Goal: Information Seeking & Learning: Learn about a topic

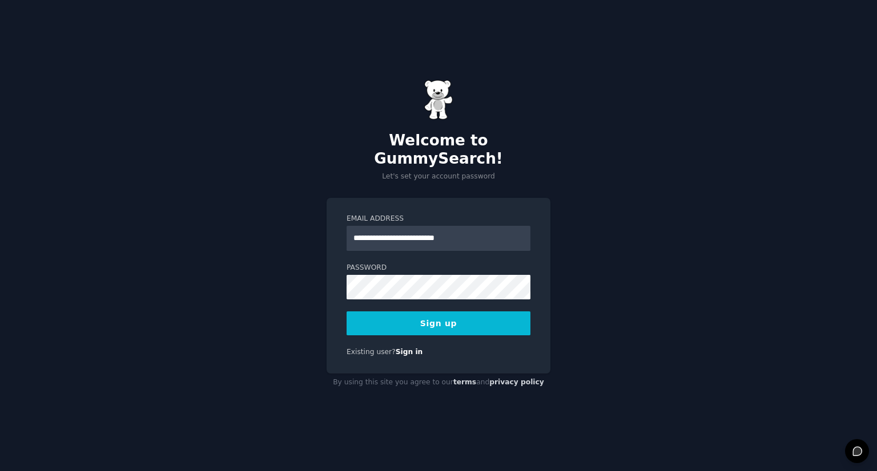
type input "**********"
click at [346, 312] on button "Sign up" at bounding box center [438, 324] width 184 height 24
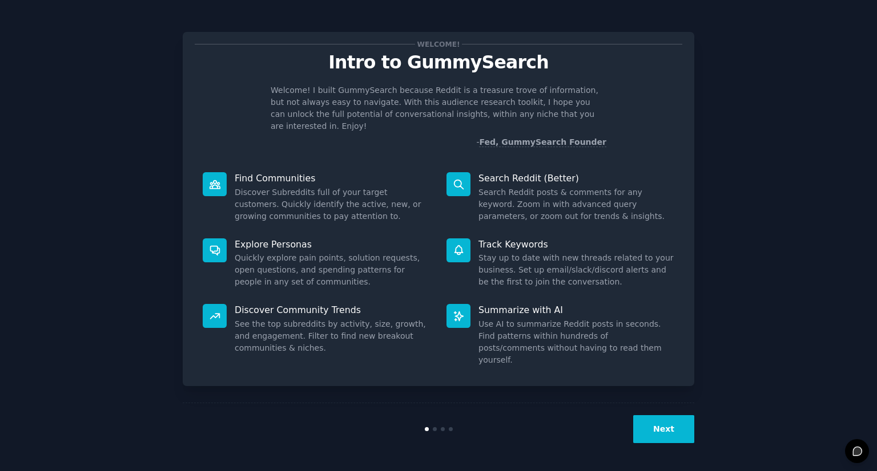
click at [685, 426] on button "Next" at bounding box center [663, 429] width 61 height 28
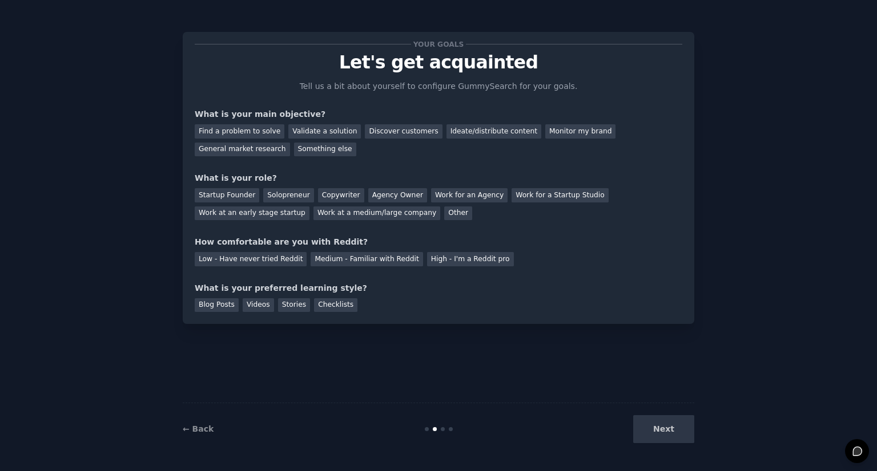
click at [688, 429] on div "Next" at bounding box center [608, 429] width 171 height 28
click at [675, 430] on div "Next" at bounding box center [608, 429] width 171 height 28
click at [240, 134] on div "Find a problem to solve" at bounding box center [240, 131] width 90 height 14
click at [365, 135] on div "Discover customers" at bounding box center [403, 131] width 77 height 14
click at [255, 136] on div "Find a problem to solve" at bounding box center [240, 131] width 90 height 14
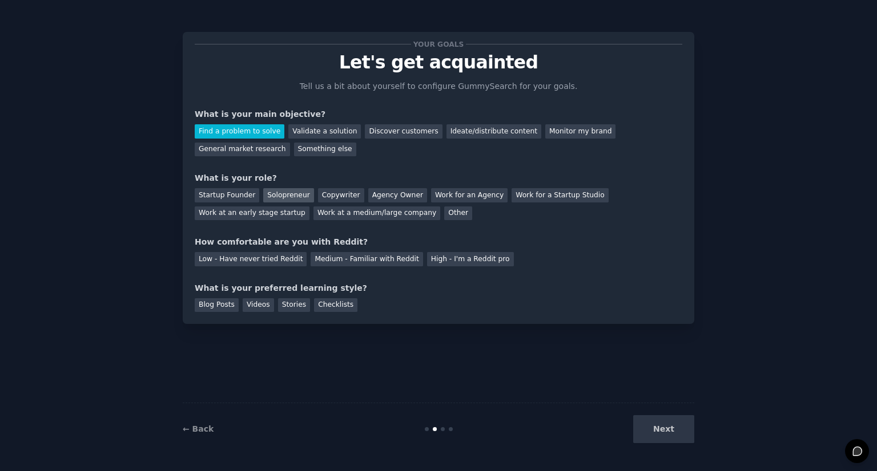
click at [270, 199] on div "Solopreneur" at bounding box center [288, 195] width 50 height 14
click at [441, 255] on div "High - I'm a Reddit pro" at bounding box center [470, 259] width 87 height 14
click at [211, 308] on div "Blog Posts" at bounding box center [217, 305] width 44 height 14
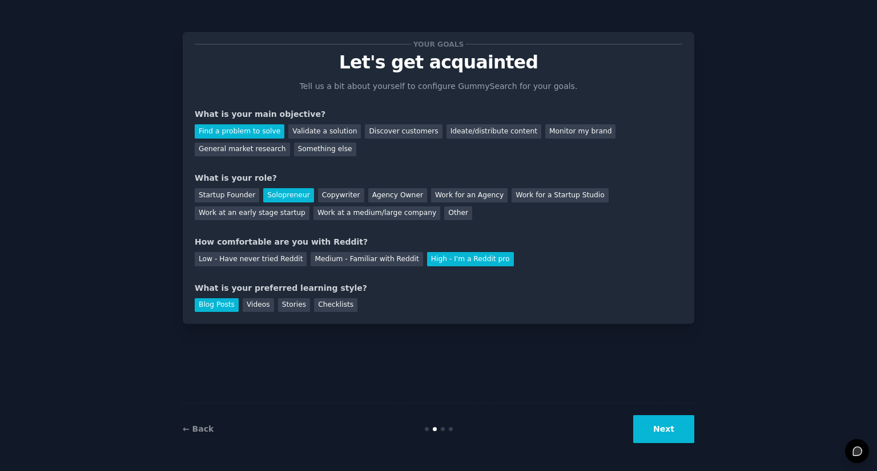
click at [660, 421] on button "Next" at bounding box center [663, 429] width 61 height 28
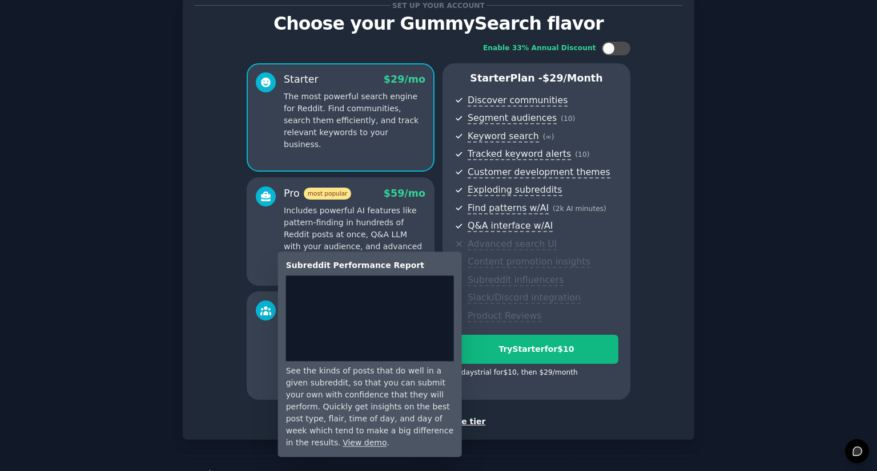
scroll to position [57, 0]
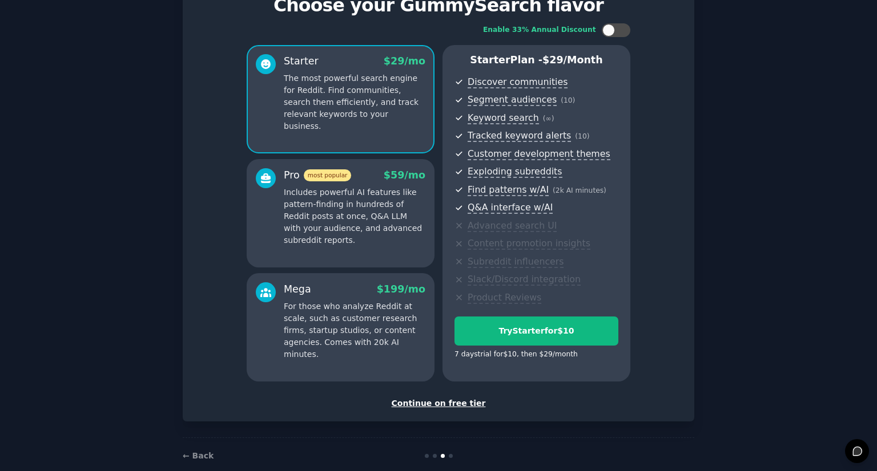
click at [445, 406] on div "Continue on free tier" at bounding box center [438, 404] width 487 height 12
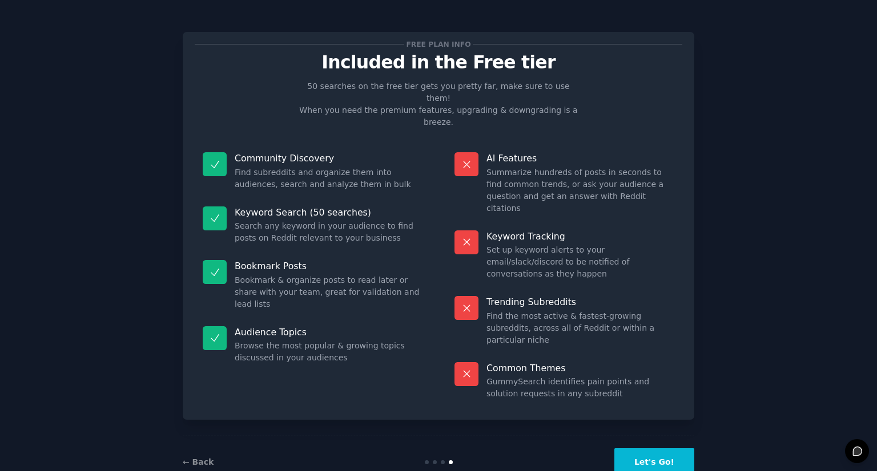
click at [648, 449] on button "Let's Go!" at bounding box center [654, 463] width 80 height 28
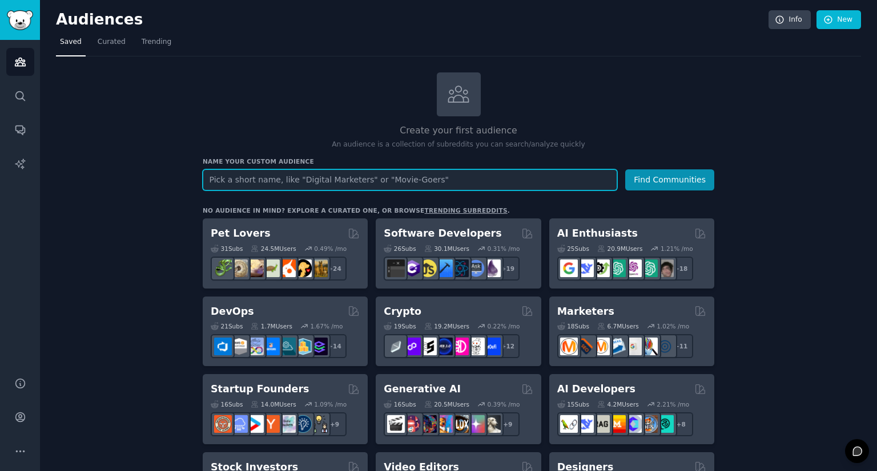
type input "S"
type input "Energy Finance"
click at [625, 170] on button "Find Communities" at bounding box center [669, 180] width 89 height 21
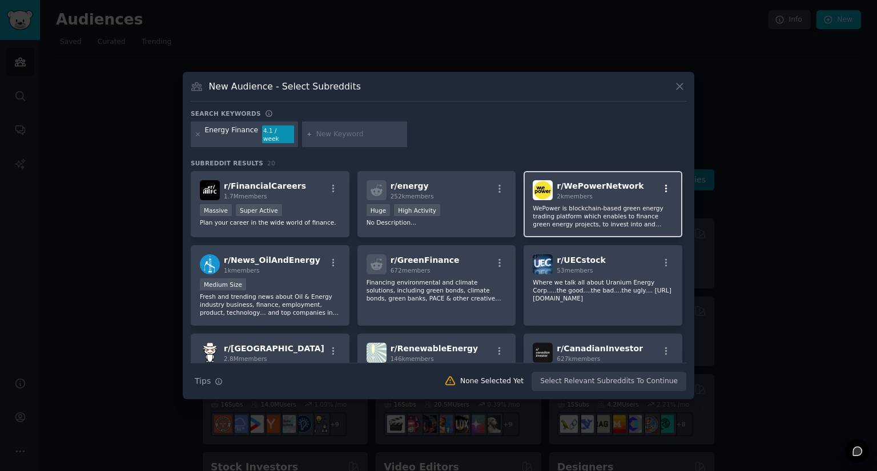
click at [661, 185] on icon "button" at bounding box center [666, 189] width 10 height 10
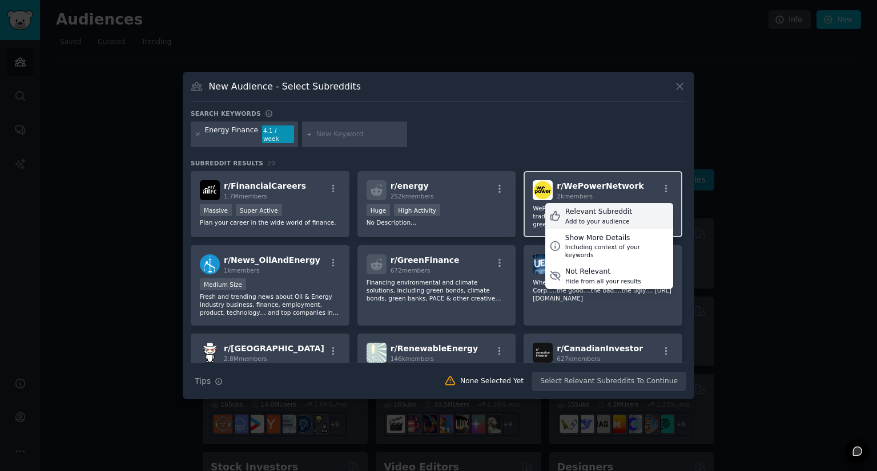
click at [570, 208] on div "Relevant Subreddit" at bounding box center [598, 212] width 67 height 10
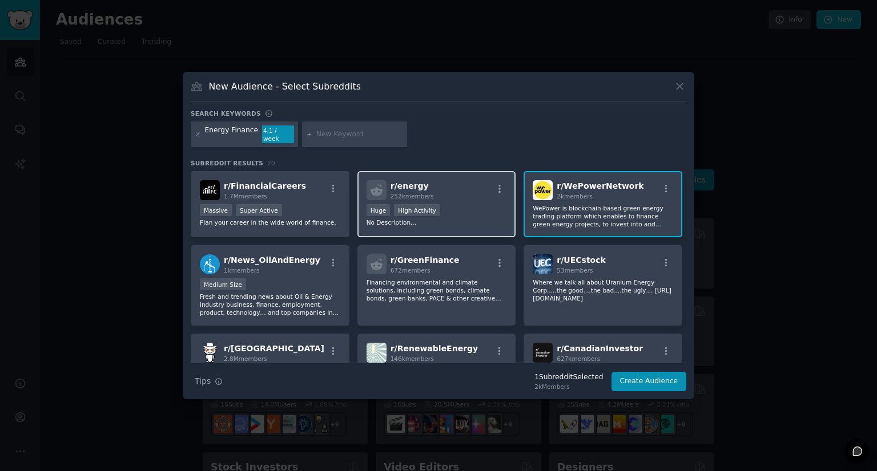
click at [475, 193] on div "r/ energy 252k members" at bounding box center [436, 190] width 140 height 20
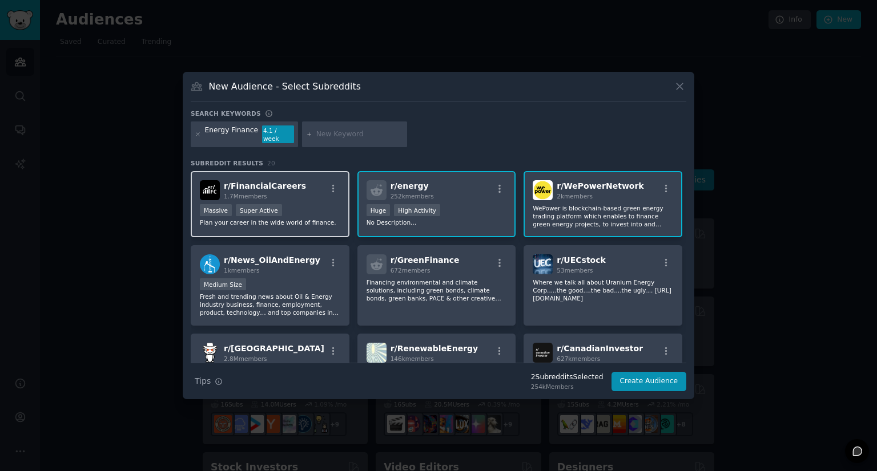
click at [254, 181] on span "r/ FinancialCareers" at bounding box center [265, 185] width 82 height 9
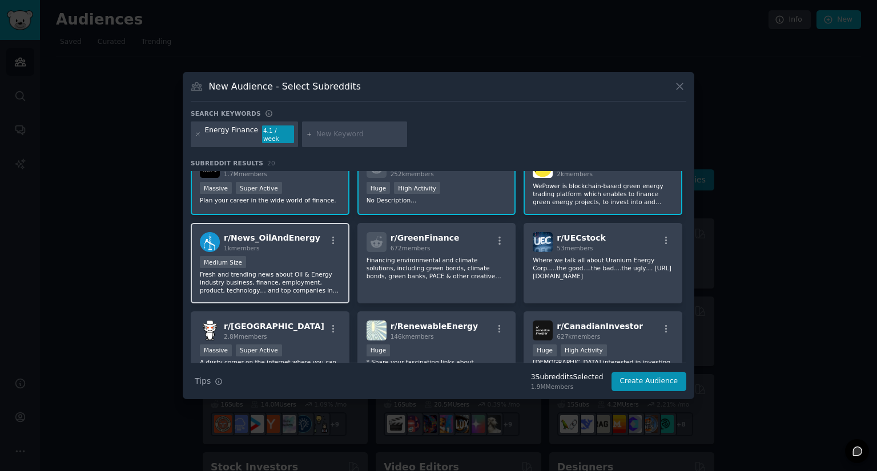
scroll to position [57, 0]
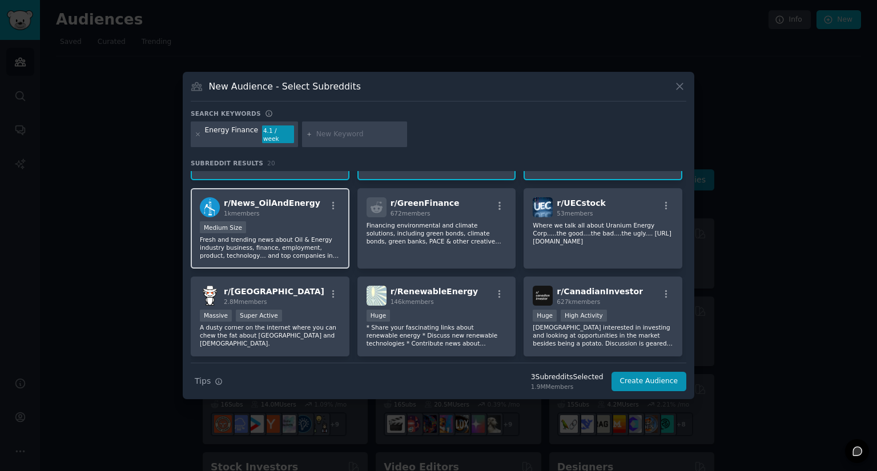
click at [315, 227] on div "Medium Size" at bounding box center [270, 228] width 140 height 14
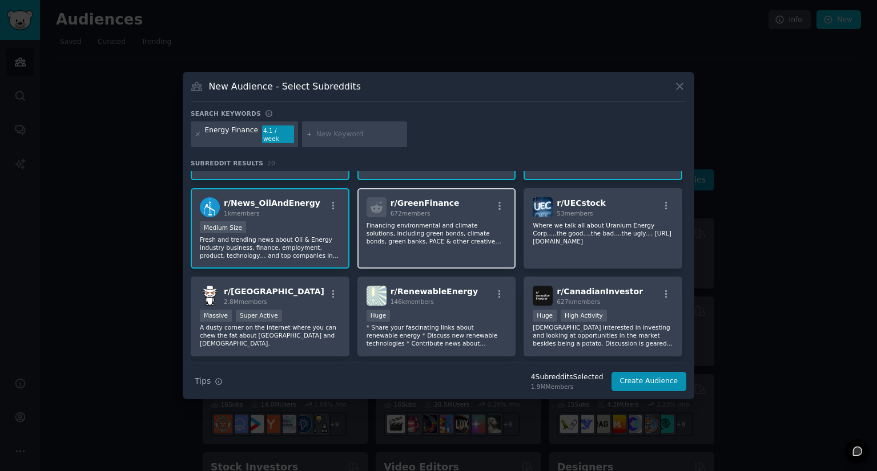
click at [430, 245] on div "r/ GreenFinance 672 members Financing environmental and climate solutions, incl…" at bounding box center [436, 228] width 159 height 80
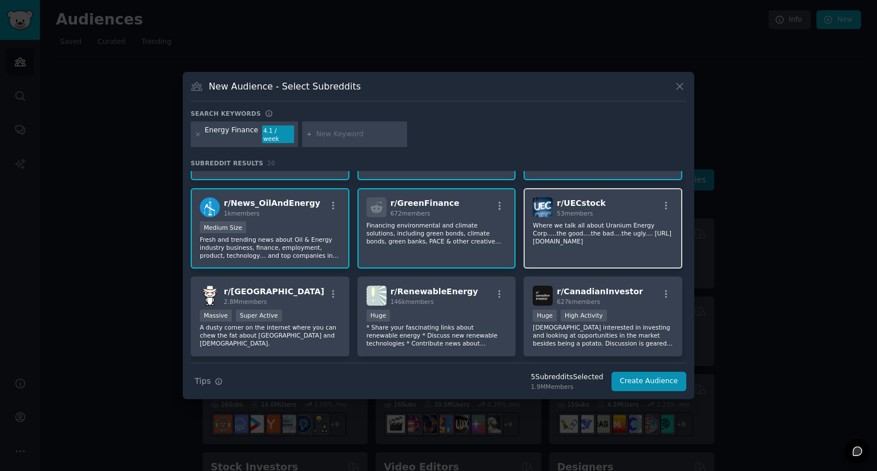
click at [574, 248] on div "r/ UECstock 53 members Where we talk all about Uranium Energy Corp.....the good…" at bounding box center [602, 228] width 159 height 80
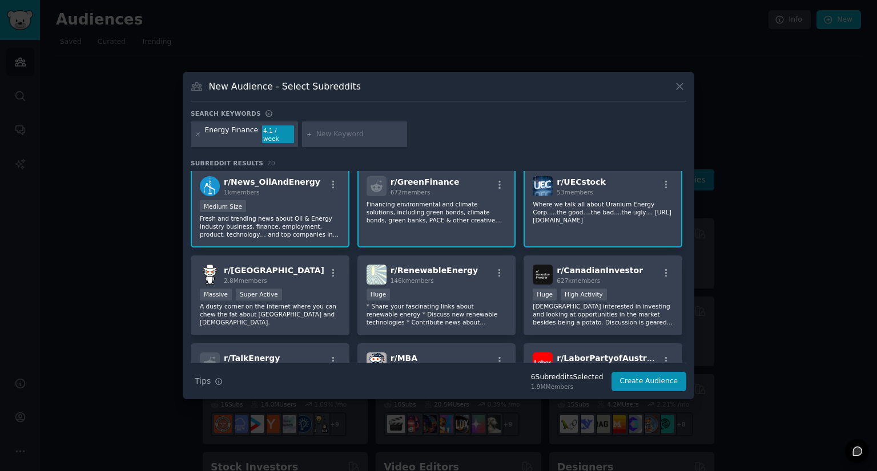
scroll to position [114, 0]
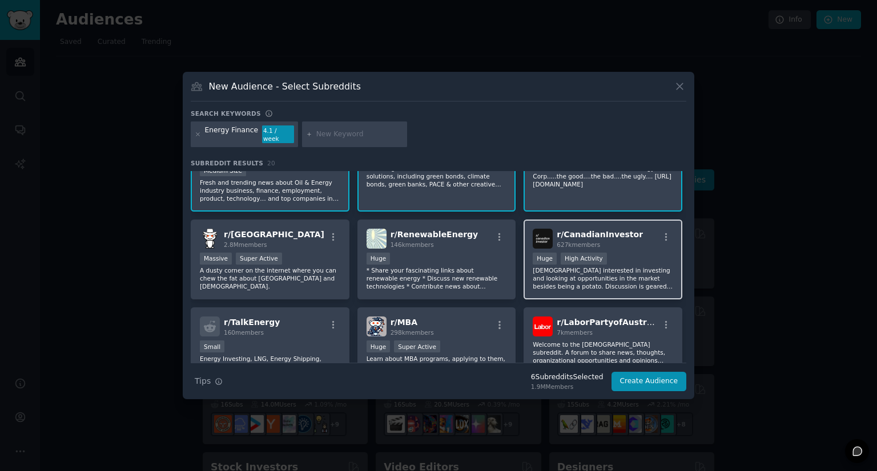
click at [564, 275] on p "[DEMOGRAPHIC_DATA] interested in investing and looking at opportunities in the …" at bounding box center [602, 279] width 140 height 24
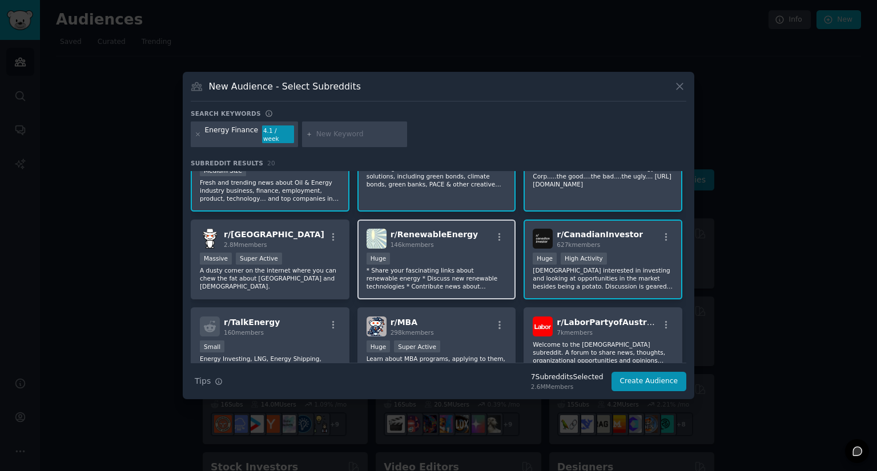
click at [408, 276] on p "* Share your fascinating links about renewable energy * Discuss new renewable t…" at bounding box center [436, 279] width 140 height 24
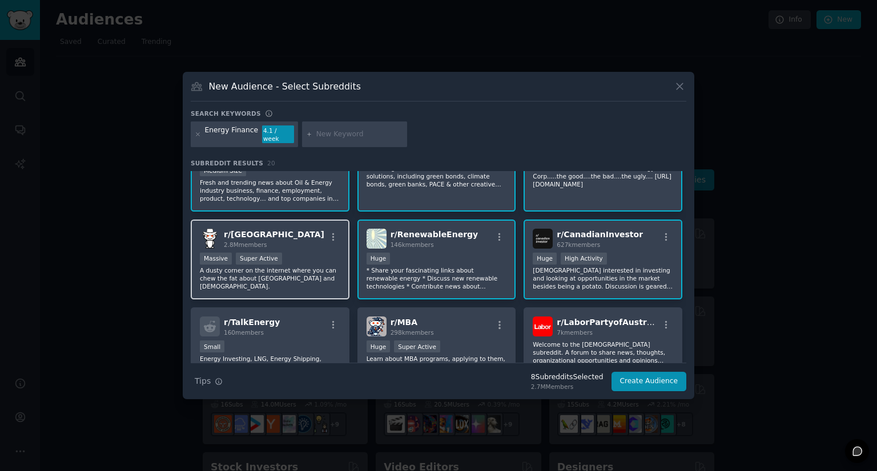
click at [295, 271] on p "A dusty corner on the internet where you can chew the fat about [GEOGRAPHIC_DAT…" at bounding box center [270, 279] width 140 height 24
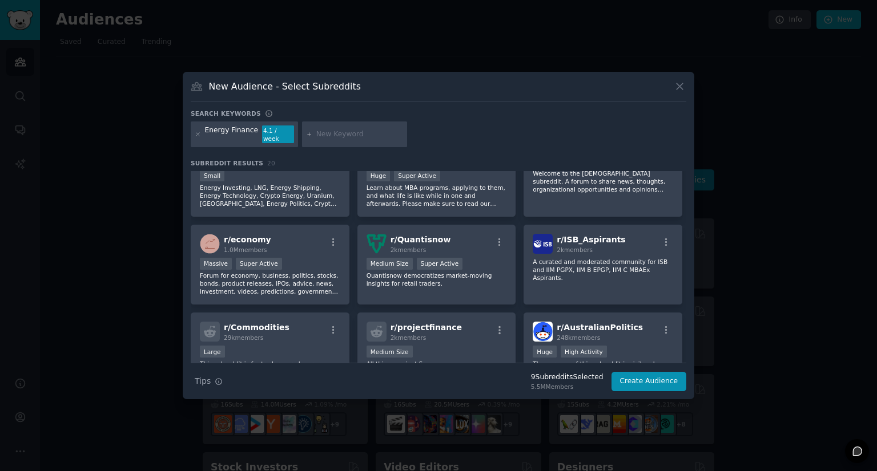
scroll to position [228, 0]
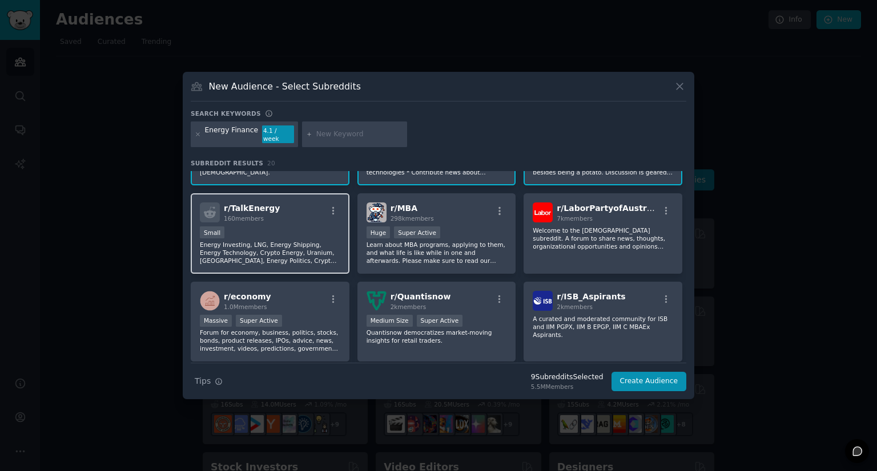
click at [317, 253] on p "Energy Investing, LNG, Energy Shipping, Energy Technology, Crypto Energy, Urani…" at bounding box center [270, 253] width 140 height 24
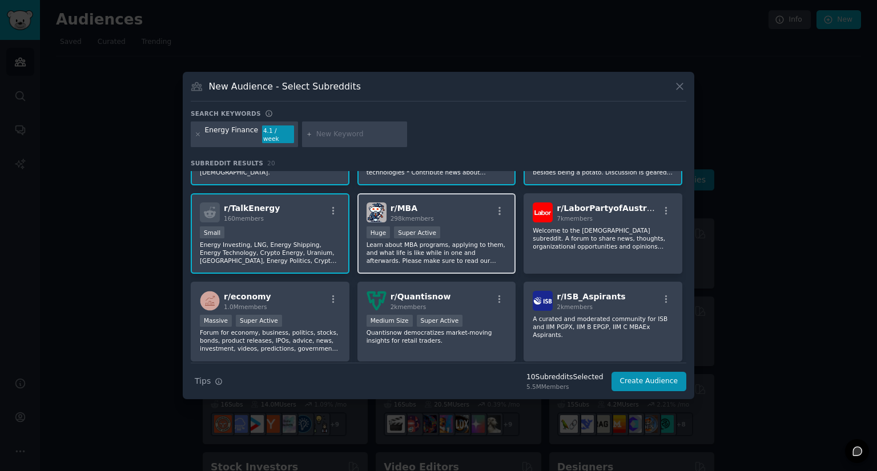
click at [445, 257] on p "Learn about MBA programs, applying to them, and what life is like while in one …" at bounding box center [436, 253] width 140 height 24
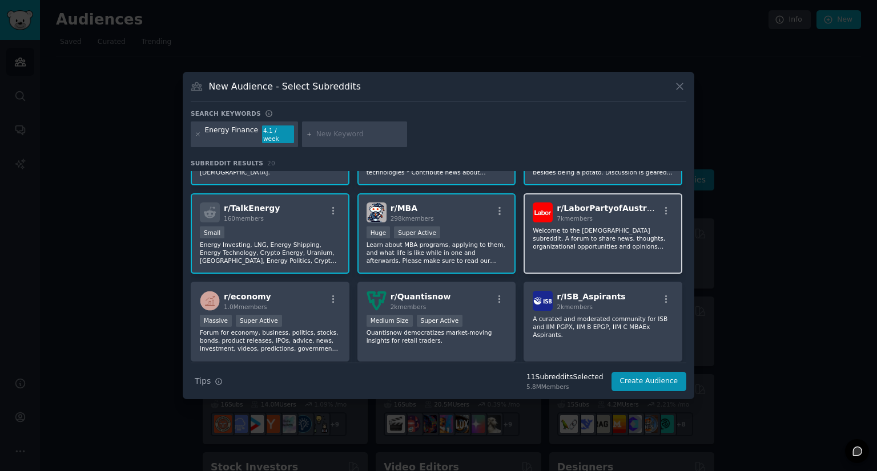
scroll to position [285, 0]
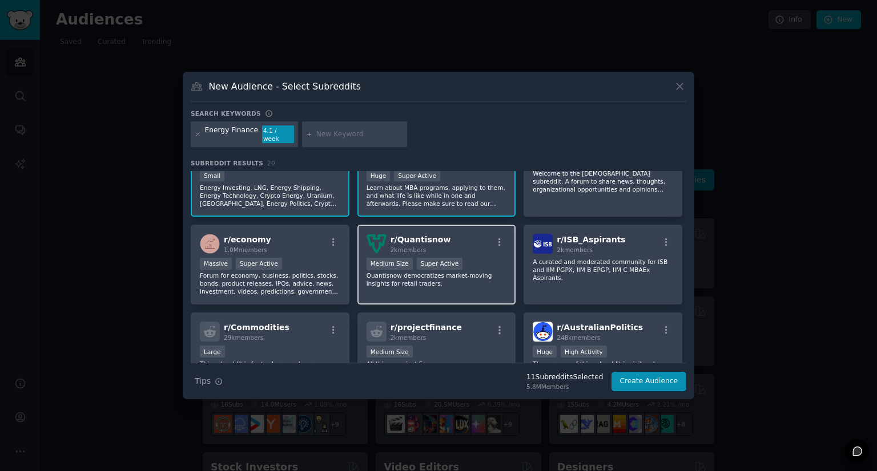
click at [478, 272] on p "Quantisnow democratizes market-moving insights for retail traders." at bounding box center [436, 280] width 140 height 16
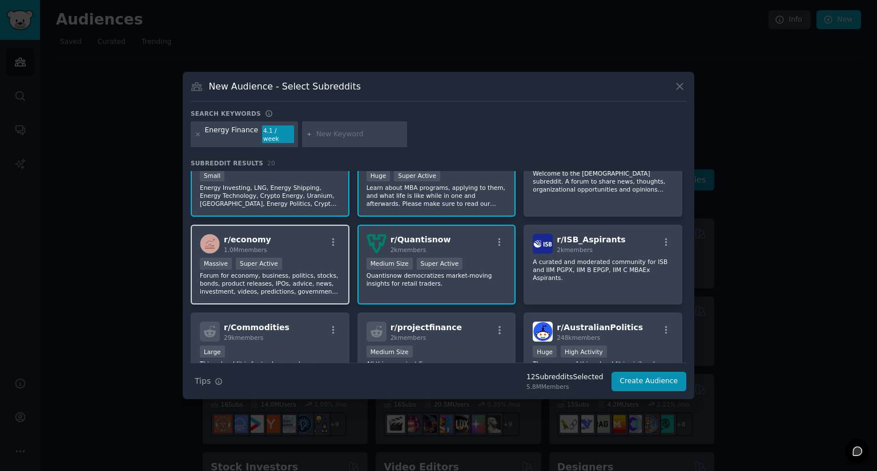
click at [304, 272] on p "Forum for economy, business, politics, stocks, bonds, product releases, IPOs, a…" at bounding box center [270, 284] width 140 height 24
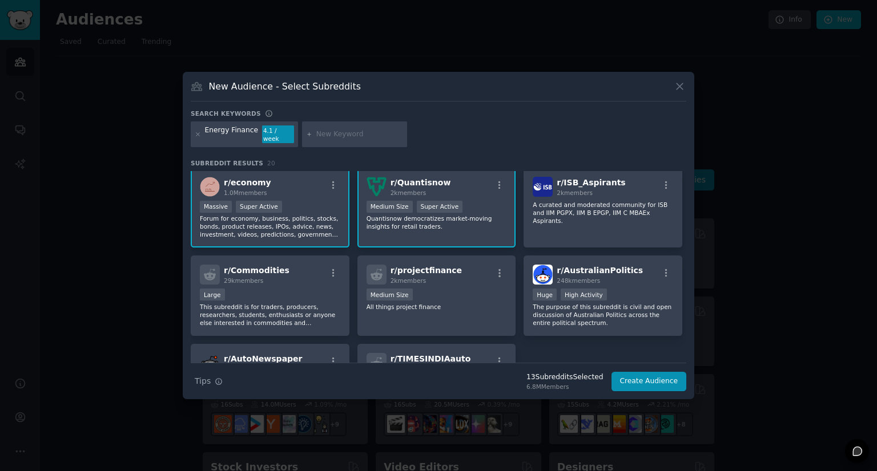
scroll to position [400, 0]
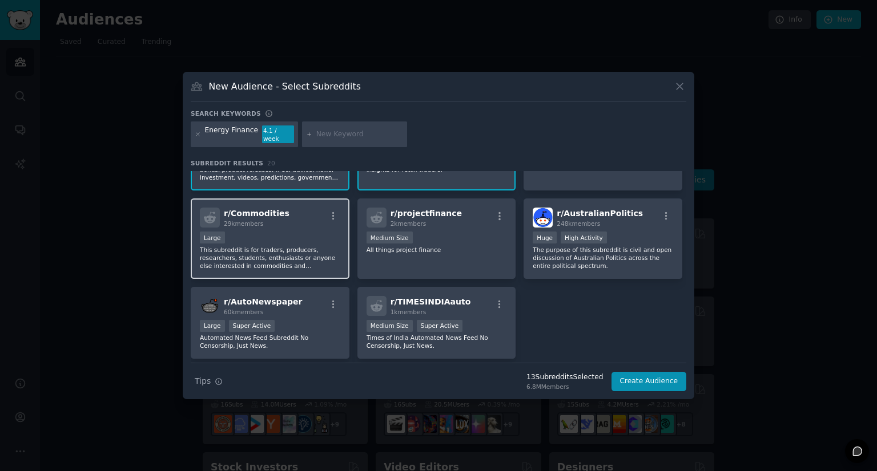
click at [314, 246] on p "This subreddit is for traders, producers, researchers, students, enthusiasts or…" at bounding box center [270, 258] width 140 height 24
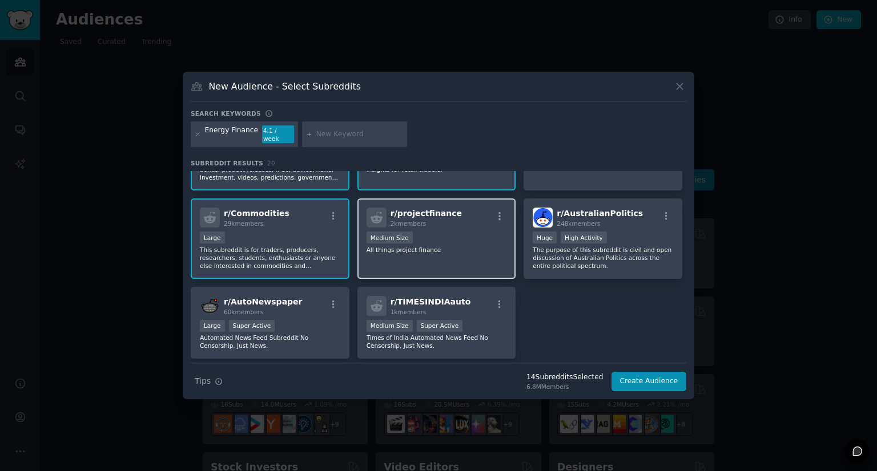
click at [434, 252] on div "r/ projectfinance 2k members Medium Size All things project finance" at bounding box center [436, 239] width 159 height 80
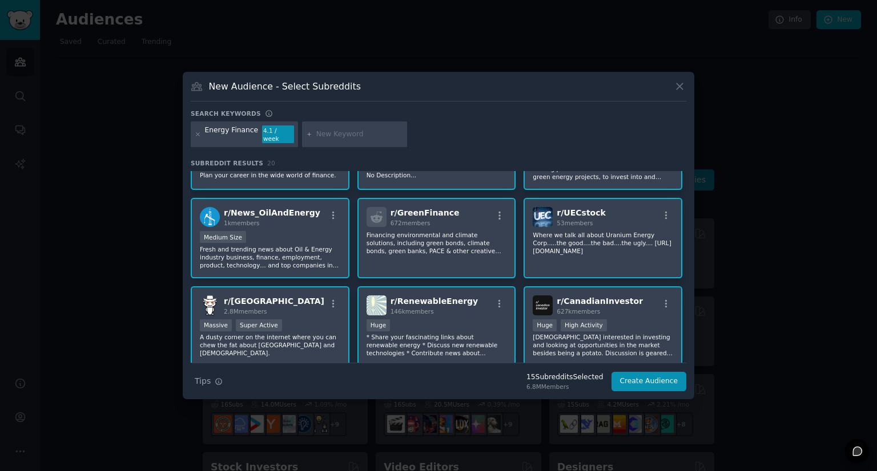
scroll to position [0, 0]
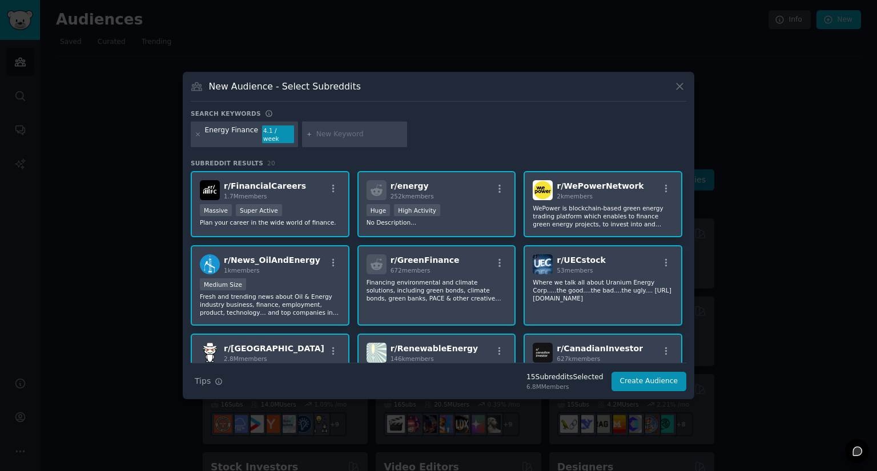
click at [330, 137] on input "text" at bounding box center [359, 135] width 87 height 10
type input "securityanalysis"
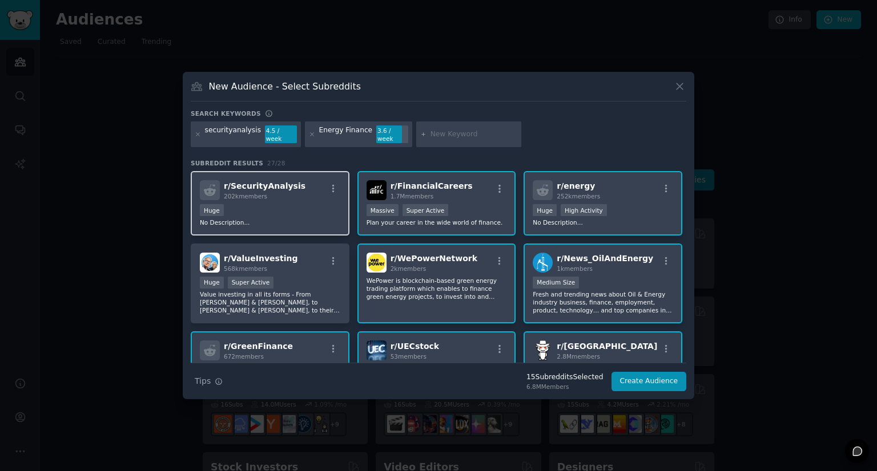
click at [275, 204] on div "Huge" at bounding box center [270, 211] width 140 height 14
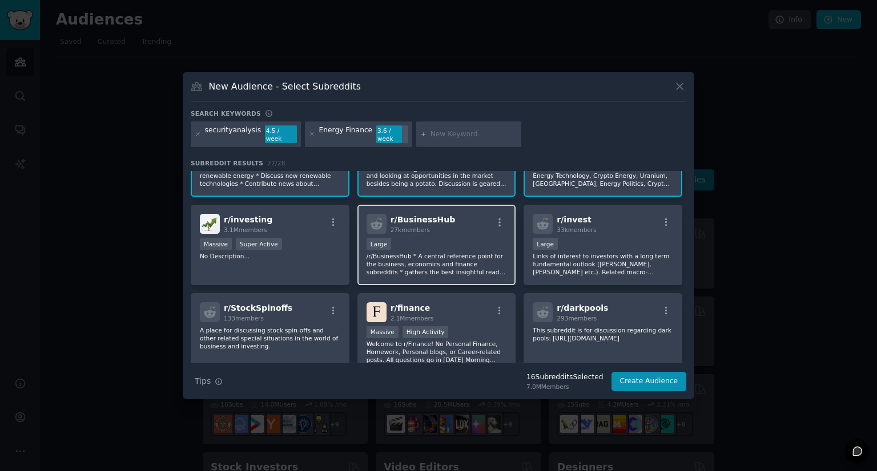
scroll to position [322, 0]
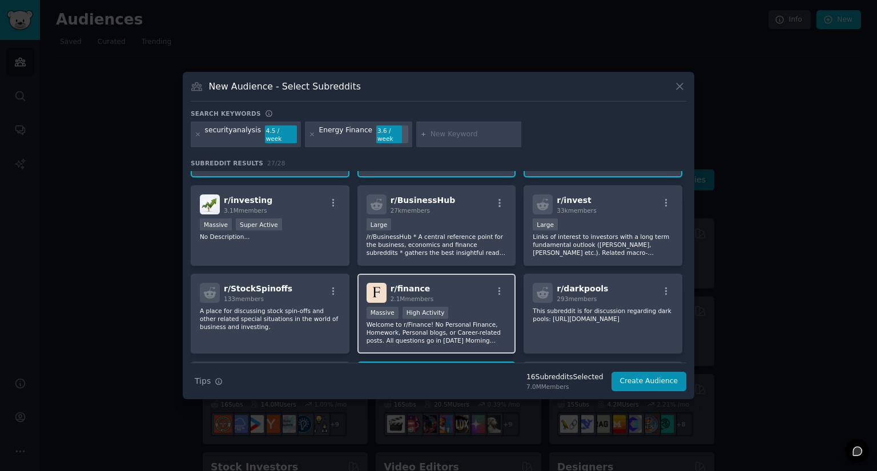
click at [455, 290] on div "r/ finance 2.1M members 1,000,000+ members Massive High Activity Welcome to r/F…" at bounding box center [436, 314] width 159 height 80
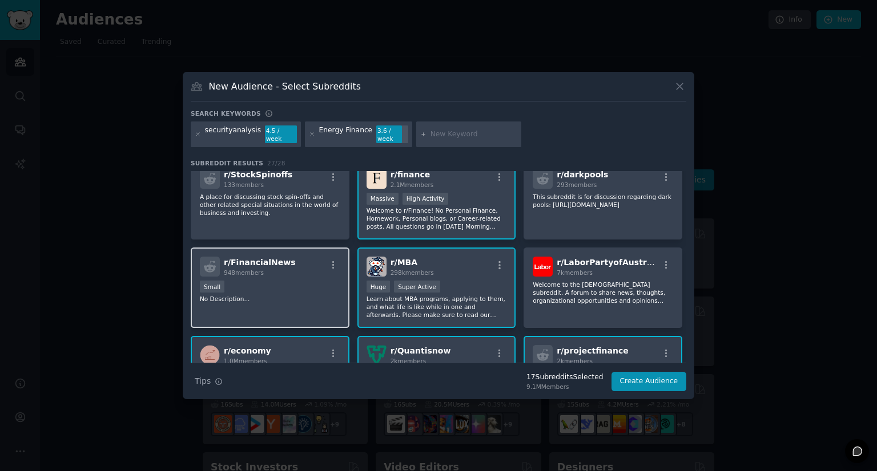
click at [310, 281] on div "Small" at bounding box center [270, 288] width 140 height 14
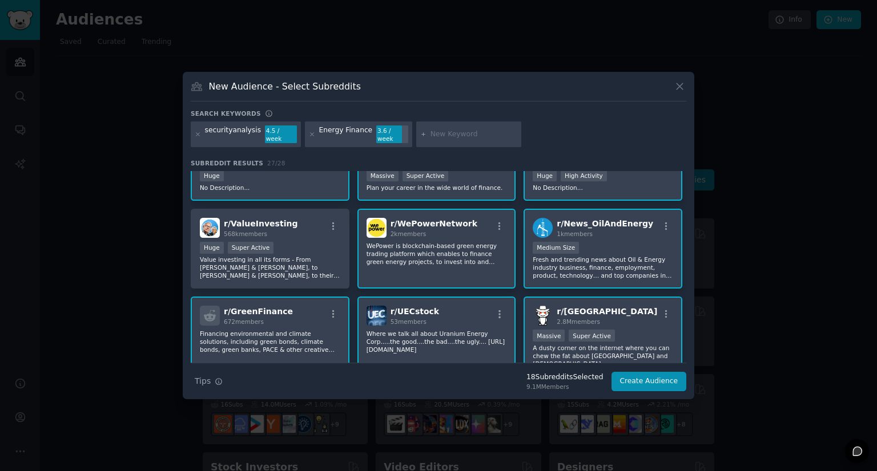
scroll to position [0, 0]
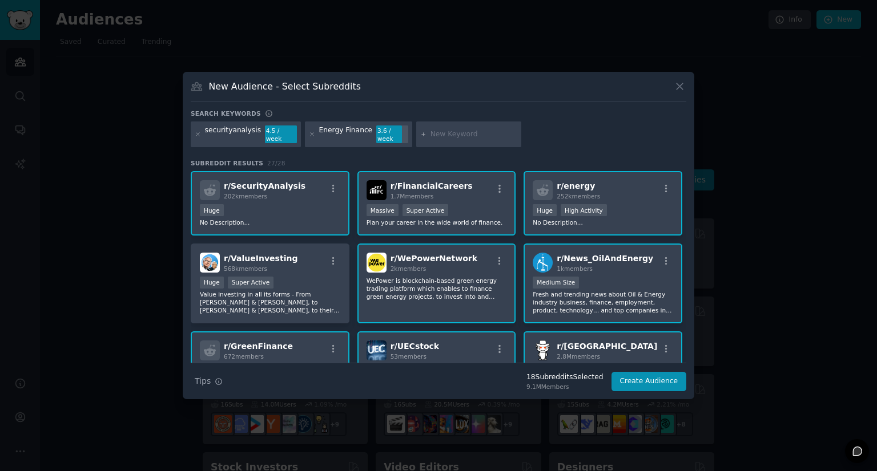
click at [289, 183] on div "r/ SecurityAnalysis 202k members" at bounding box center [270, 190] width 140 height 20
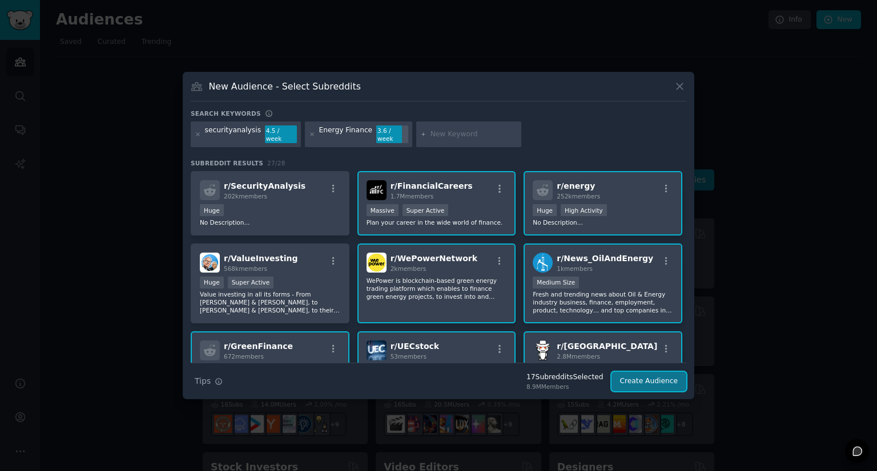
click at [658, 377] on button "Create Audience" at bounding box center [648, 381] width 75 height 19
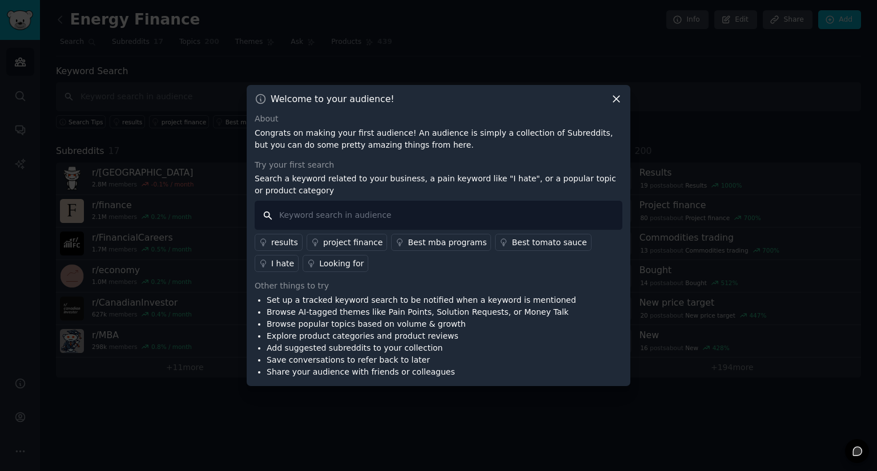
click at [337, 215] on input "text" at bounding box center [439, 215] width 368 height 29
type input "manual process"
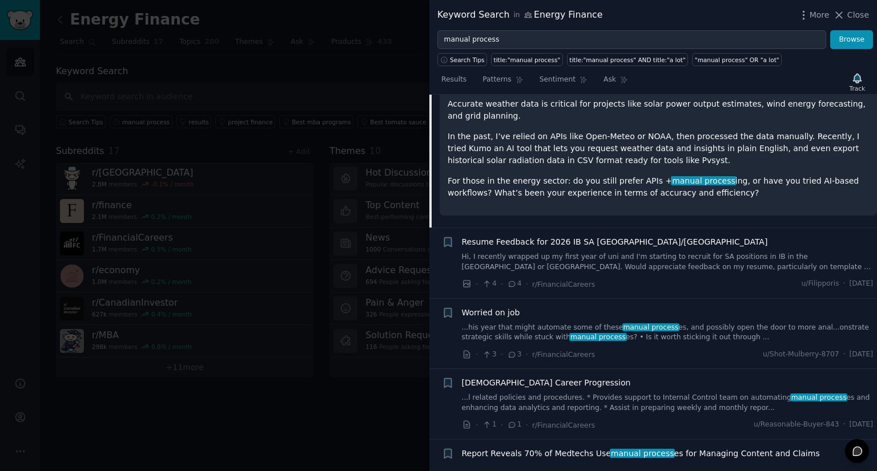
scroll to position [114, 0]
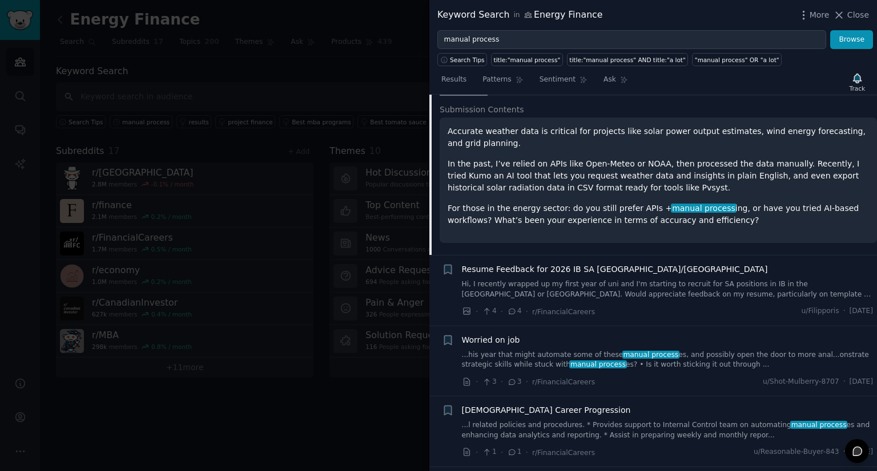
click at [673, 208] on span "manual process" at bounding box center [703, 208] width 65 height 9
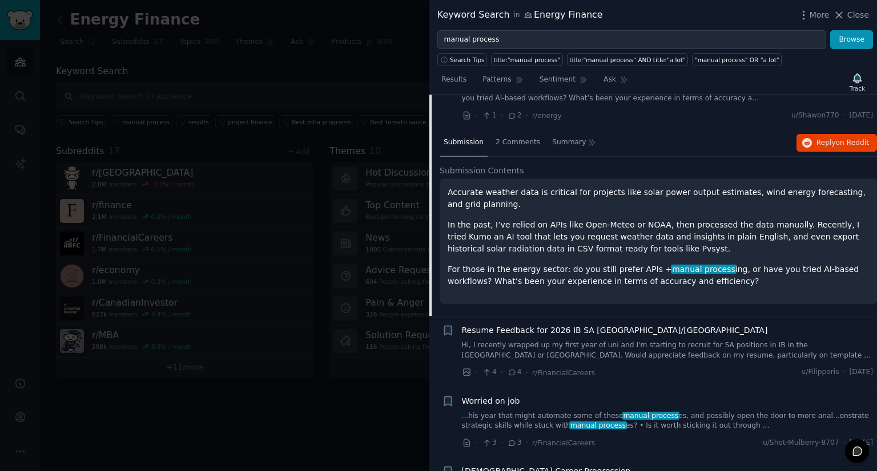
scroll to position [0, 0]
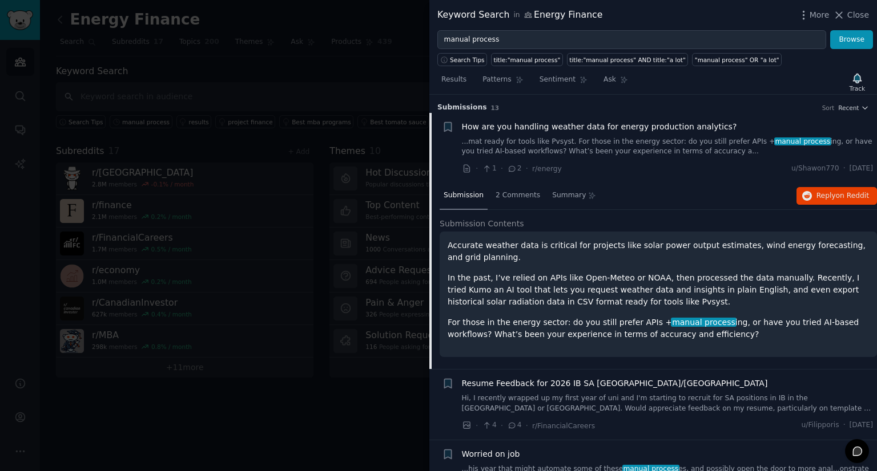
click at [816, 263] on p "Accurate weather data is critical for projects like solar power output estimate…" at bounding box center [657, 252] width 421 height 24
click at [502, 195] on span "2 Comments" at bounding box center [517, 196] width 45 height 10
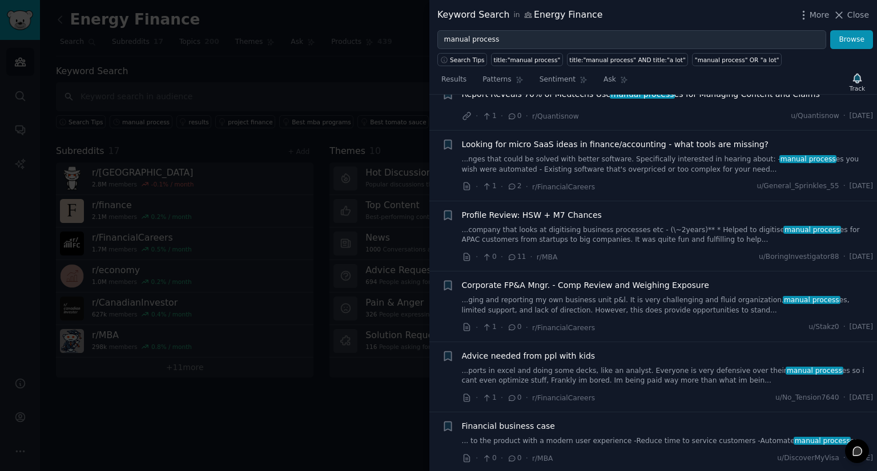
scroll to position [514, 0]
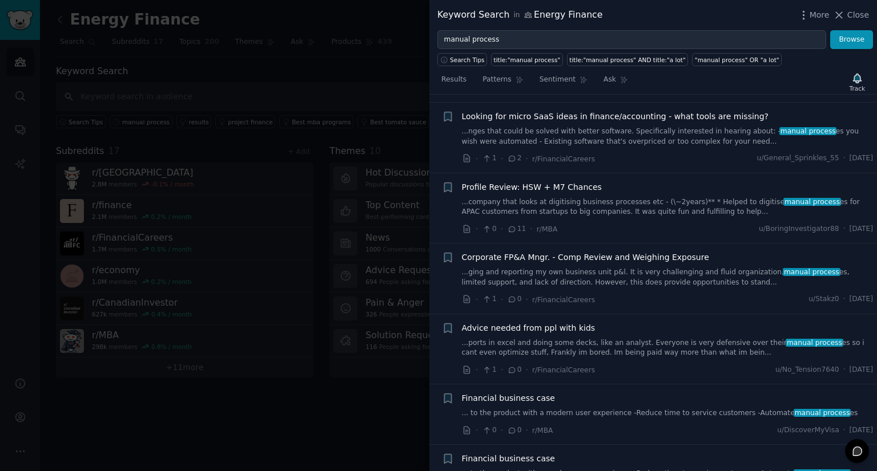
click at [684, 122] on div "Looking for micro SaaS ideas in finance/accounting - what tools are missing? ..…" at bounding box center [667, 129] width 411 height 36
click at [705, 115] on span "Looking for micro SaaS ideas in finance/accounting - what tools are missing?" at bounding box center [615, 117] width 307 height 12
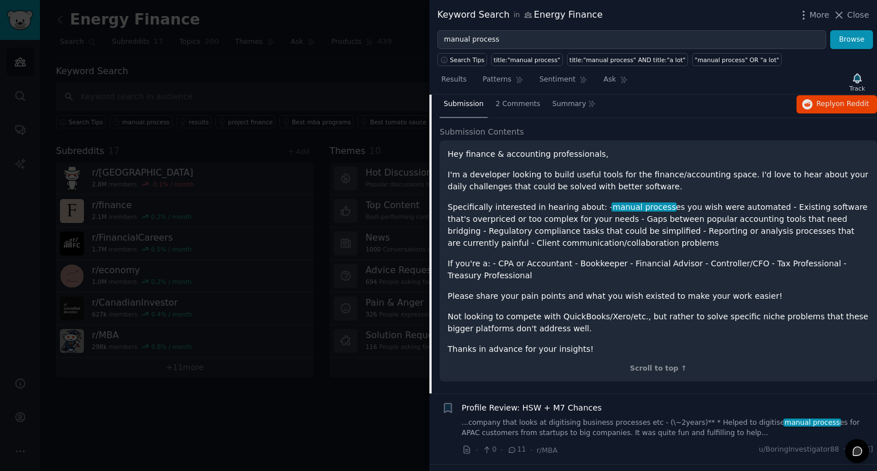
scroll to position [406, 0]
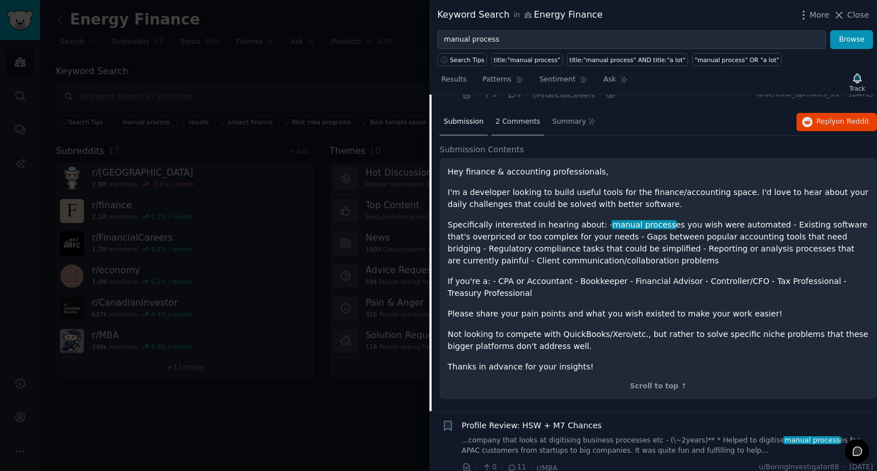
click at [513, 117] on span "2 Comments" at bounding box center [517, 122] width 45 height 10
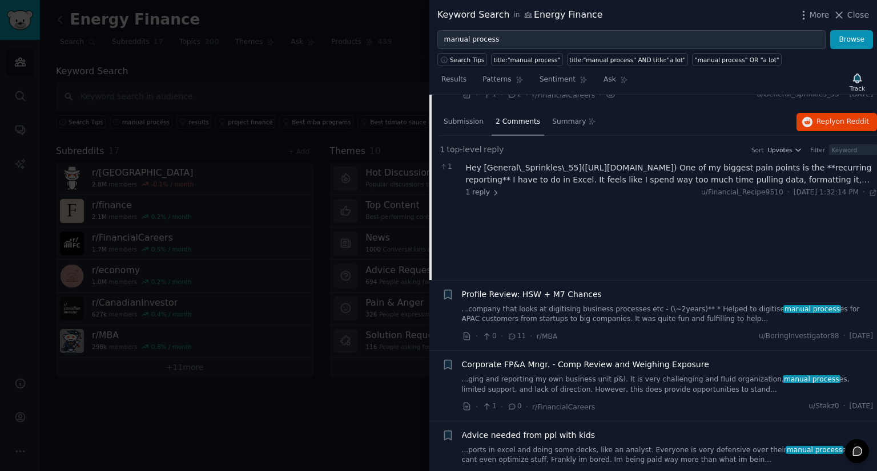
click at [635, 178] on div "Hey [General\_Sprinkles\_55]([URL][DOMAIN_NAME]) One of my biggest pain points …" at bounding box center [671, 174] width 411 height 24
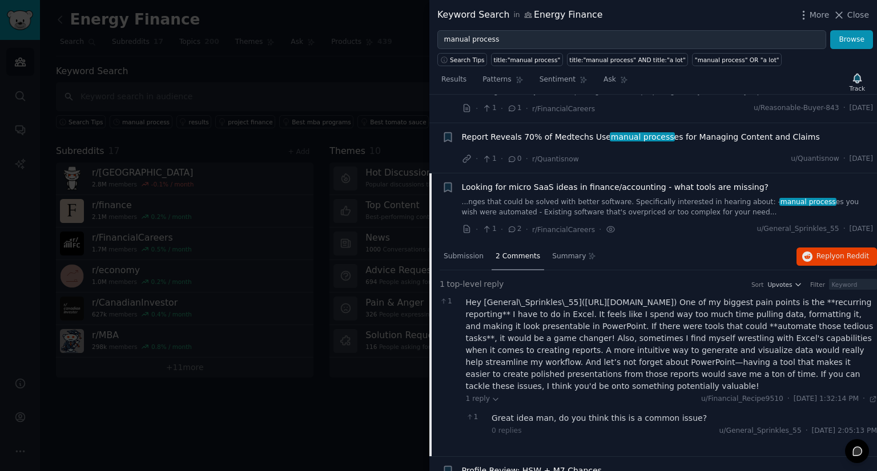
scroll to position [0, 0]
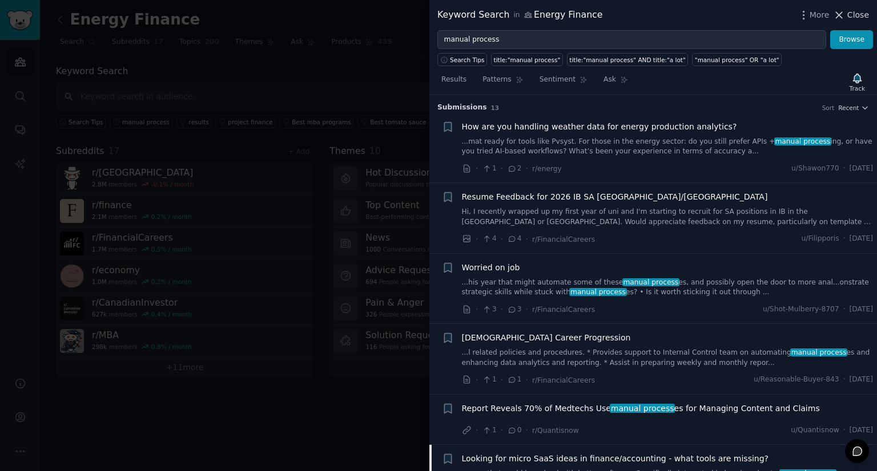
click at [845, 14] on icon at bounding box center [839, 15] width 12 height 12
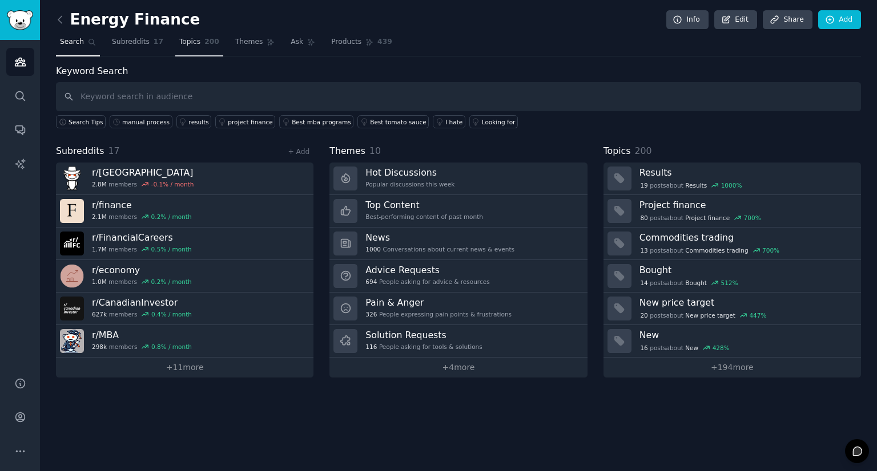
click at [195, 51] on link "Topics 200" at bounding box center [199, 44] width 48 height 23
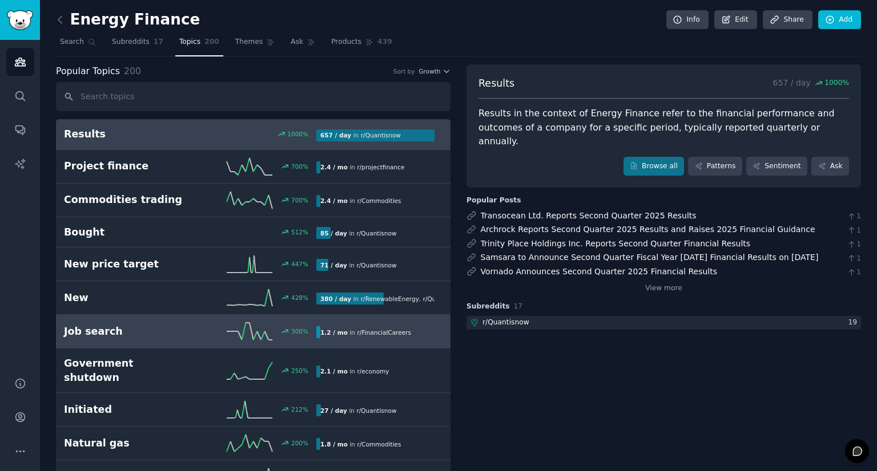
scroll to position [57, 0]
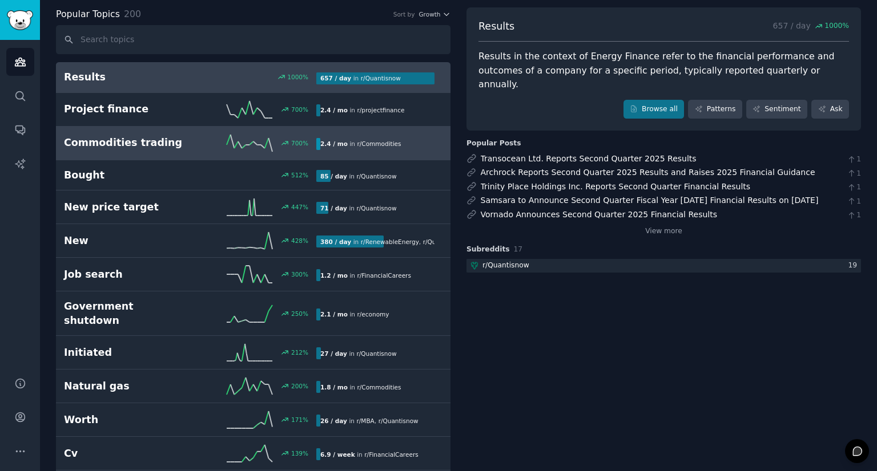
click at [163, 135] on div "Commodities trading 700 % 2.4 / mo in r/ Commodities" at bounding box center [253, 143] width 378 height 17
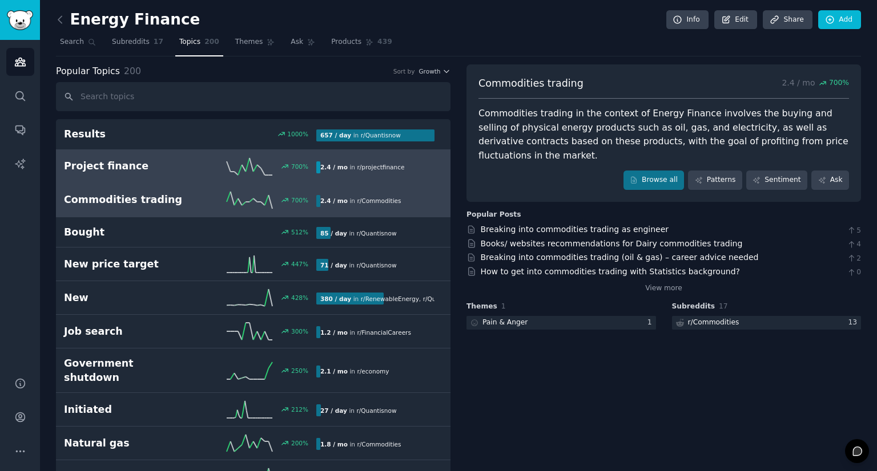
click at [139, 158] on div "Project finance 700 % 2.4 / mo in r/ projectfinance" at bounding box center [253, 166] width 378 height 17
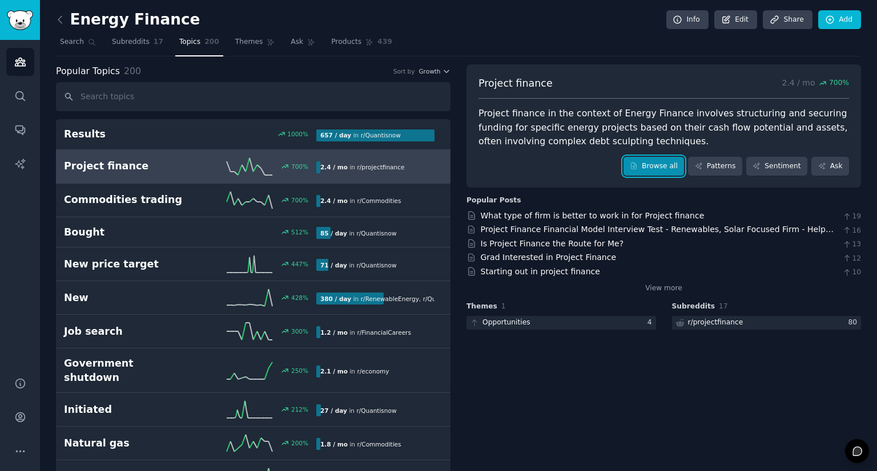
click at [649, 163] on link "Browse all" at bounding box center [653, 166] width 61 height 19
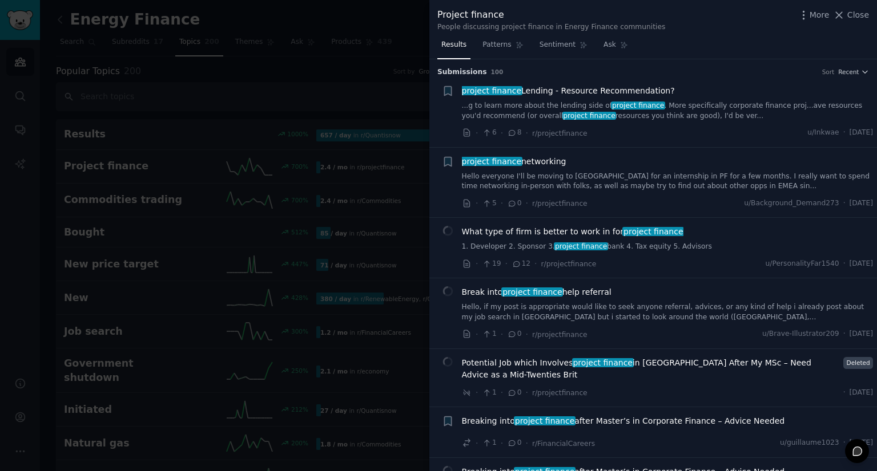
drag, startPoint x: 842, startPoint y: 16, endPoint x: 857, endPoint y: 16, distance: 14.8
click at [842, 16] on icon at bounding box center [839, 15] width 6 height 6
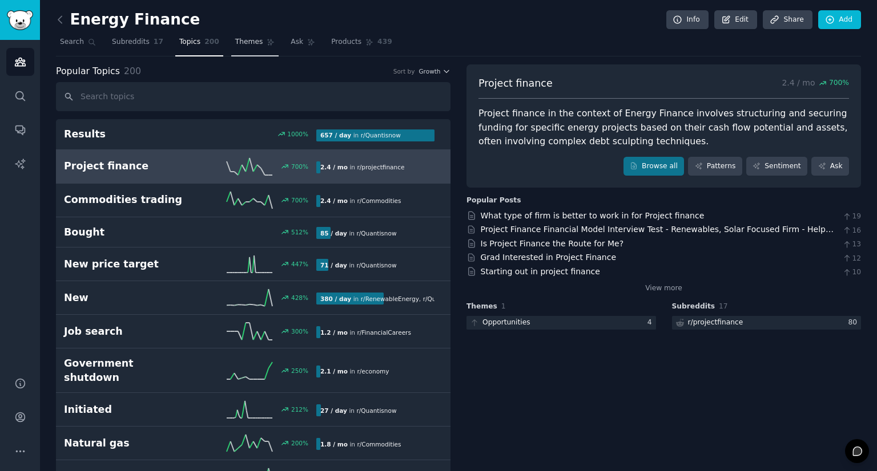
click at [251, 36] on link "Themes" at bounding box center [255, 44] width 48 height 23
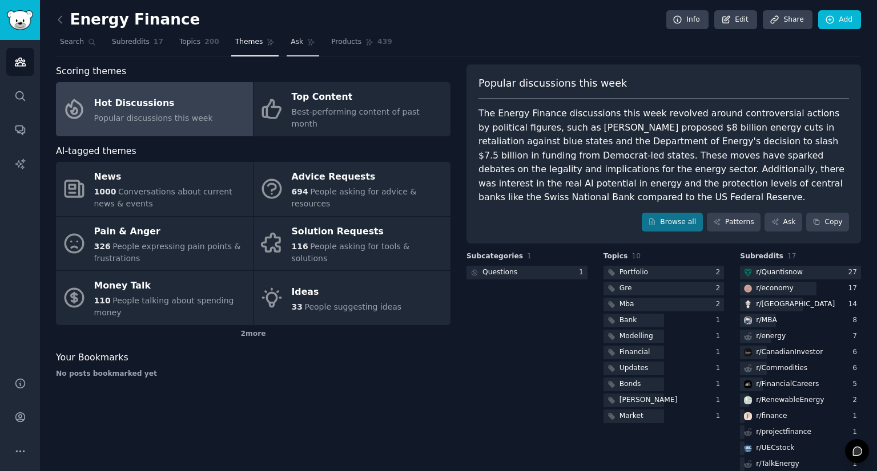
click at [290, 42] on span "Ask" at bounding box center [296, 42] width 13 height 10
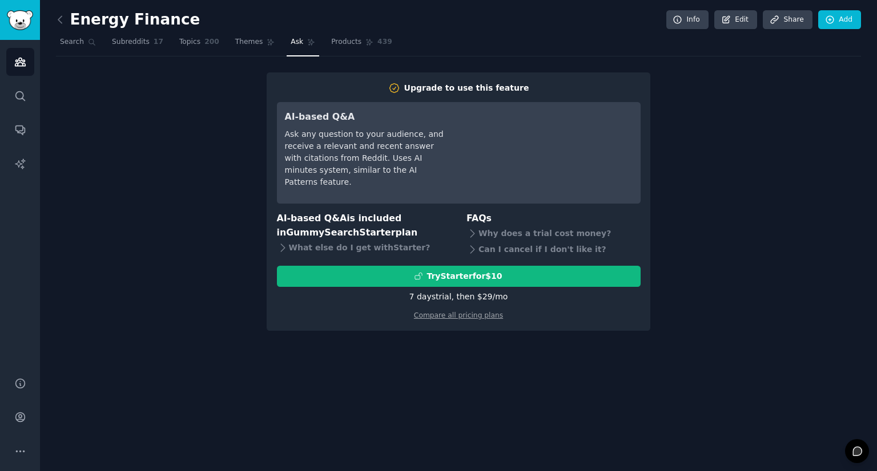
click at [352, 148] on div "Ask any question to your audience, and receive a relevant and recent answer wit…" at bounding box center [365, 158] width 160 height 60
click at [188, 86] on div "Upgrade to use this feature AI-based Q&A Ask any question to your audience, and…" at bounding box center [458, 201] width 805 height 259
click at [334, 42] on span "Products" at bounding box center [346, 42] width 30 height 10
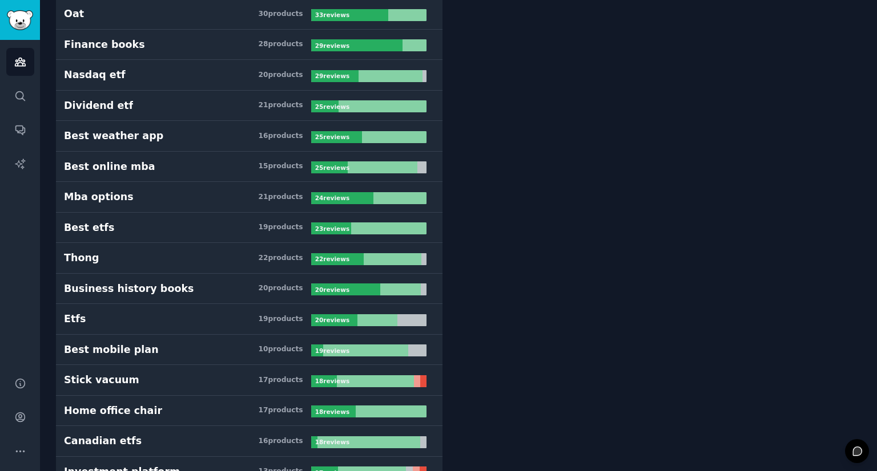
scroll to position [514, 0]
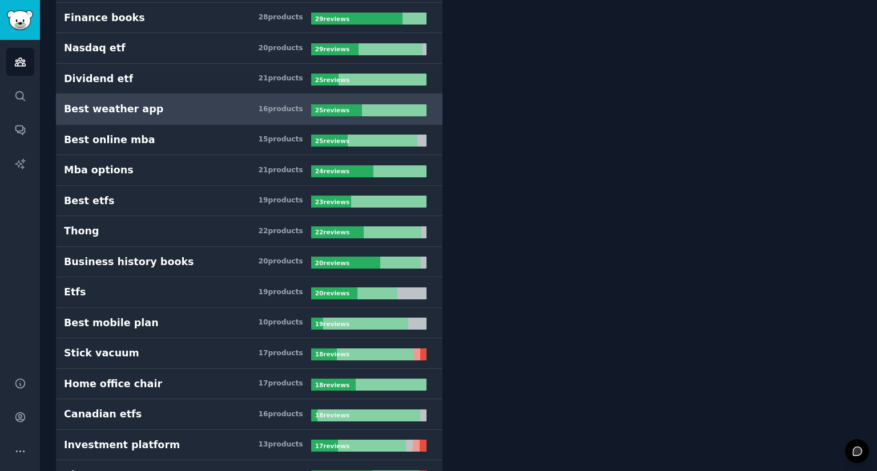
click at [212, 111] on h3 "Best weather app 16 product s" at bounding box center [187, 109] width 247 height 14
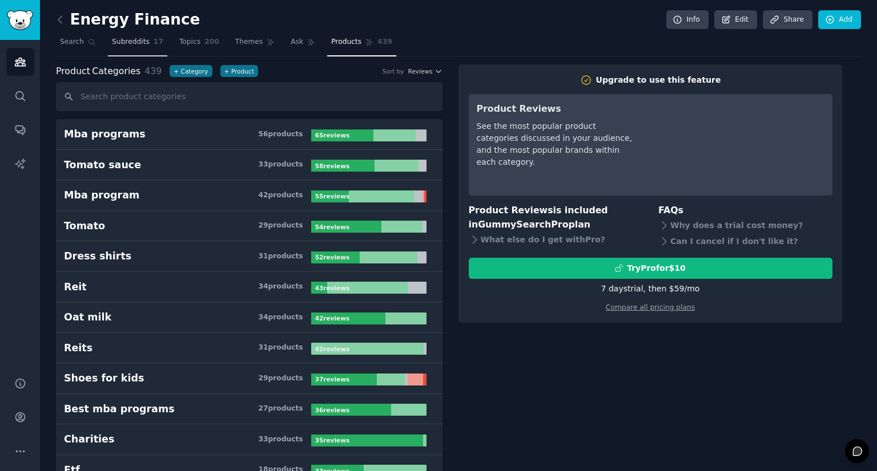
click at [108, 40] on link "Subreddits 17" at bounding box center [137, 44] width 59 height 23
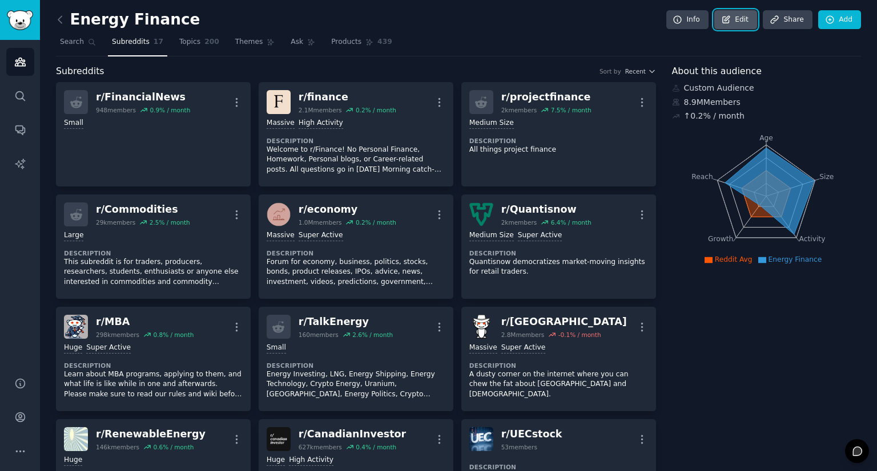
click at [726, 25] on link "Edit" at bounding box center [735, 19] width 43 height 19
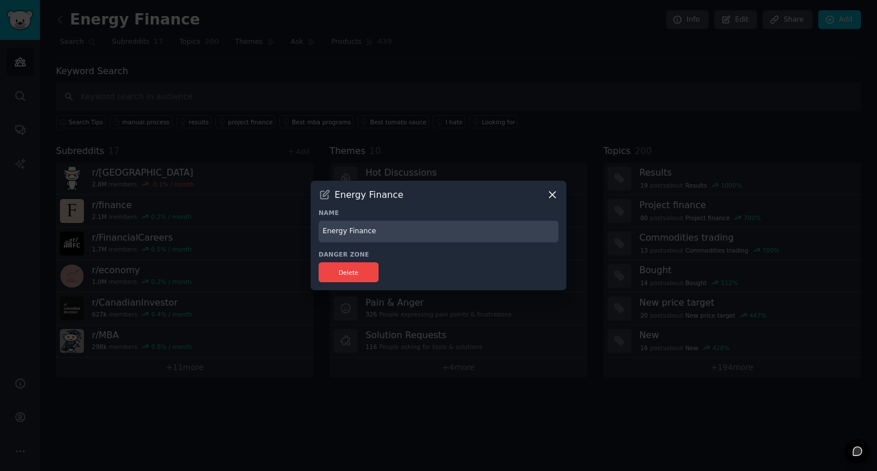
click at [346, 234] on input "Energy Finance" at bounding box center [438, 232] width 240 height 22
click at [384, 234] on input "Energy Finance" at bounding box center [438, 232] width 240 height 22
click at [373, 197] on h3 "Energy Finance" at bounding box center [368, 195] width 68 height 12
click at [558, 195] on icon at bounding box center [552, 195] width 12 height 12
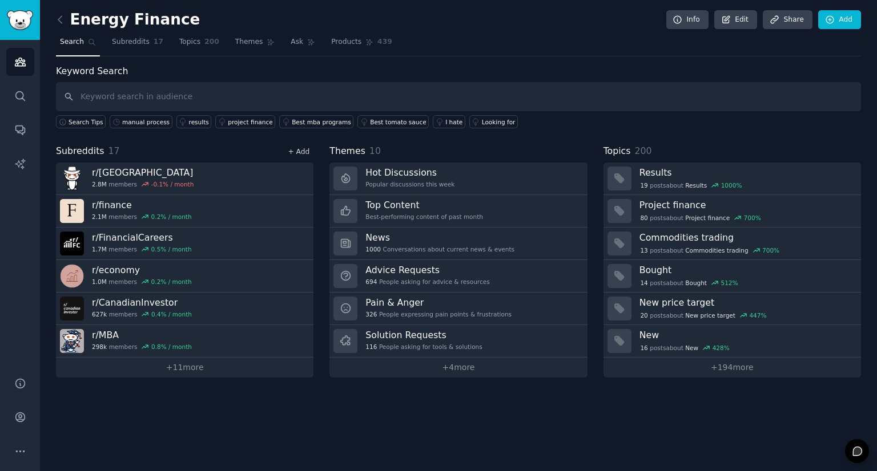
click at [306, 148] on link "+ Add" at bounding box center [299, 152] width 22 height 8
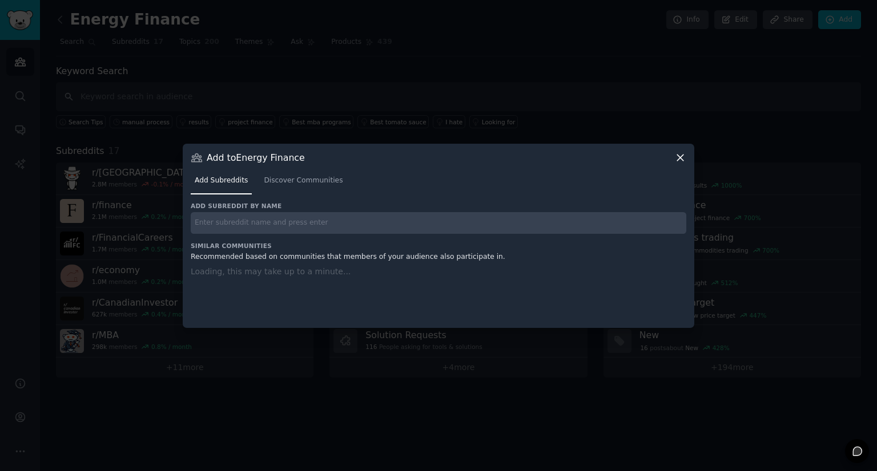
click at [275, 223] on input "text" at bounding box center [438, 223] width 495 height 22
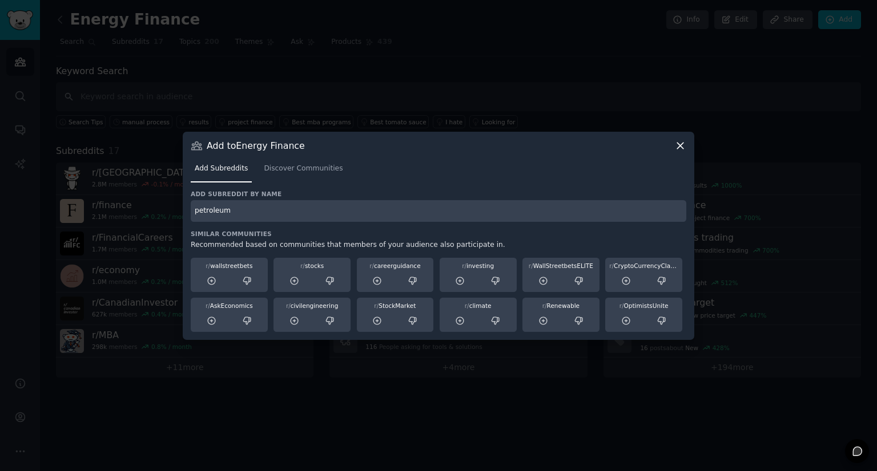
type input "petroleum"
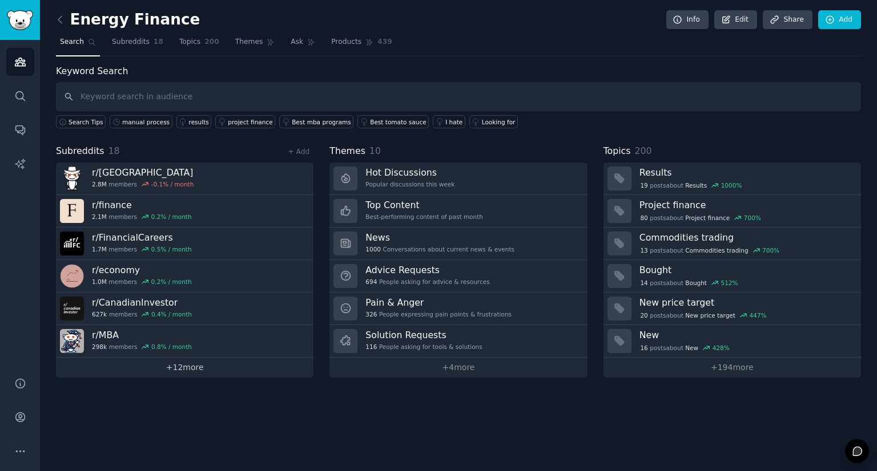
click at [188, 366] on link "+ 12 more" at bounding box center [184, 368] width 257 height 20
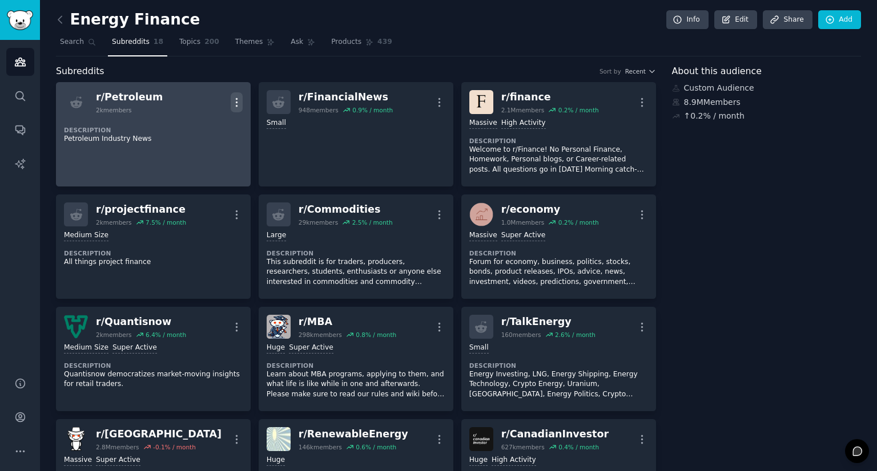
click at [240, 99] on icon "button" at bounding box center [237, 102] width 12 height 12
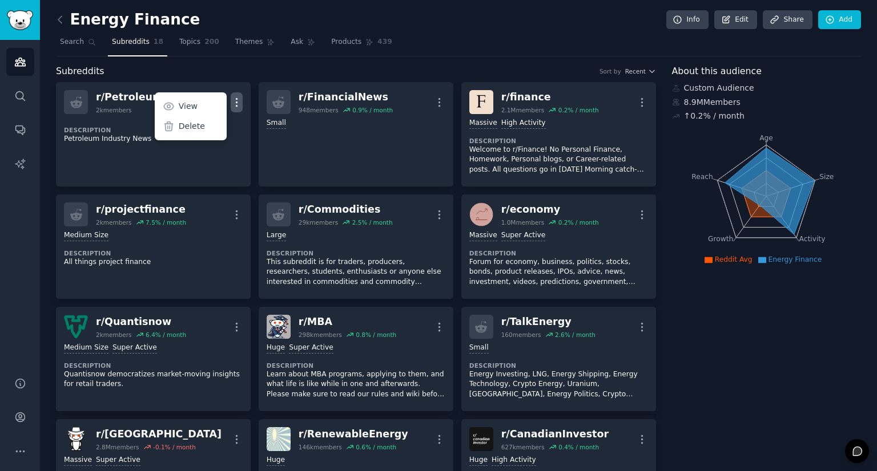
click at [571, 66] on div "Subreddits Sort by Recent" at bounding box center [356, 71] width 600 height 14
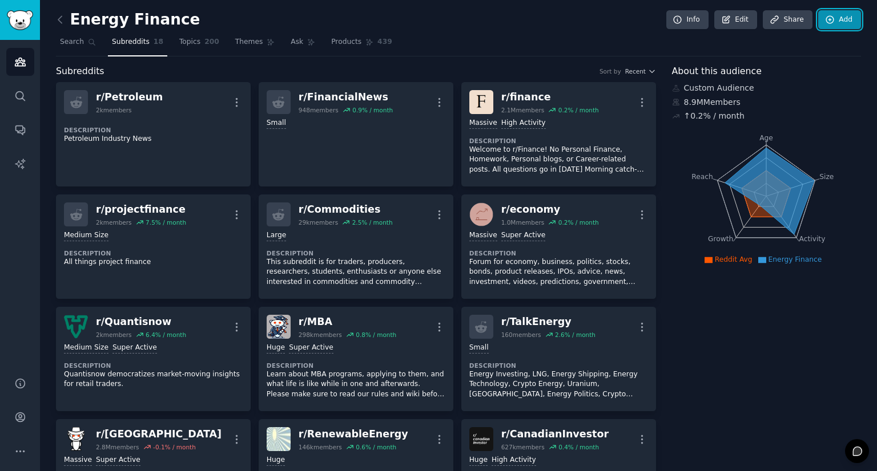
click at [838, 24] on link "Add" at bounding box center [839, 19] width 43 height 19
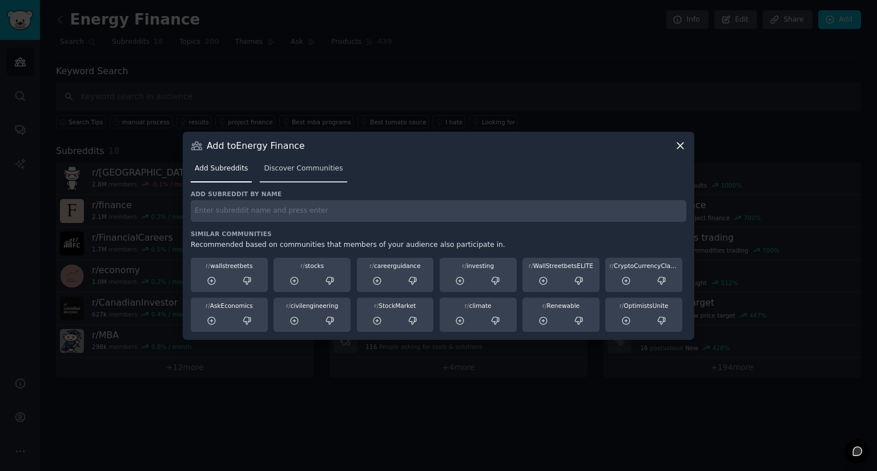
click at [285, 171] on span "Discover Communities" at bounding box center [303, 169] width 79 height 10
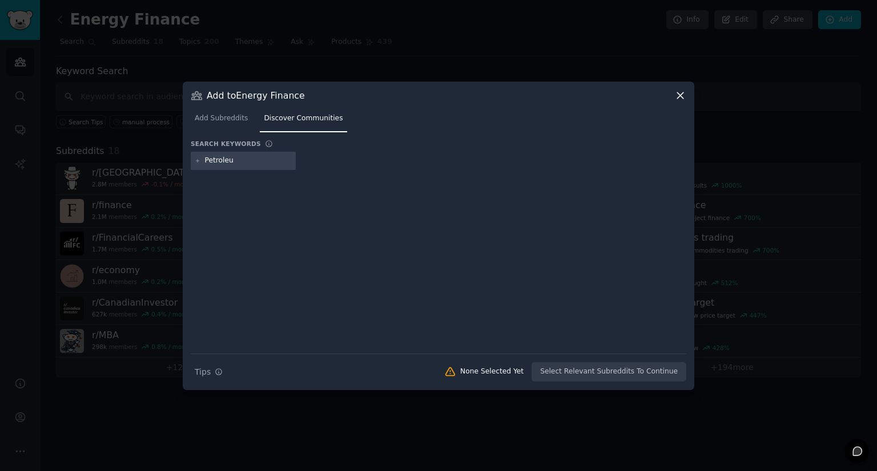
type input "Petroleum"
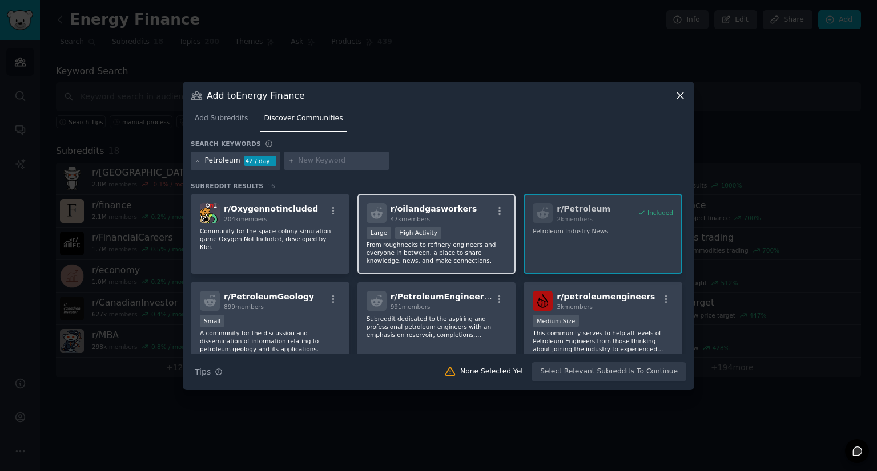
click at [471, 224] on div "r/ oilandgasworkers 47k members >= 80th percentile for submissions / day Large …" at bounding box center [436, 234] width 159 height 80
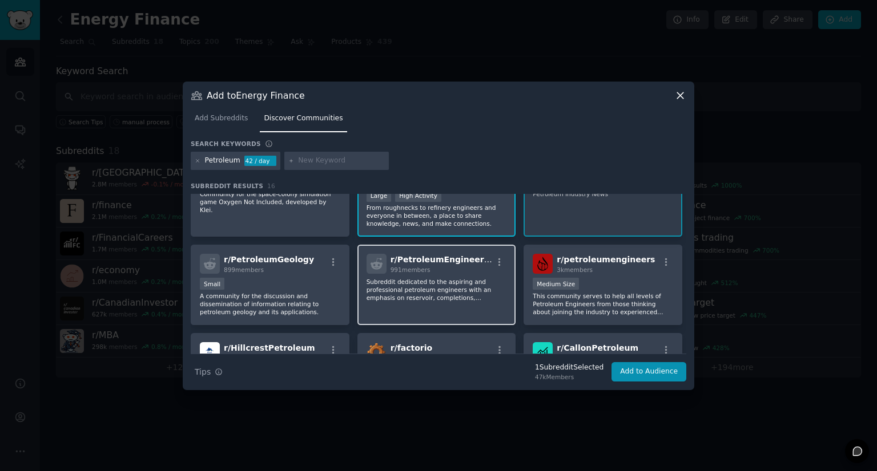
scroll to position [57, 0]
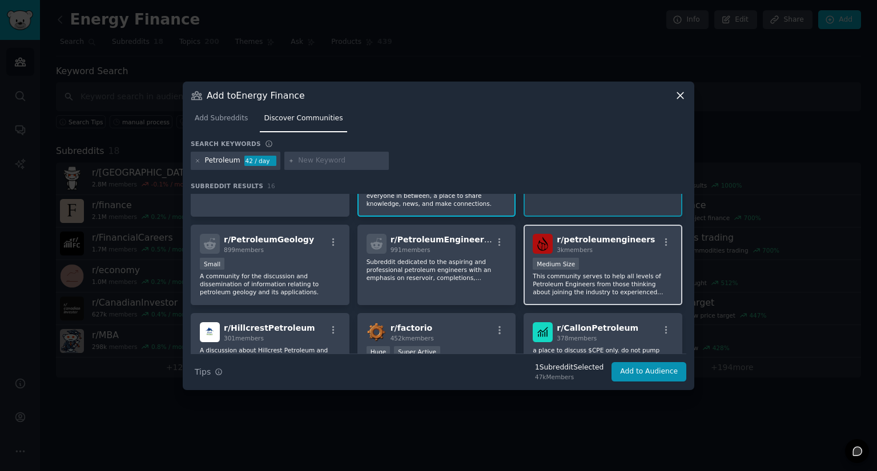
click at [648, 277] on p "This community serves to help all levels of Petroleum Engineers from those thin…" at bounding box center [602, 284] width 140 height 24
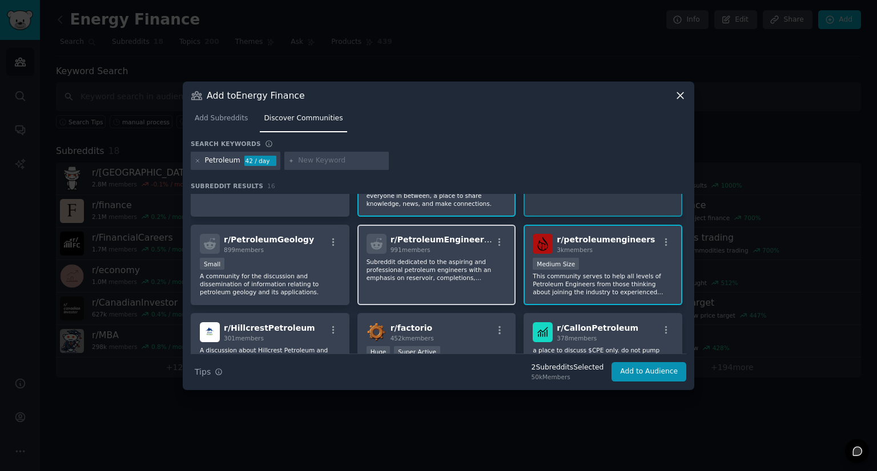
click at [416, 271] on p "Subreddit dedicated to the aspiring and professional petroleum engineers with a…" at bounding box center [436, 270] width 140 height 24
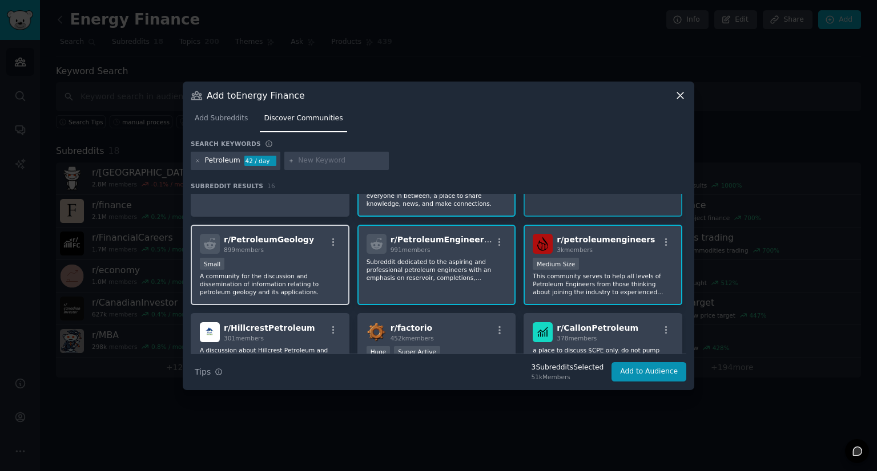
click at [306, 272] on div "Small A community for the discussion and dissemination of information relating …" at bounding box center [270, 277] width 140 height 38
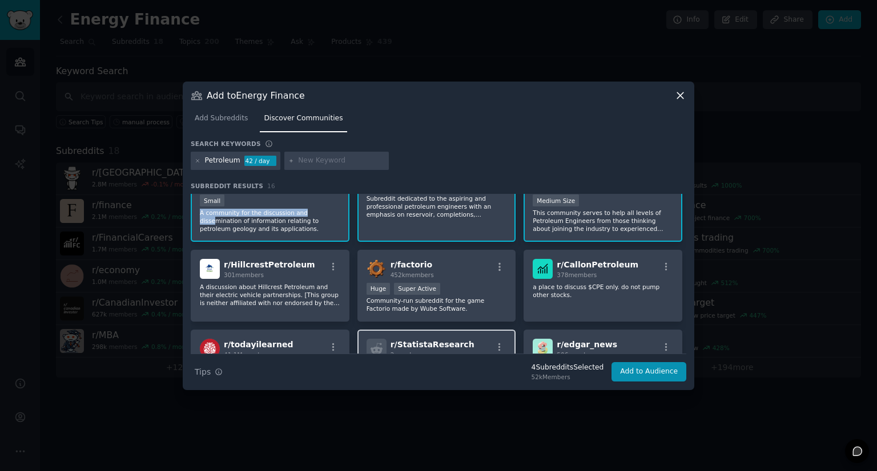
scroll to position [114, 0]
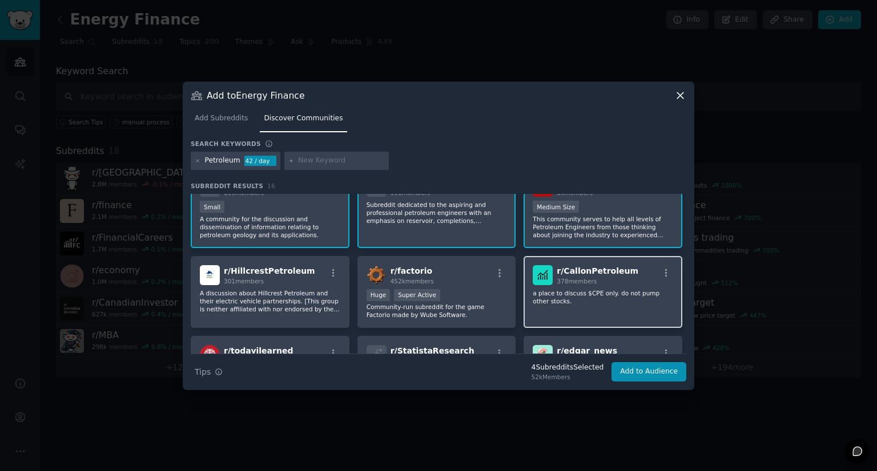
click at [599, 297] on p "a place to discuss $CPE only. do not pump other stocks." at bounding box center [602, 297] width 140 height 16
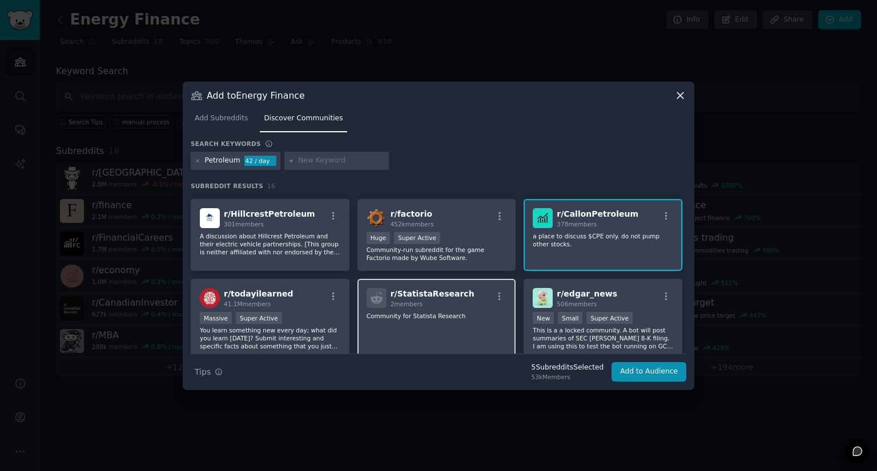
scroll to position [171, 0]
click at [596, 343] on p "This is a a locked community. A bot will post summaries of SEC [PERSON_NAME] 8-…" at bounding box center [602, 338] width 140 height 24
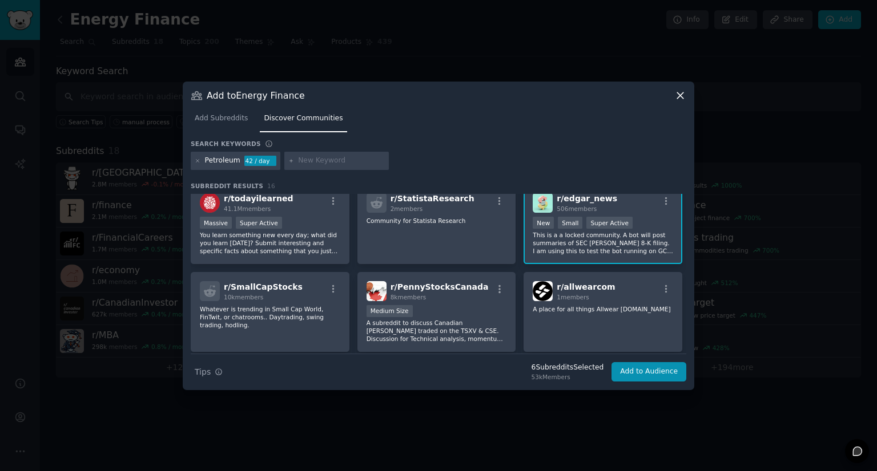
scroll to position [285, 0]
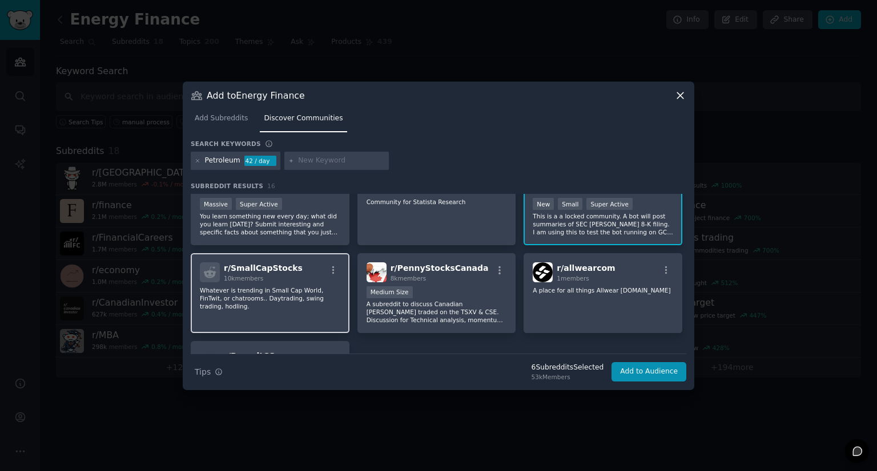
click at [261, 314] on div "r/ SmallCapStocks 10k members Whatever is trending in Small Cap World, FinTwit,…" at bounding box center [270, 293] width 159 height 80
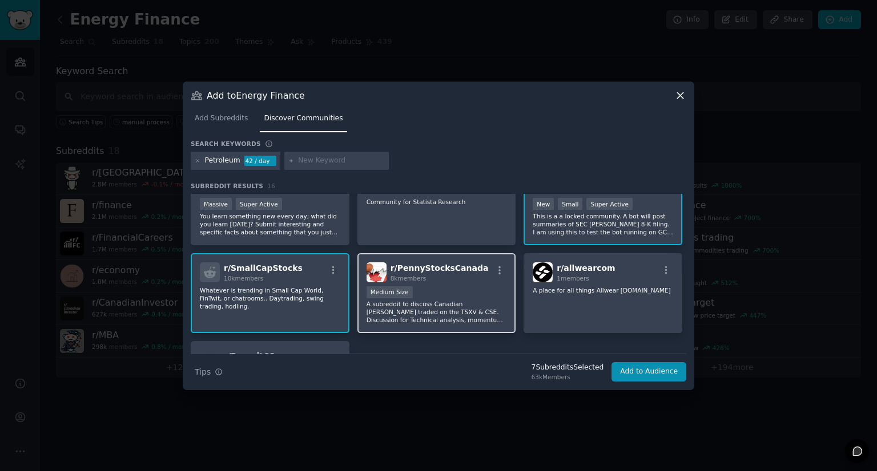
click at [488, 314] on p "A subreddit to discuss Canadian [PERSON_NAME] traded on the TSXV & CSE. Discuss…" at bounding box center [436, 312] width 140 height 24
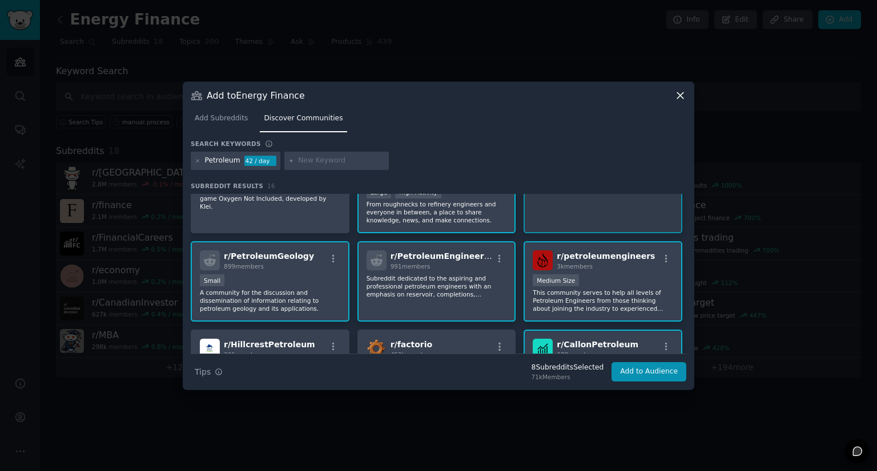
scroll to position [32, 0]
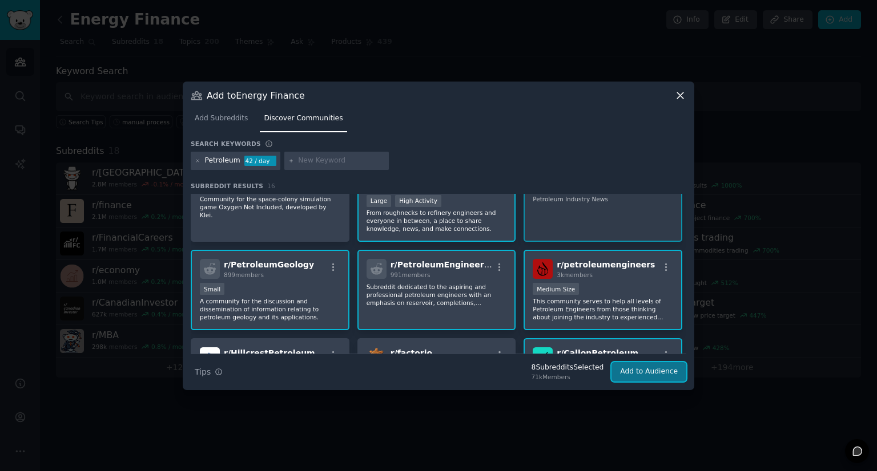
click at [652, 370] on button "Add to Audience" at bounding box center [648, 371] width 75 height 19
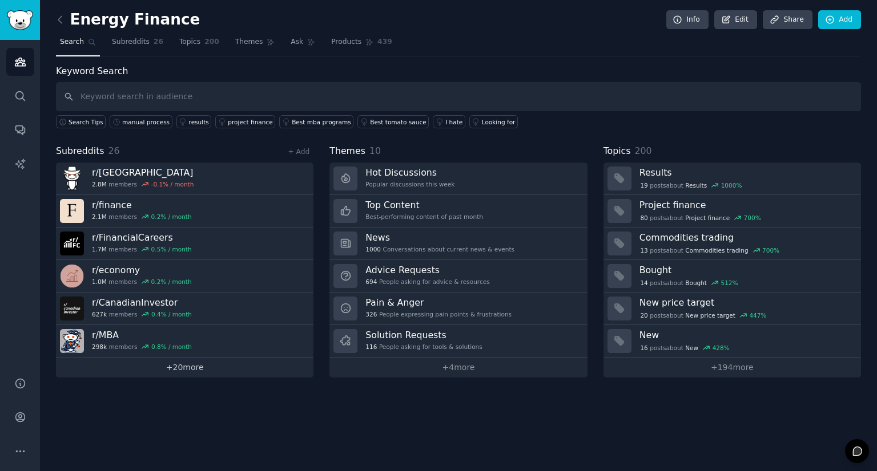
click at [193, 364] on link "+ 20 more" at bounding box center [184, 368] width 257 height 20
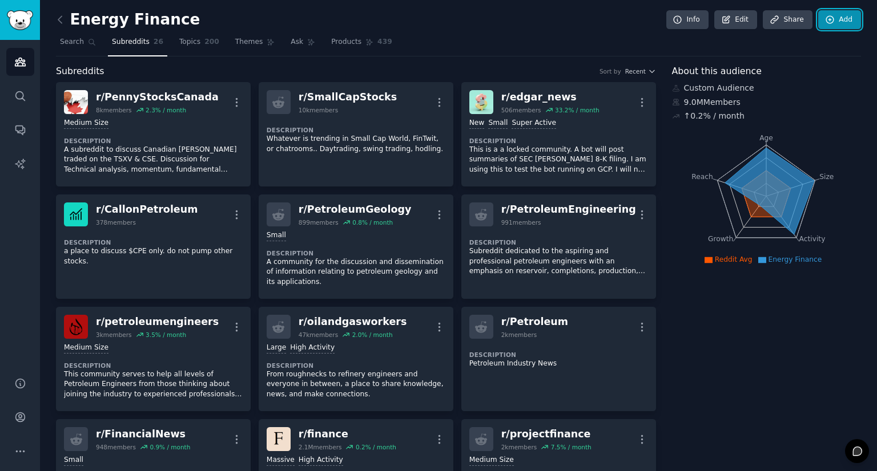
click at [845, 22] on link "Add" at bounding box center [839, 19] width 43 height 19
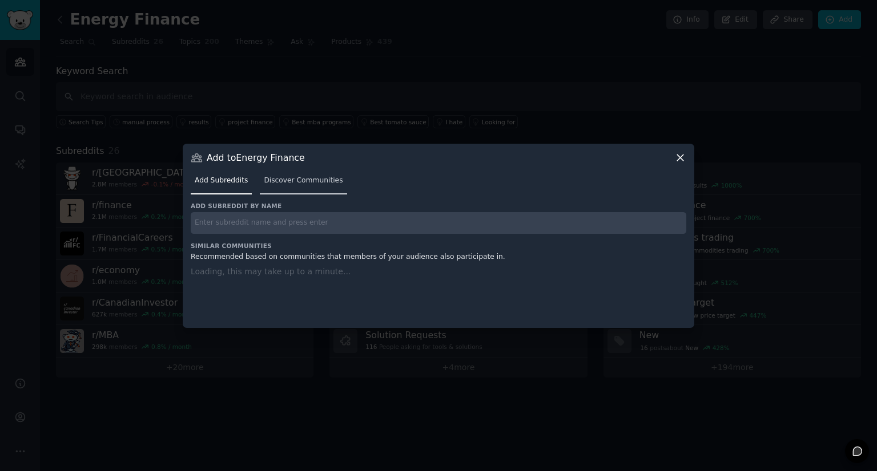
click at [292, 191] on link "Discover Communities" at bounding box center [303, 183] width 87 height 23
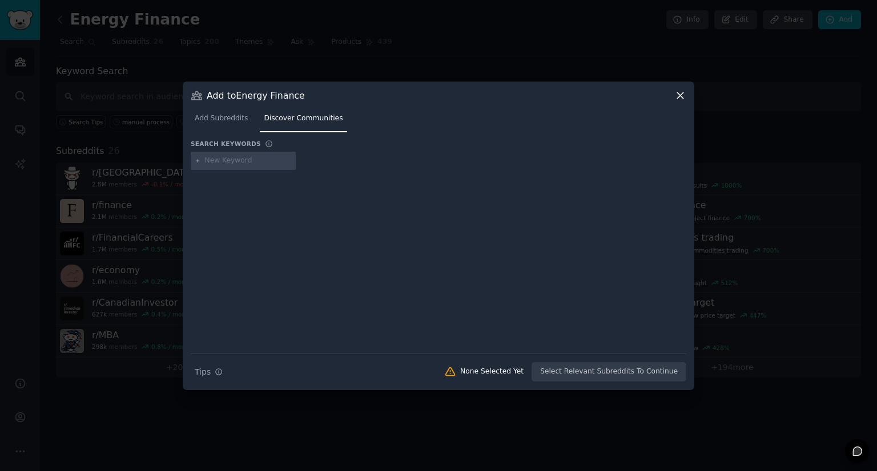
click at [252, 160] on input "text" at bounding box center [248, 161] width 87 height 10
type input "permian"
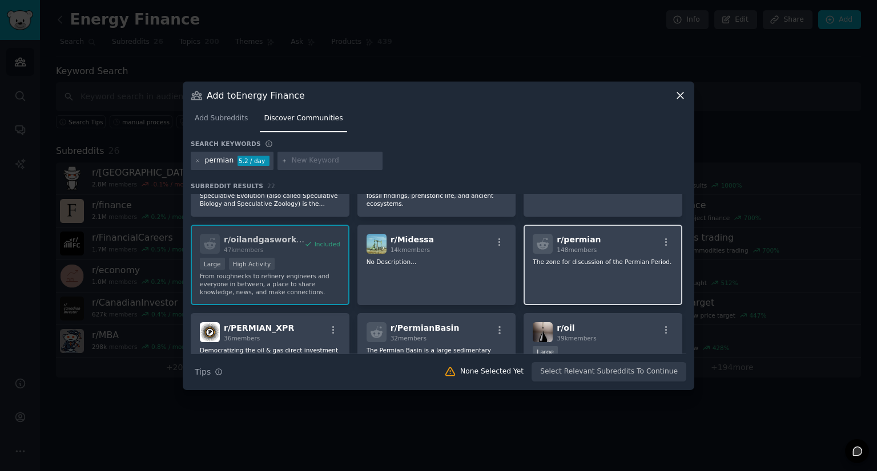
scroll to position [114, 0]
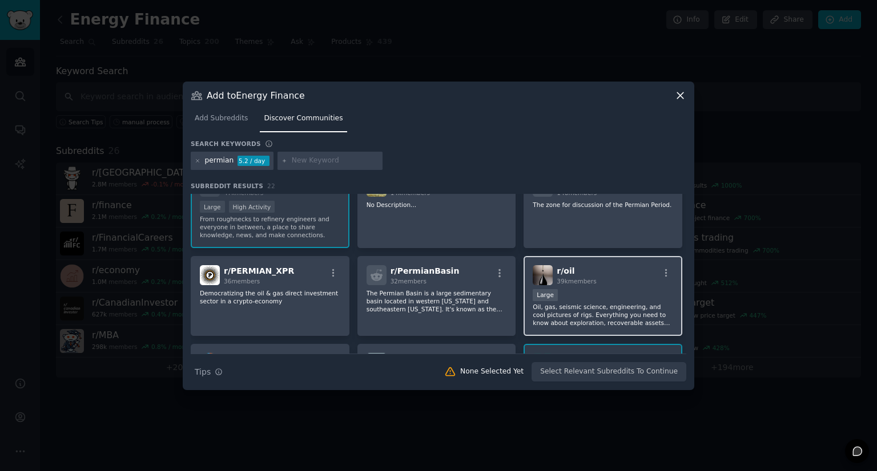
click at [596, 298] on div "Large" at bounding box center [602, 296] width 140 height 14
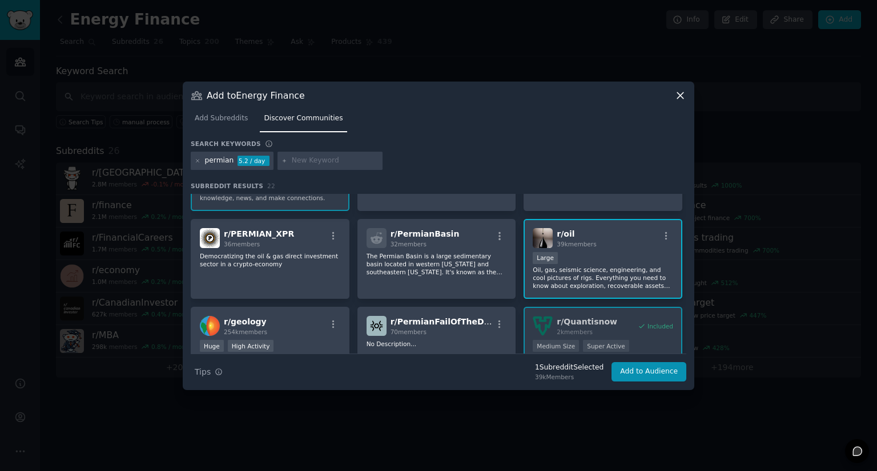
scroll to position [171, 0]
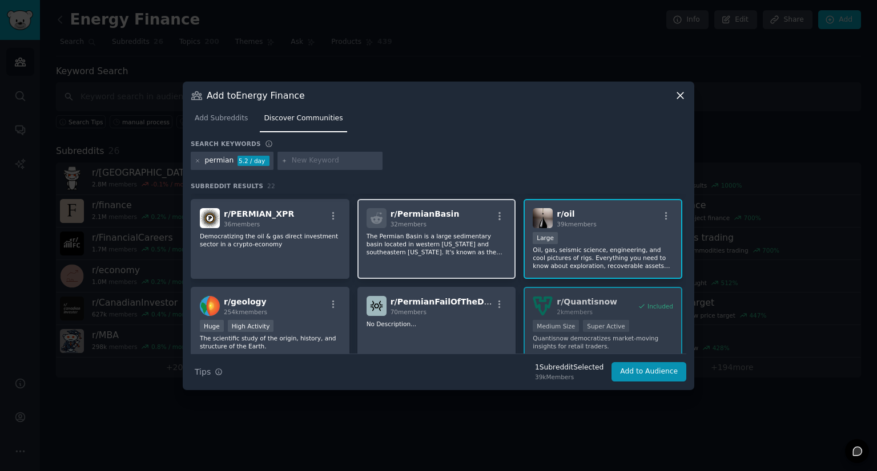
click at [454, 264] on div "r/ PermianBasin 32 members The Permian Basin is a large sedimentary basin locat…" at bounding box center [436, 239] width 159 height 80
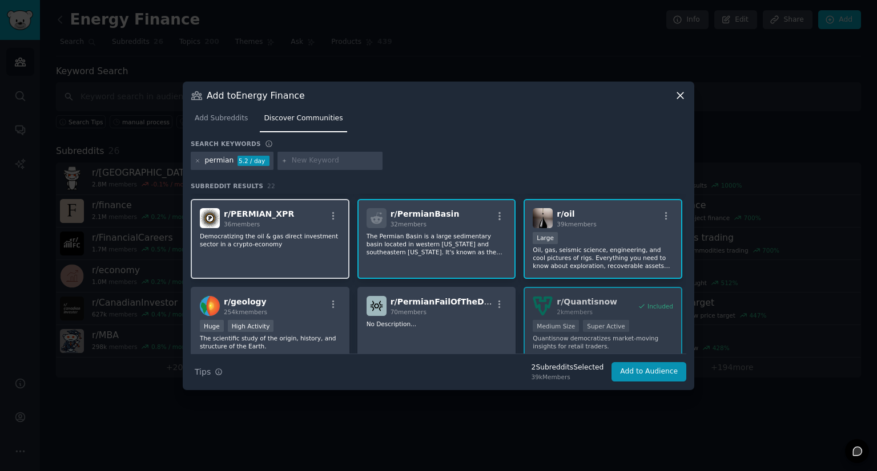
click at [318, 257] on div "r/ PERMIAN_XPR 36 members Democratizing the oil & gas direct investment sector …" at bounding box center [270, 239] width 159 height 80
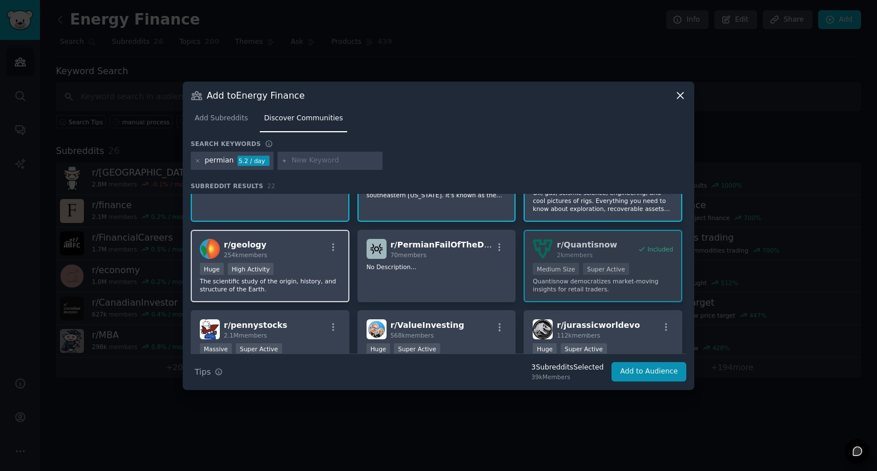
click at [324, 274] on div "Huge High Activity" at bounding box center [270, 270] width 140 height 14
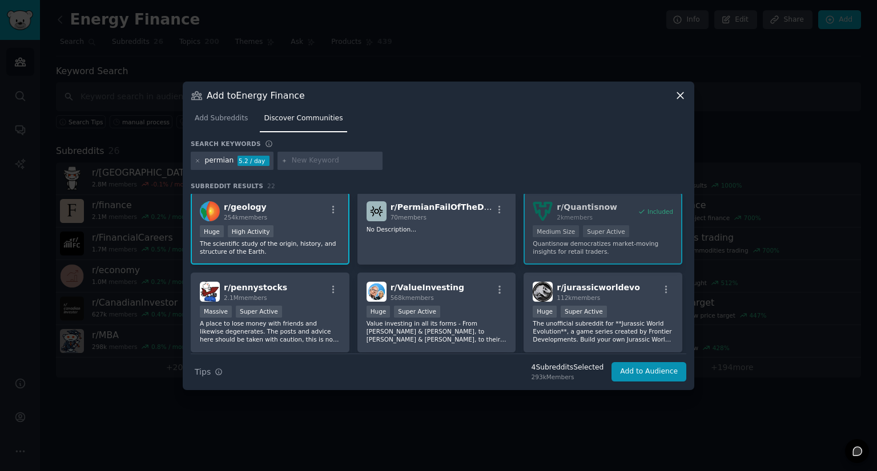
scroll to position [285, 0]
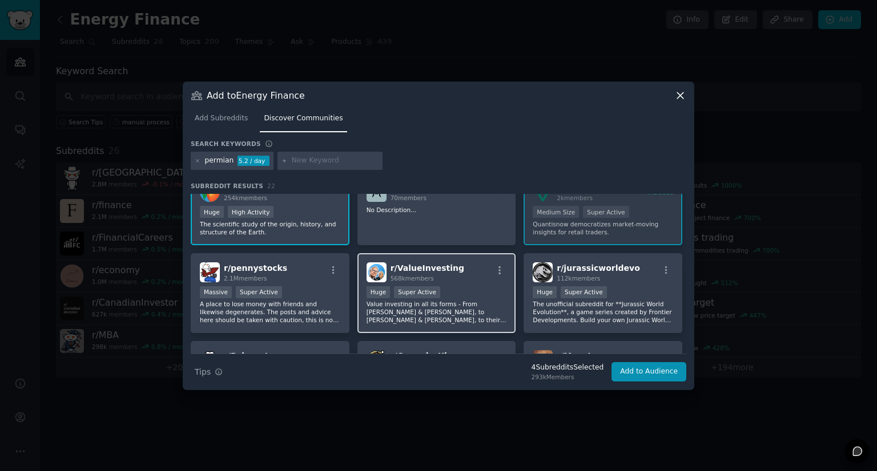
click at [463, 320] on p "Value investing in all its forms - From [PERSON_NAME] & [PERSON_NAME], to [PERS…" at bounding box center [436, 312] width 140 height 24
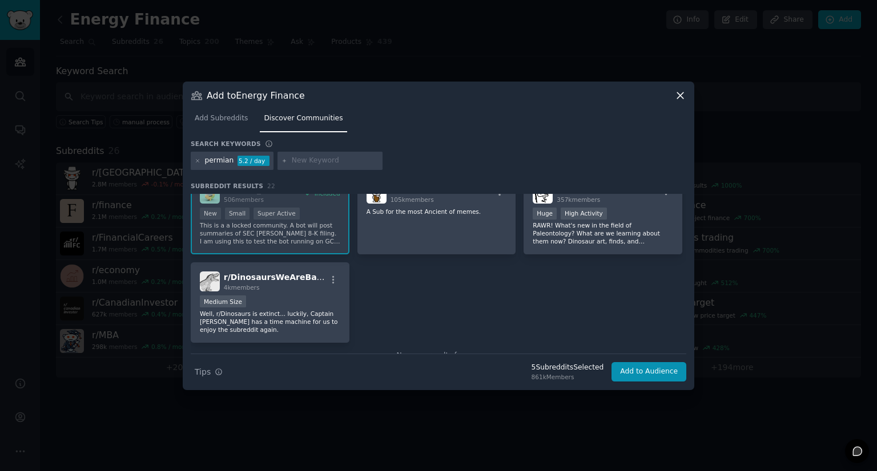
scroll to position [566, 0]
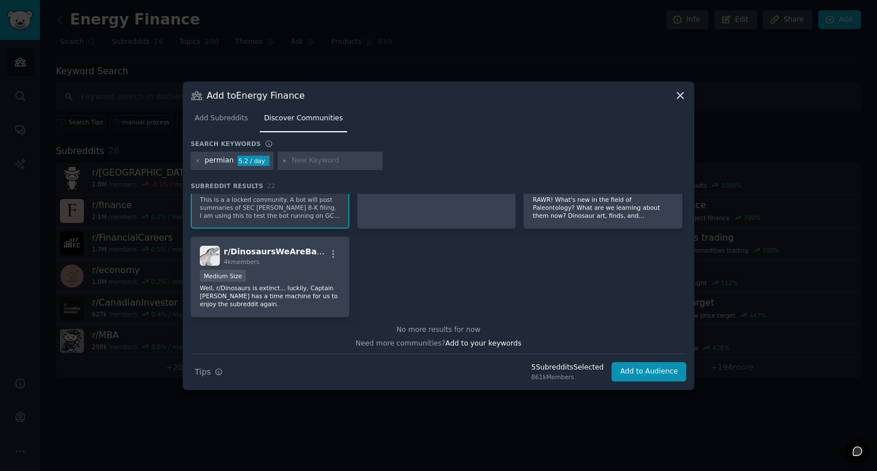
click at [331, 160] on input "text" at bounding box center [335, 161] width 87 height 10
type input "e&p"
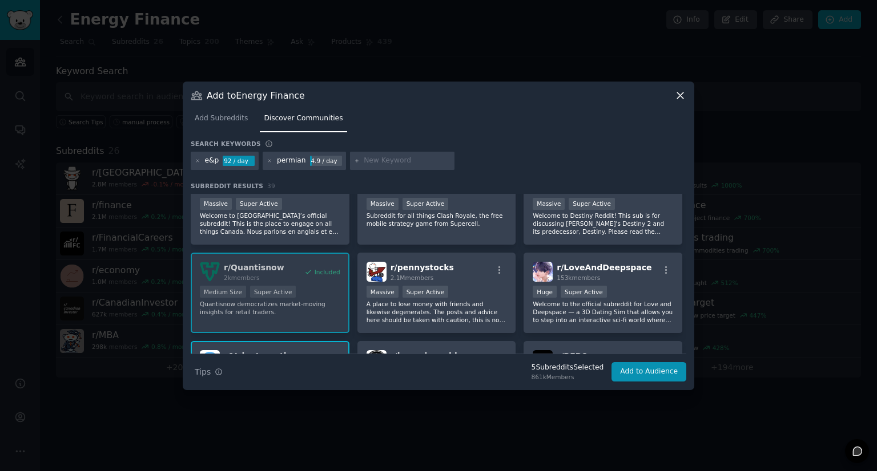
scroll to position [570, 0]
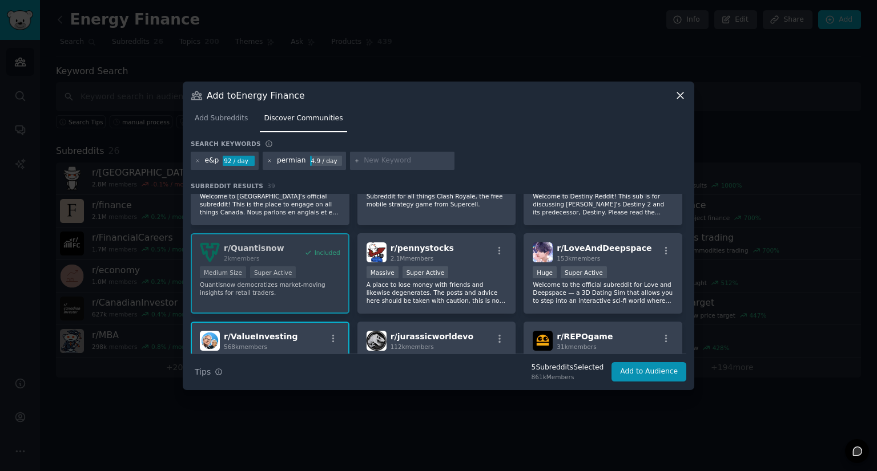
click at [270, 160] on icon at bounding box center [270, 161] width 6 height 6
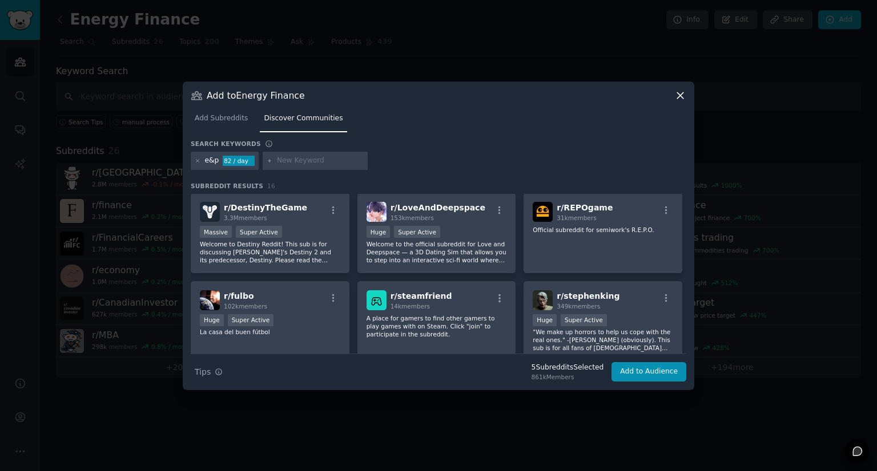
scroll to position [285, 0]
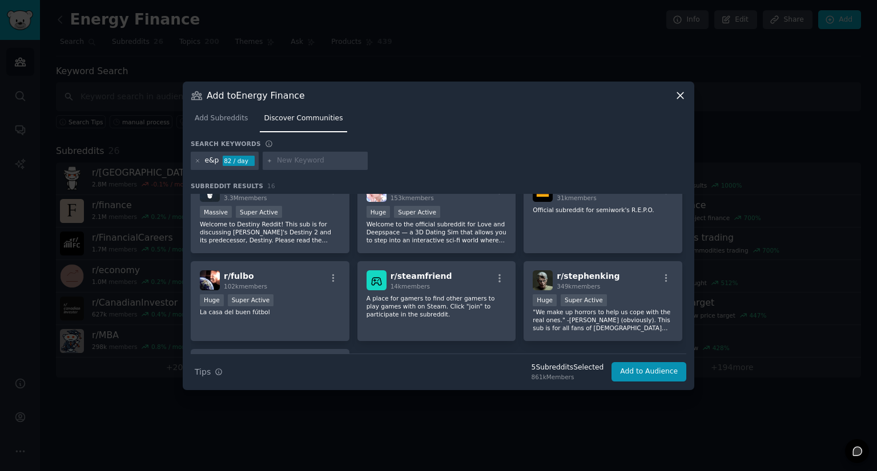
click at [197, 157] on div at bounding box center [198, 161] width 6 height 10
click at [199, 159] on icon at bounding box center [197, 160] width 3 height 3
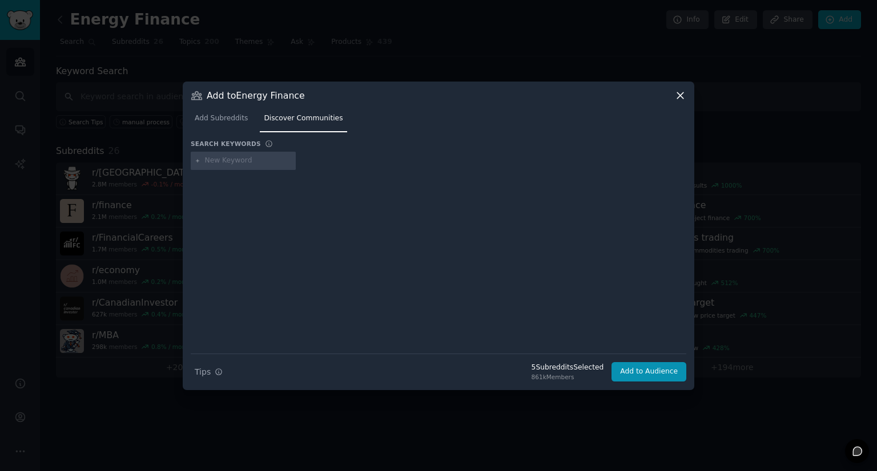
click at [247, 166] on div at bounding box center [243, 161] width 105 height 18
click at [228, 211] on div at bounding box center [438, 254] width 495 height 160
click at [237, 163] on input "text" at bounding box center [248, 161] width 87 height 10
type input "explorationandproduction"
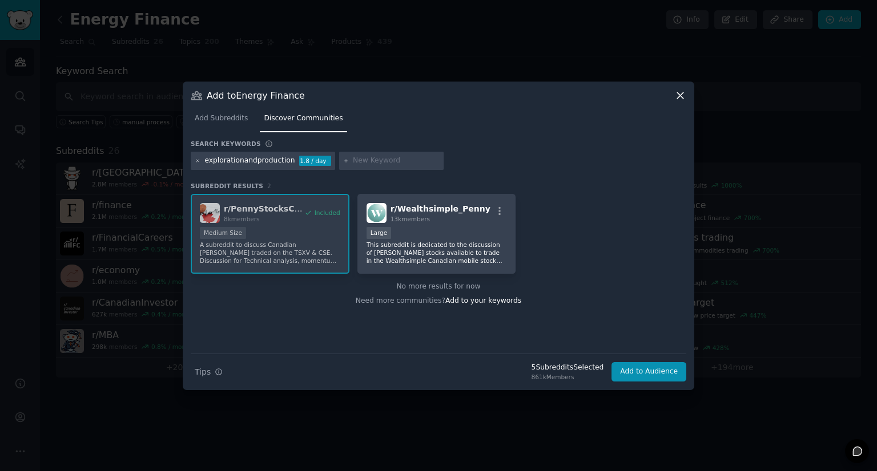
click at [196, 162] on icon at bounding box center [198, 161] width 6 height 6
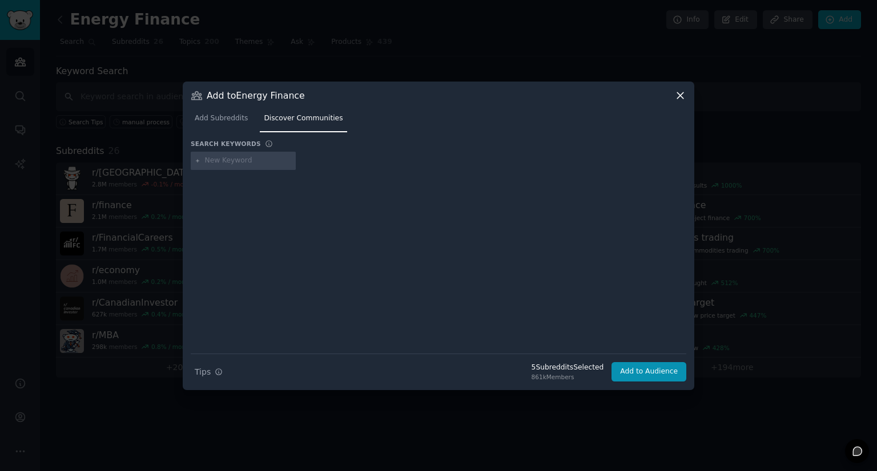
click at [226, 163] on input "text" at bounding box center [248, 161] width 87 height 10
type input "petrochemicals"
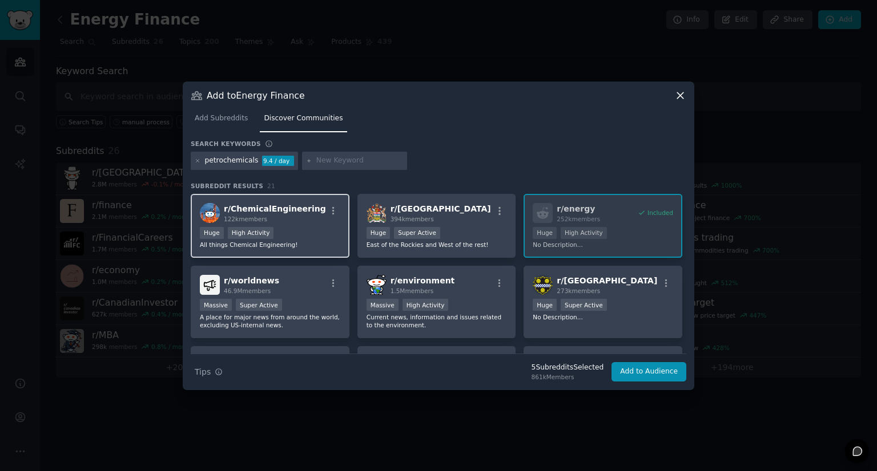
click at [318, 222] on div "r/ ChemicalEngineering 122k members" at bounding box center [270, 213] width 140 height 20
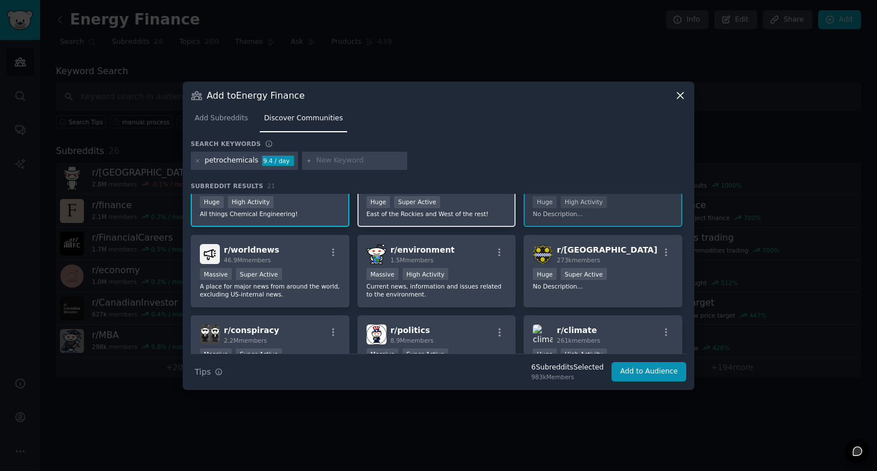
scroll to position [57, 0]
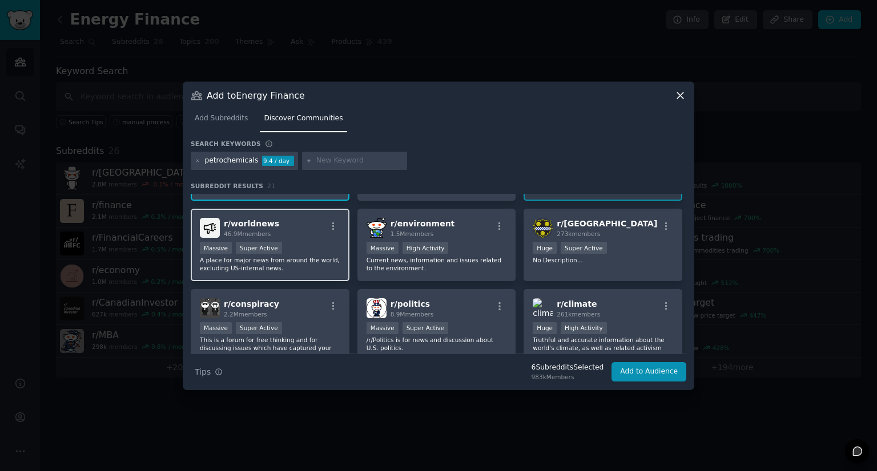
click at [297, 237] on div "r/ worldnews 46.9M members Massive Super Active A place for major news from aro…" at bounding box center [270, 245] width 159 height 72
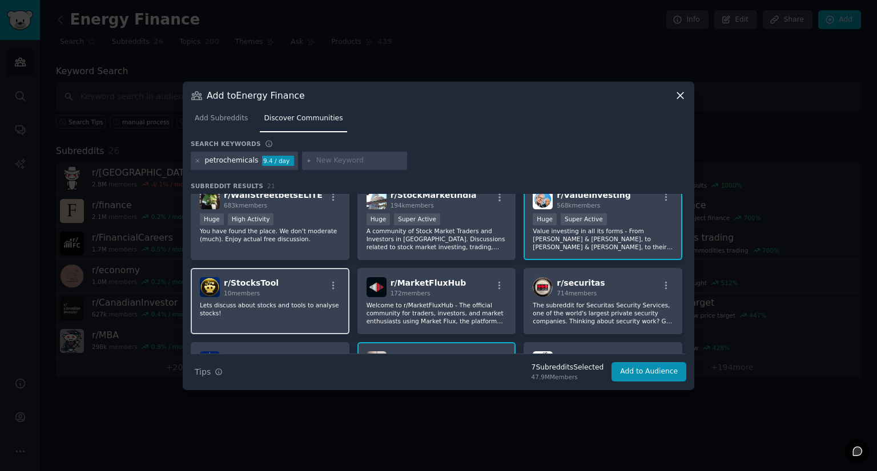
scroll to position [400, 0]
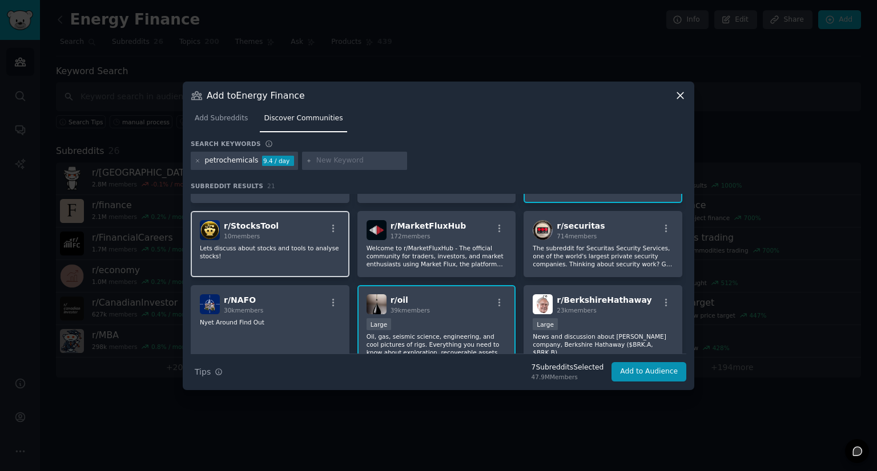
click at [306, 263] on div "r/ StocksTool 10 members Lets discuss about stocks and tools to analyse stocks!" at bounding box center [270, 244] width 159 height 66
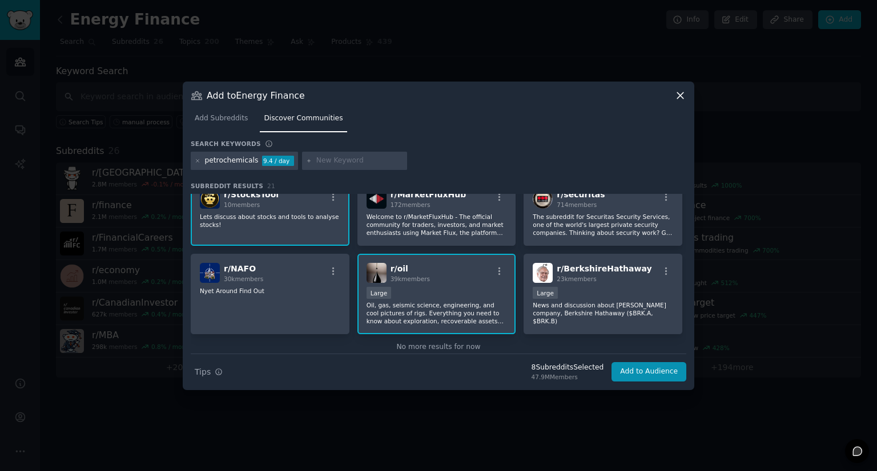
scroll to position [448, 0]
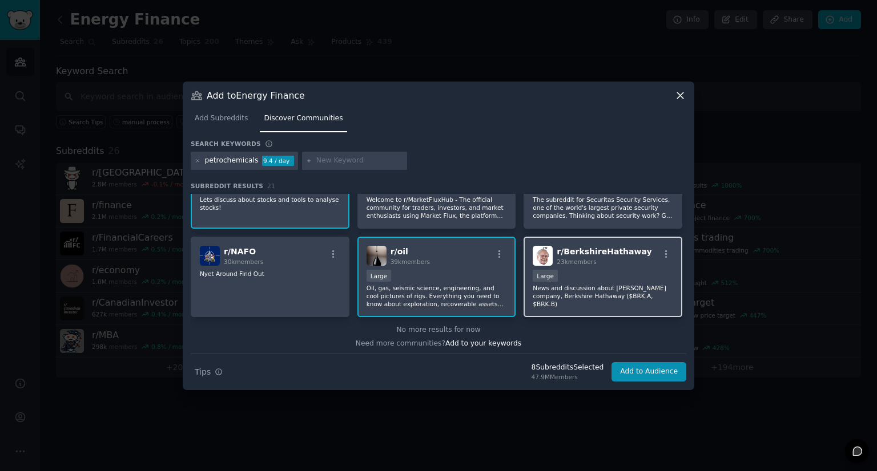
click at [626, 292] on p "News and discussion about [PERSON_NAME] company, Berkshire Hathaway ($BRK.A, $B…" at bounding box center [602, 296] width 140 height 24
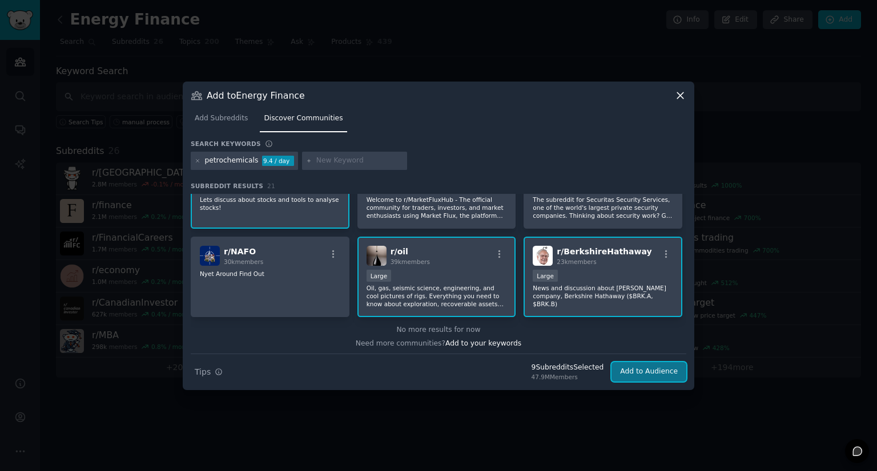
click at [644, 368] on button "Add to Audience" at bounding box center [648, 371] width 75 height 19
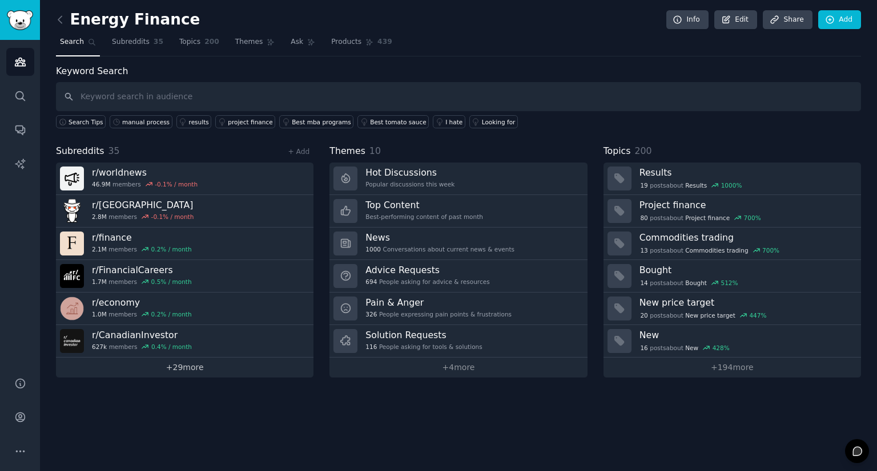
click at [187, 366] on link "+ 29 more" at bounding box center [184, 368] width 257 height 20
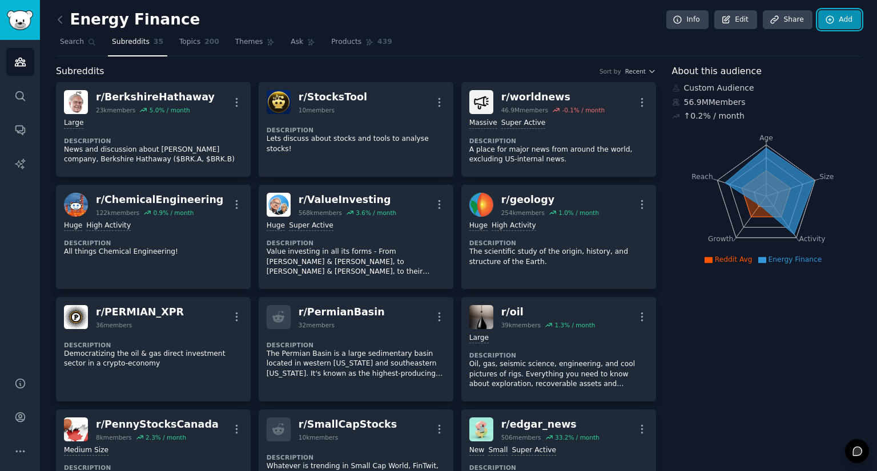
click at [833, 26] on link "Add" at bounding box center [839, 19] width 43 height 19
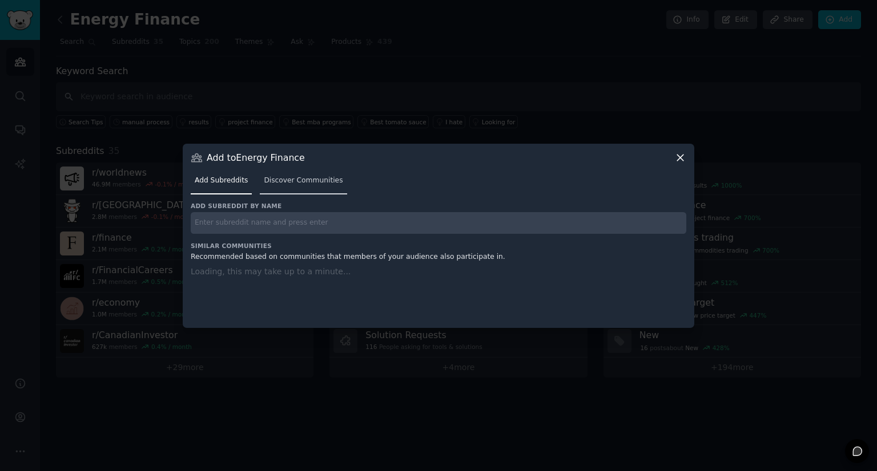
click at [287, 179] on span "Discover Communities" at bounding box center [303, 181] width 79 height 10
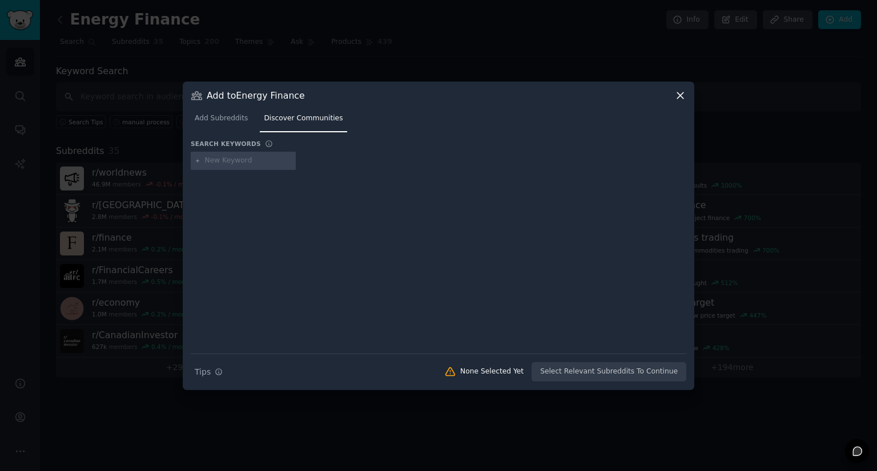
type input "g"
type input "fintwit"
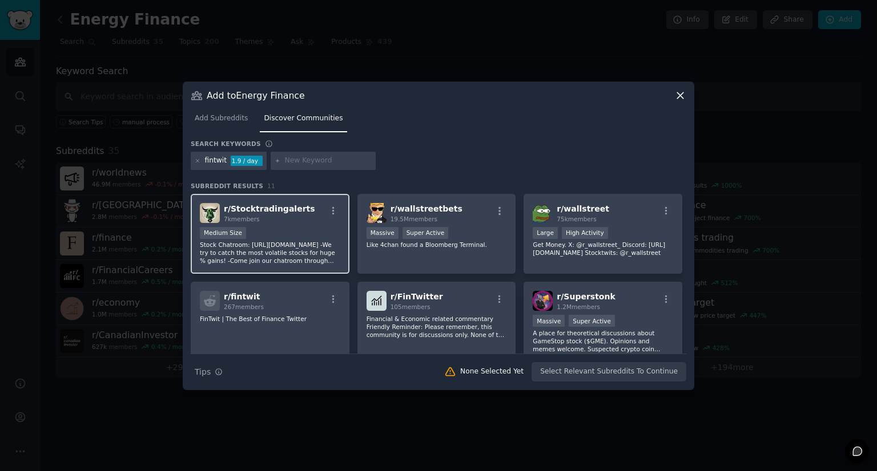
click at [299, 237] on div "Medium Size" at bounding box center [270, 234] width 140 height 14
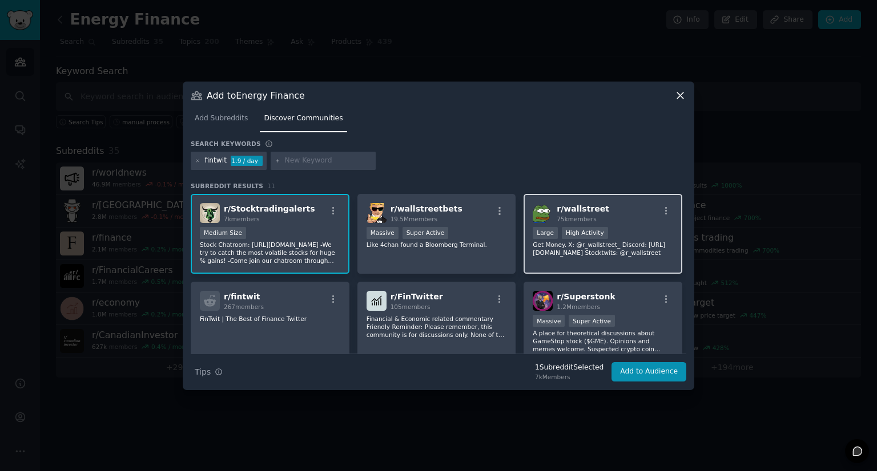
scroll to position [57, 0]
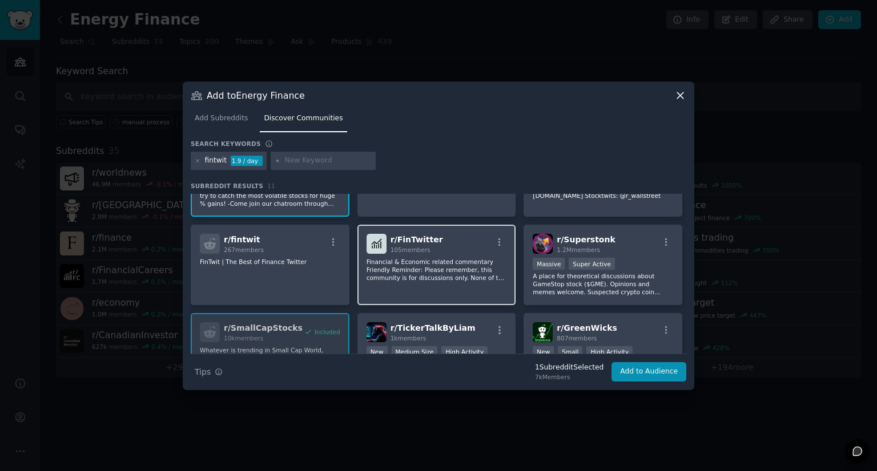
click at [432, 264] on p "Financial & Economic related commentary Friendly Reminder: Please remember, thi…" at bounding box center [436, 270] width 140 height 24
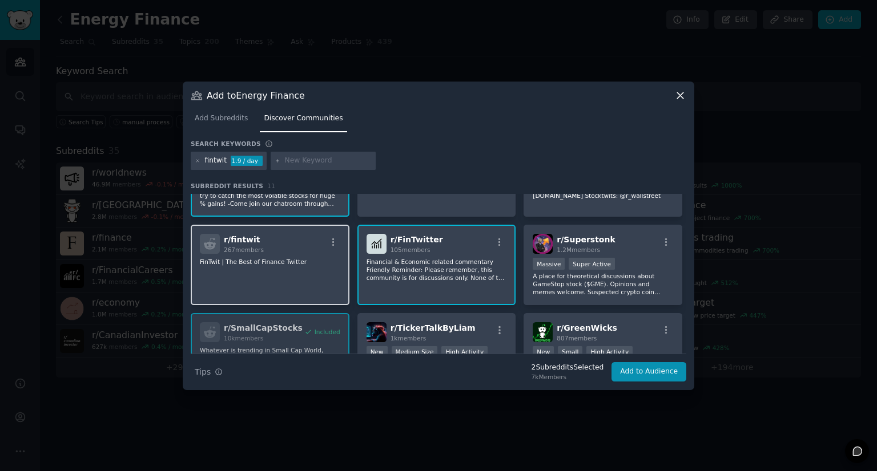
click at [306, 301] on div "r/ fintwit 267 members FinTwit | The Best of Finance Twitter" at bounding box center [270, 265] width 159 height 80
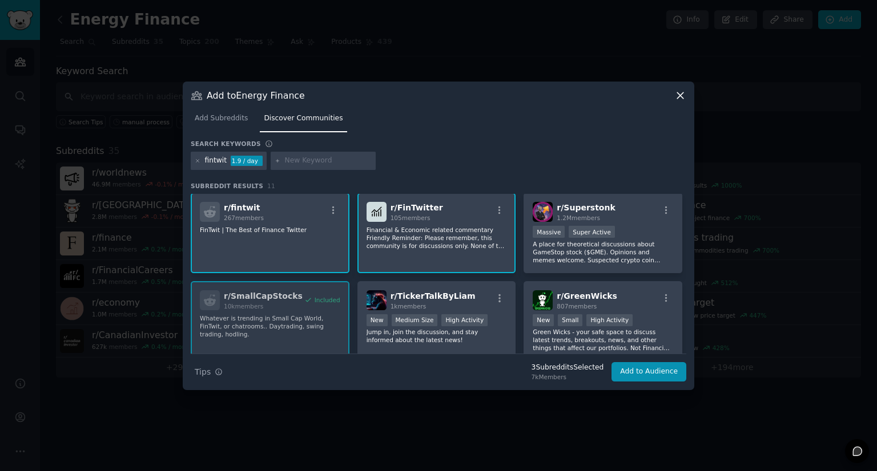
scroll to position [114, 0]
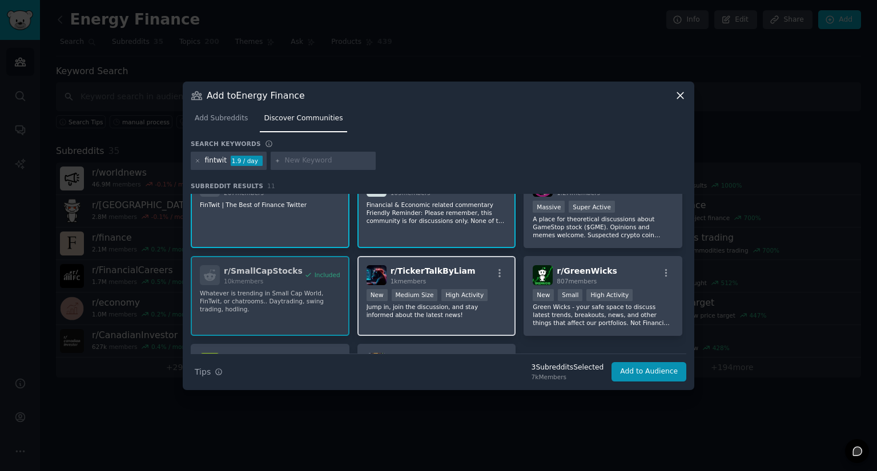
click at [457, 316] on p "Jump in, join the discussion, and stay informed about the latest news!" at bounding box center [436, 311] width 140 height 16
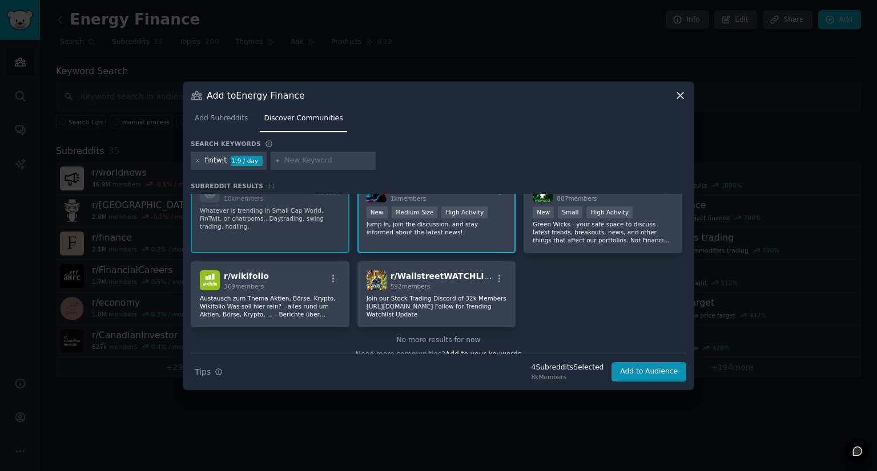
scroll to position [209, 0]
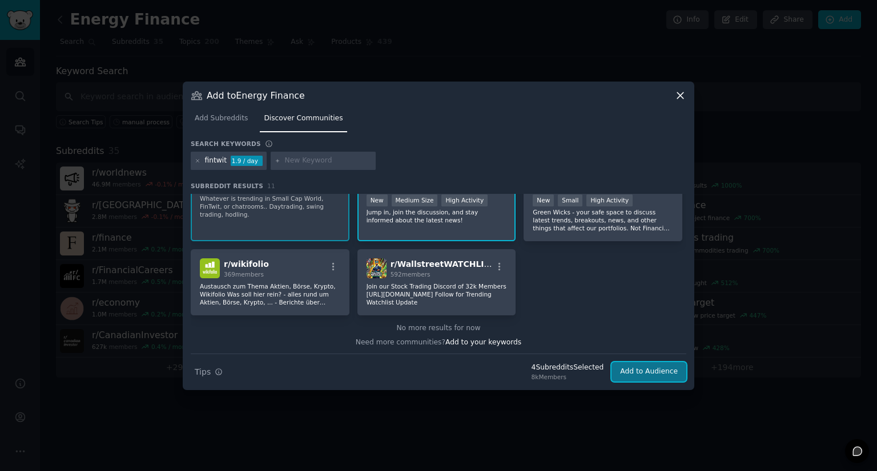
click at [662, 370] on button "Add to Audience" at bounding box center [648, 371] width 75 height 19
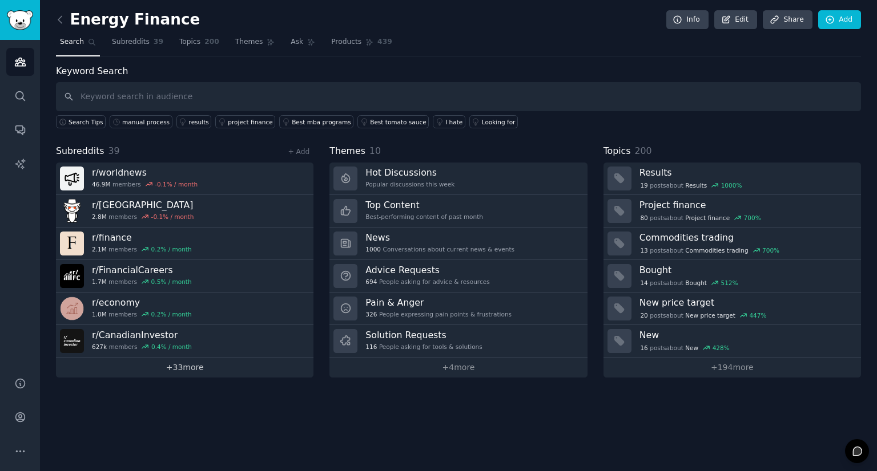
click at [177, 367] on link "+ 33 more" at bounding box center [184, 368] width 257 height 20
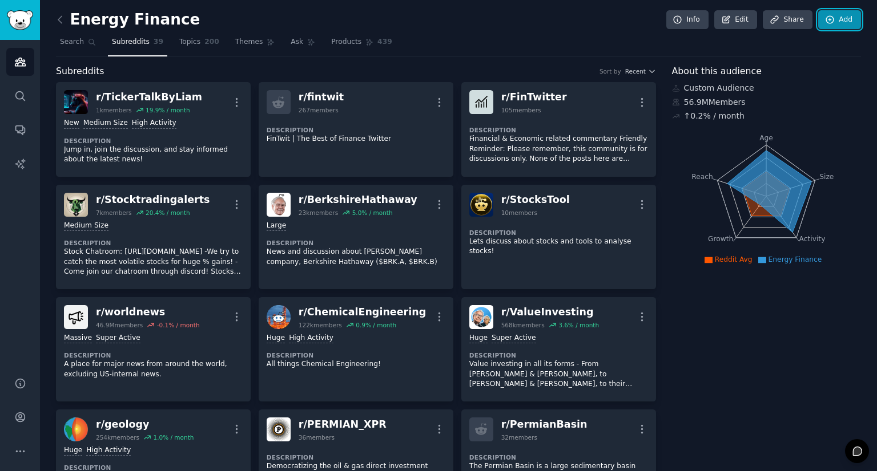
click at [850, 21] on link "Add" at bounding box center [839, 19] width 43 height 19
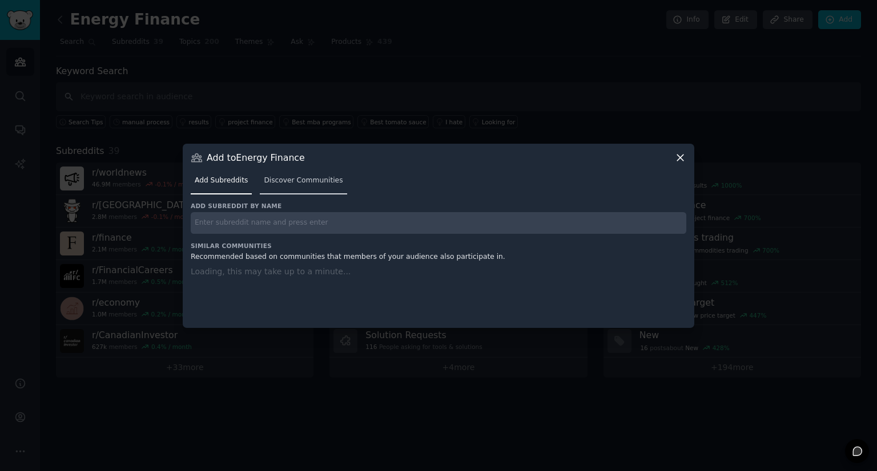
click at [286, 180] on span "Discover Communities" at bounding box center [303, 181] width 79 height 10
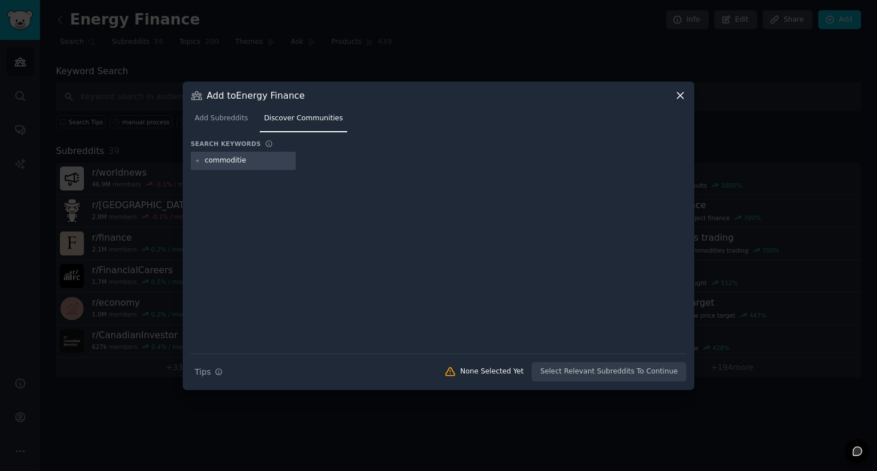
type input "commodities"
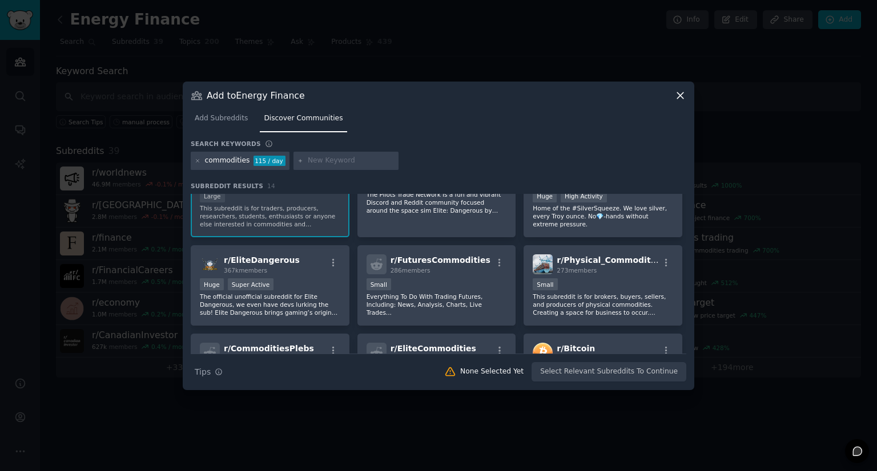
scroll to position [57, 0]
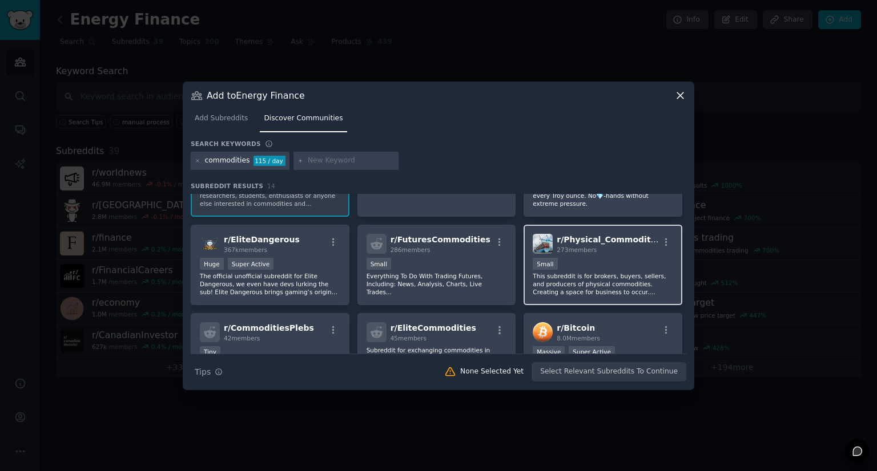
click at [594, 284] on p "This subreddit is for brokers, buyers, sellers, and producers of physical commo…" at bounding box center [602, 284] width 140 height 24
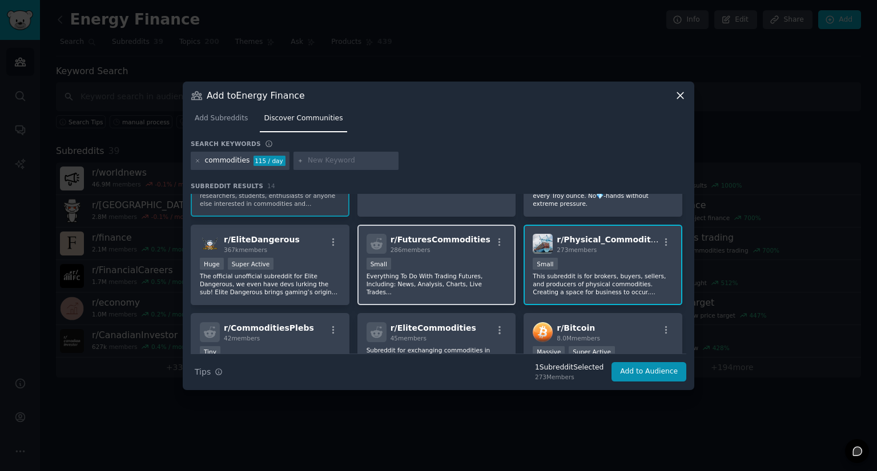
click at [470, 281] on p "Everything To Do With Trading Futures, Including: News, Analysis, Charts, Live …" at bounding box center [436, 284] width 140 height 24
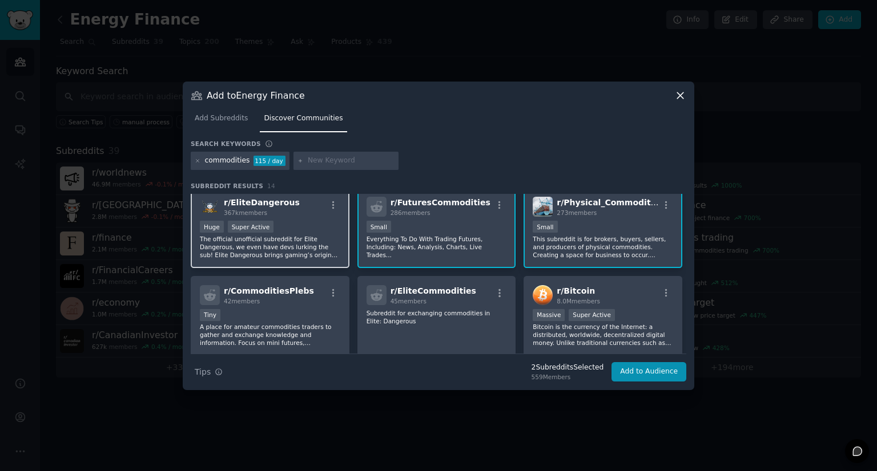
scroll to position [114, 0]
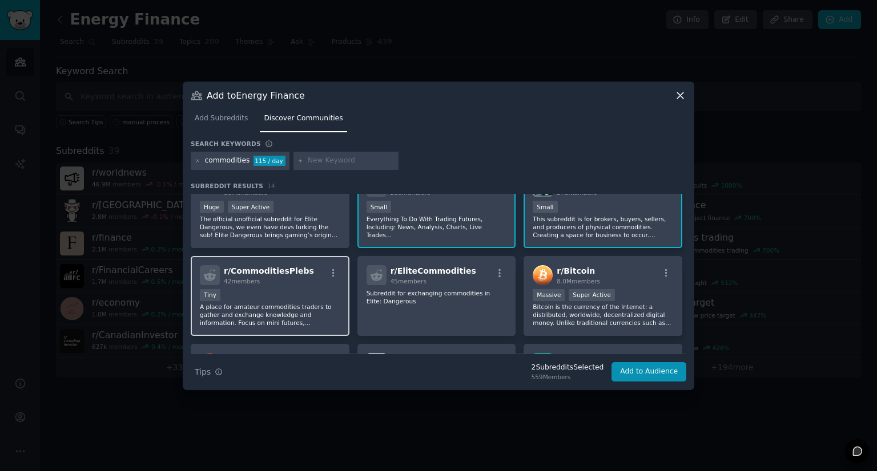
click at [309, 320] on p "A place for amateur commodities traders to gather and exchange knowledge and in…" at bounding box center [270, 315] width 140 height 24
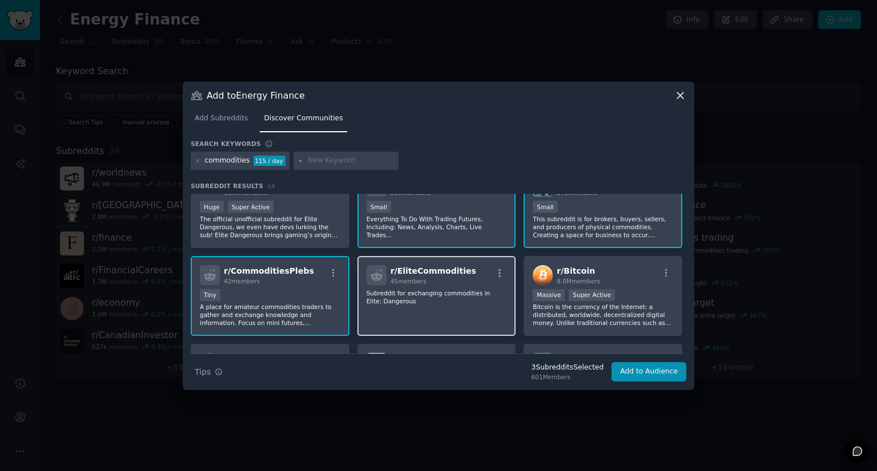
click at [401, 320] on div "r/ EliteCommodities 45 members Subreddit for exchanging commodities in Elite: D…" at bounding box center [436, 296] width 159 height 80
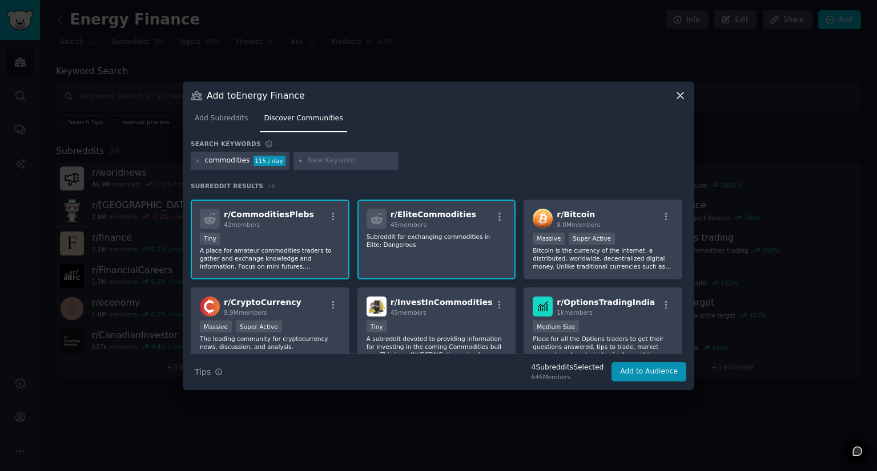
scroll to position [171, 0]
click at [445, 235] on p "Subreddit for exchanging commodities in Elite: Dangerous" at bounding box center [436, 240] width 140 height 16
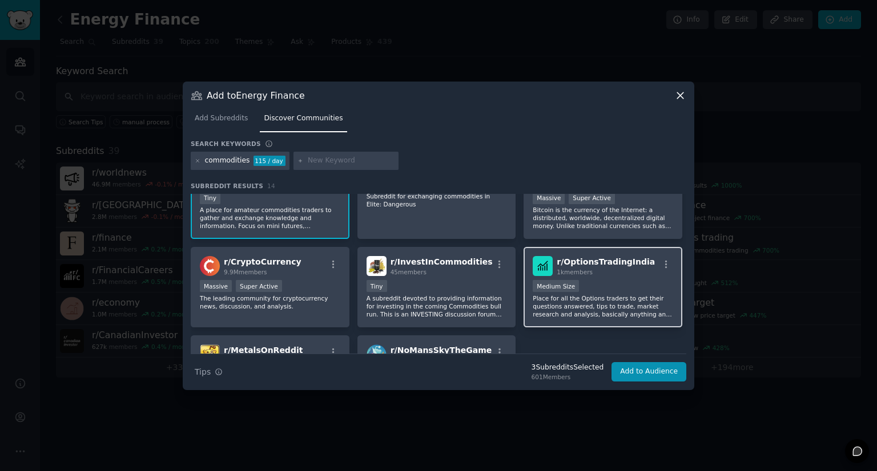
scroll to position [228, 0]
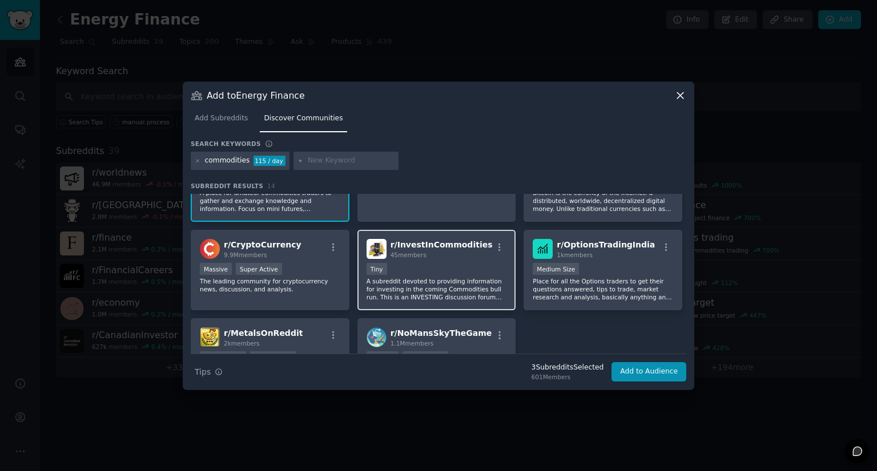
click at [459, 287] on p "A subreddit devoted to providing information for investing in the coming Commod…" at bounding box center [436, 289] width 140 height 24
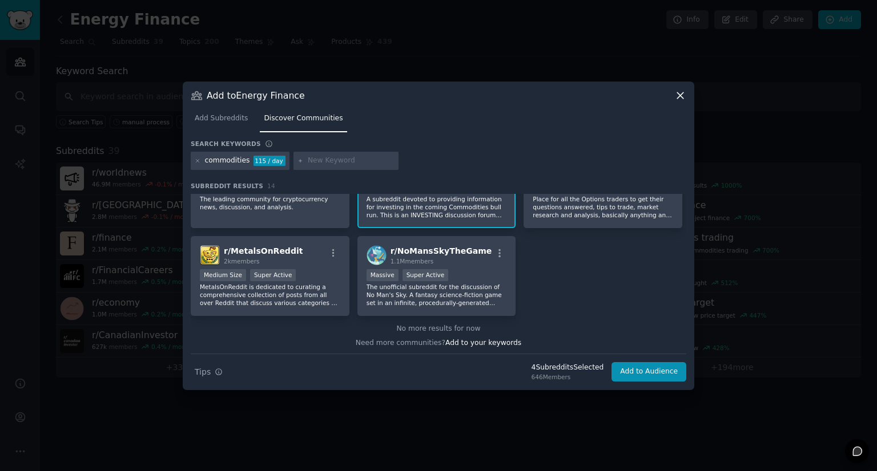
scroll to position [310, 0]
click at [317, 300] on p "MetalsOnReddit is dedicated to curating a comprehensive collection of posts fro…" at bounding box center [270, 295] width 140 height 24
click at [648, 368] on button "Add to Audience" at bounding box center [648, 371] width 75 height 19
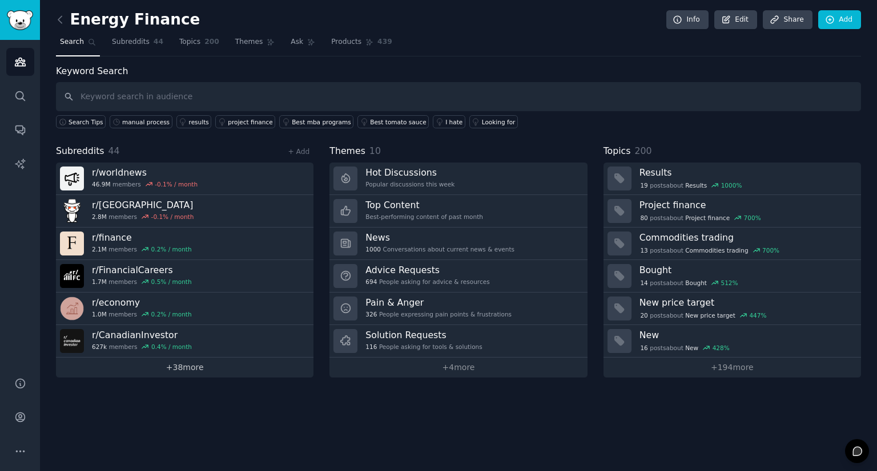
click at [201, 369] on link "+ 38 more" at bounding box center [184, 368] width 257 height 20
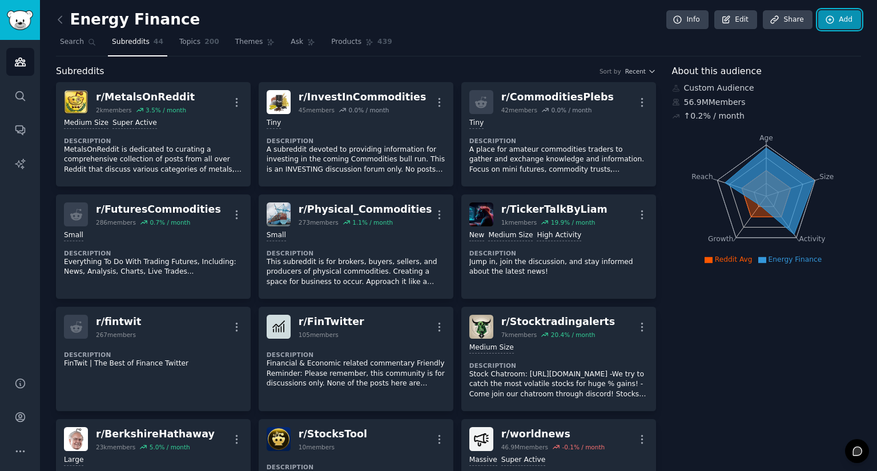
click at [833, 23] on link "Add" at bounding box center [839, 19] width 43 height 19
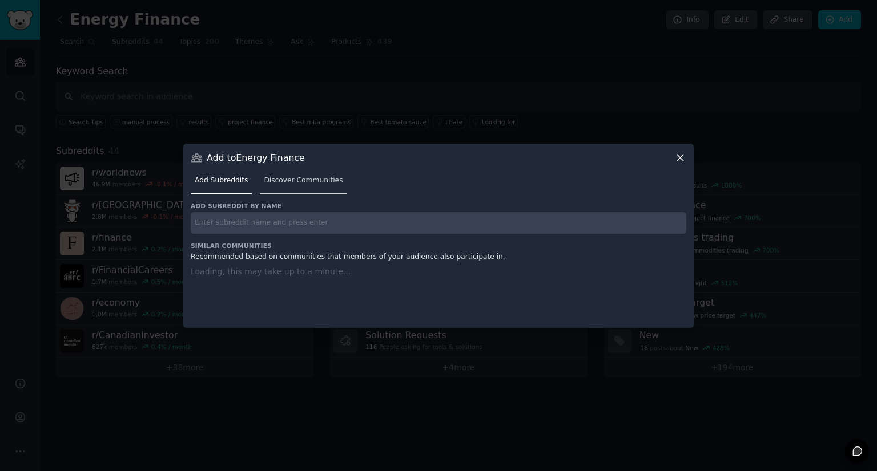
click at [274, 177] on span "Discover Communities" at bounding box center [303, 181] width 79 height 10
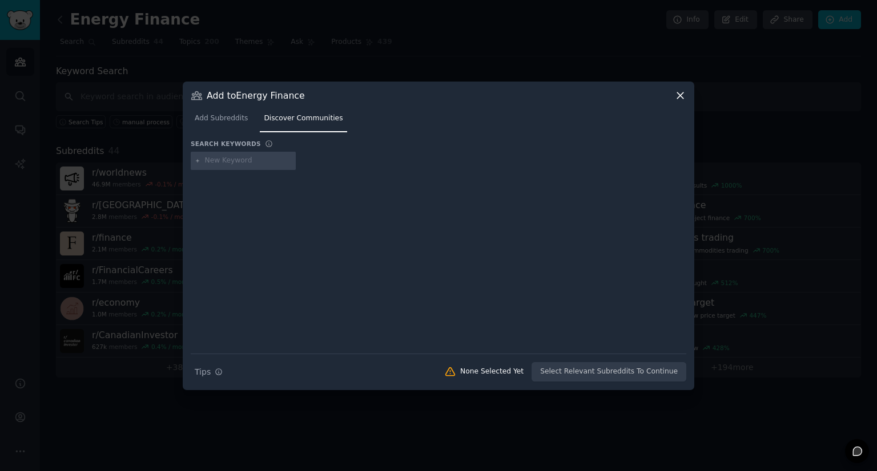
click at [256, 161] on input "text" at bounding box center [248, 161] width 87 height 10
type input "oil gas"
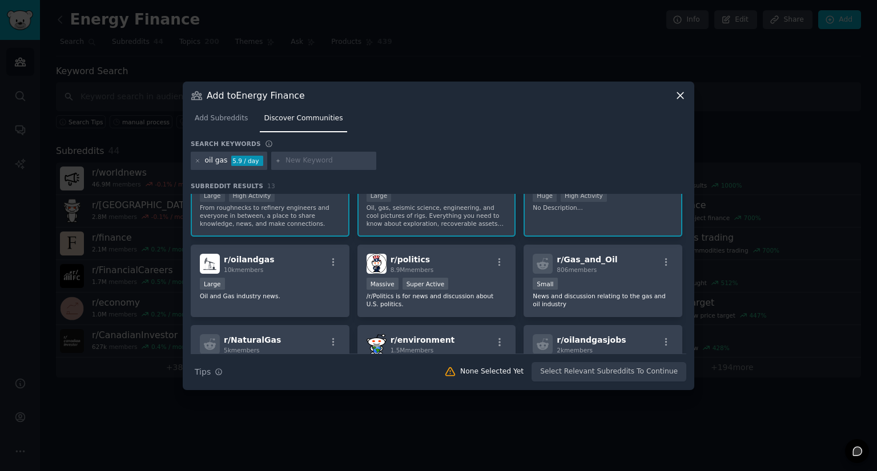
scroll to position [57, 0]
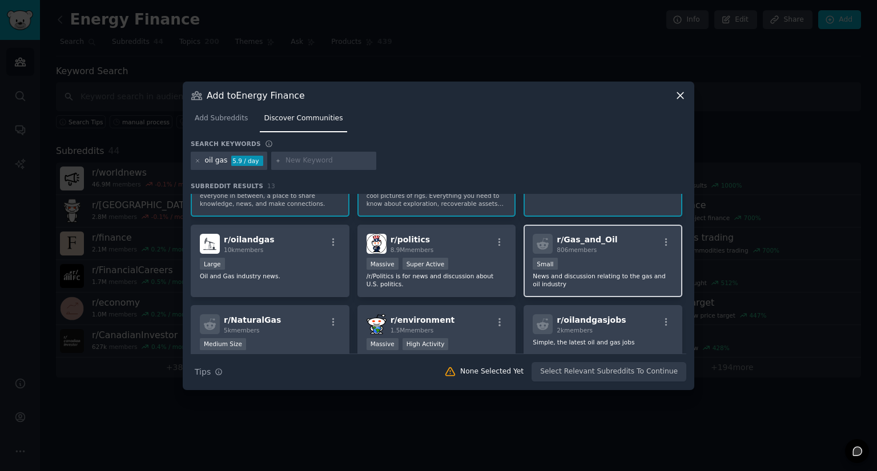
click at [594, 275] on p "News and discussion relating to the gas and oil industry" at bounding box center [602, 280] width 140 height 16
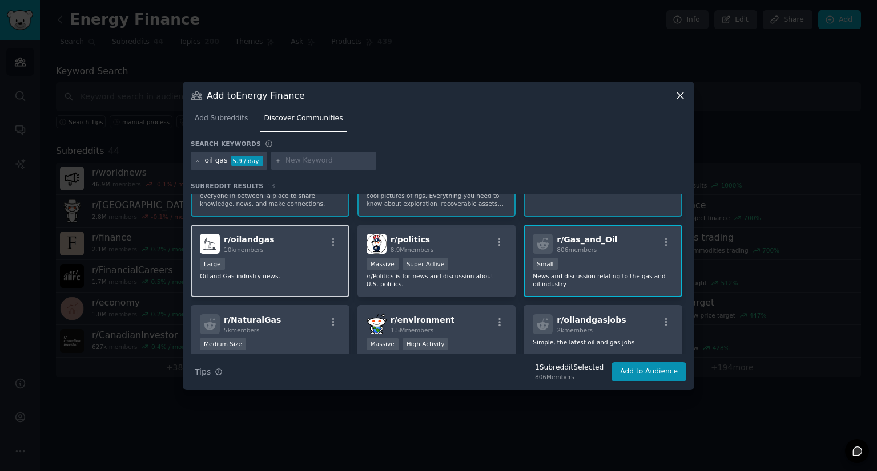
click at [276, 281] on div "r/ oilandgas 10k members Large Oil and Gas industry news." at bounding box center [270, 261] width 159 height 72
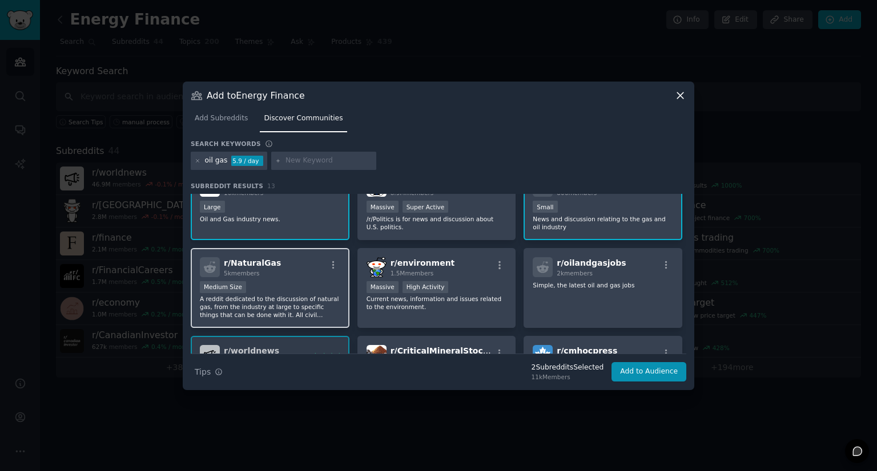
click at [314, 295] on p "A reddit dedicated to the discussion of natural gas, from the industry at large…" at bounding box center [270, 307] width 140 height 24
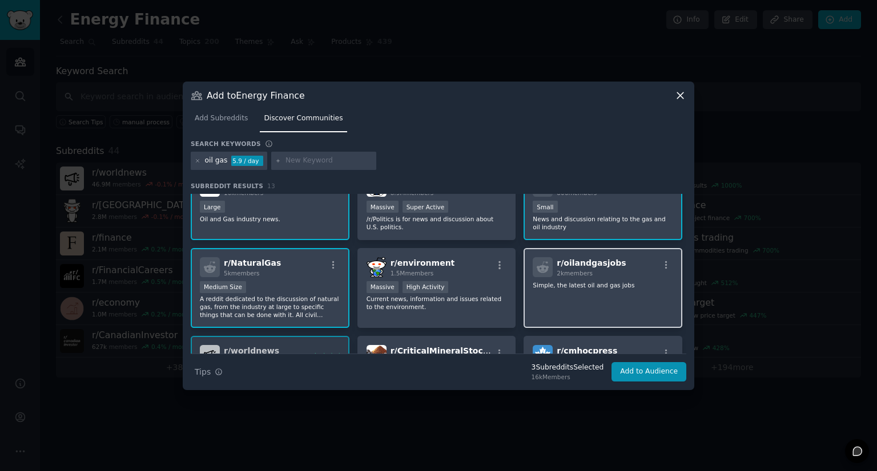
click at [570, 313] on div "r/ oilandgasjobs 2k members Simple, the latest oil and gas jobs" at bounding box center [602, 288] width 159 height 80
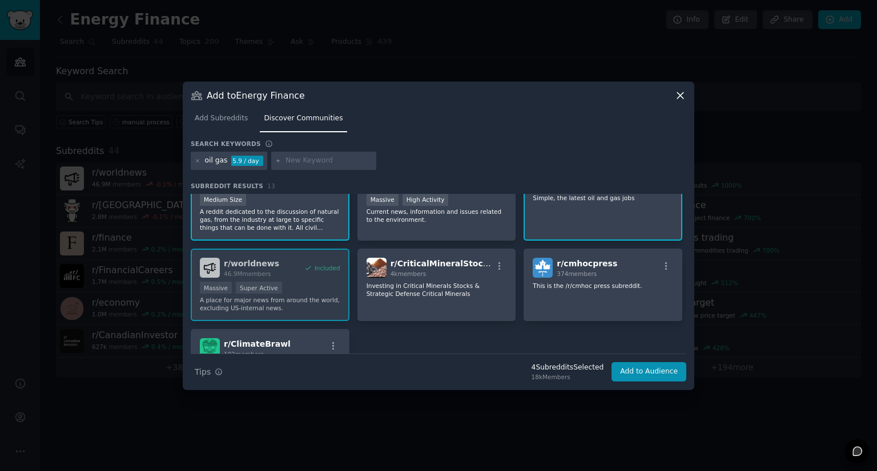
scroll to position [228, 0]
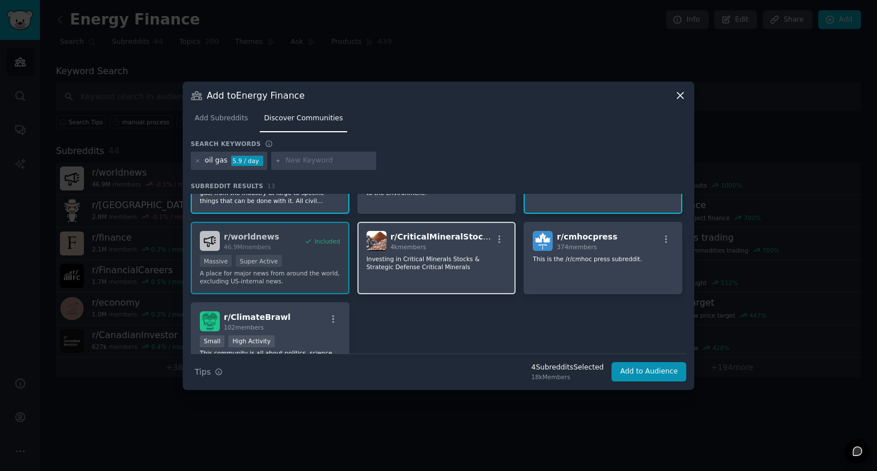
click at [456, 288] on div "r/ CriticalMineralStocks 4k members Investing in Critical Minerals Stocks & Str…" at bounding box center [436, 258] width 159 height 72
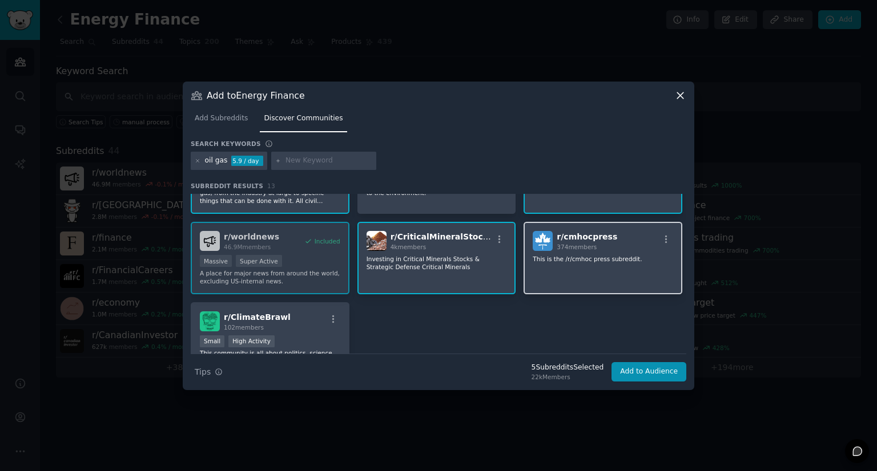
click at [590, 285] on div "r/ cmhocpress 374 members This is the /r/cmhoc press subreddit." at bounding box center [602, 258] width 159 height 72
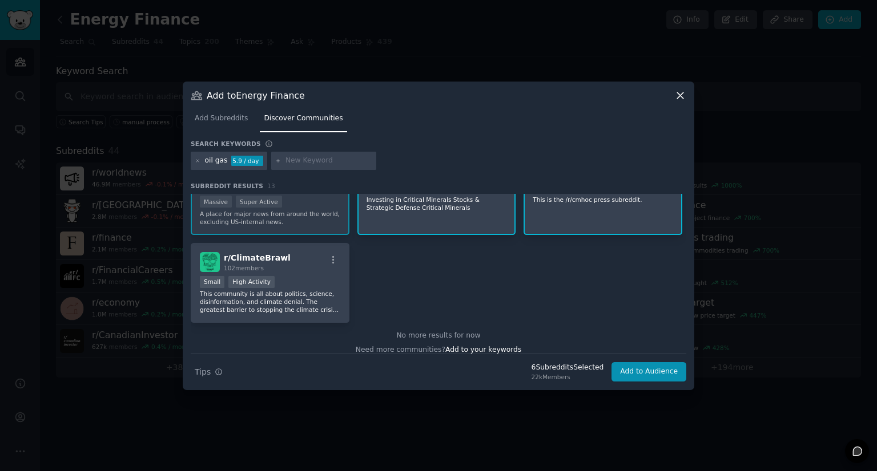
scroll to position [294, 0]
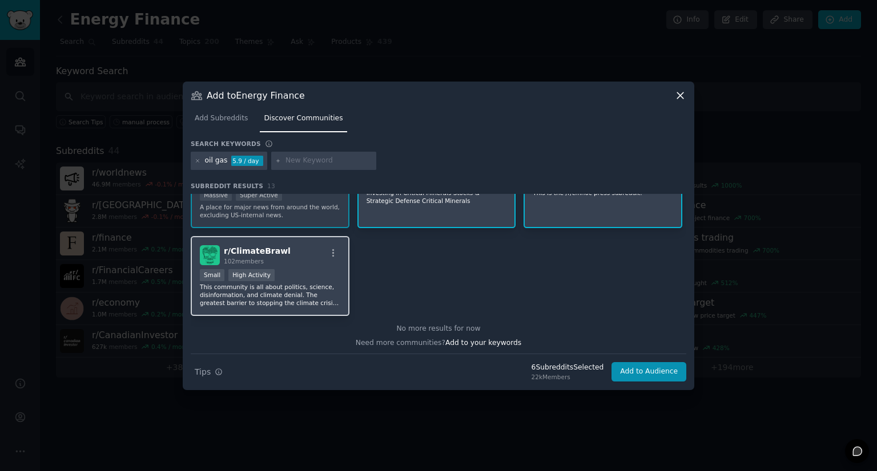
click at [321, 293] on p "This community is all about politics, science, disinformation, and climate deni…" at bounding box center [270, 295] width 140 height 24
click at [324, 293] on p "This community is all about politics, science, disinformation, and climate deni…" at bounding box center [270, 295] width 140 height 24
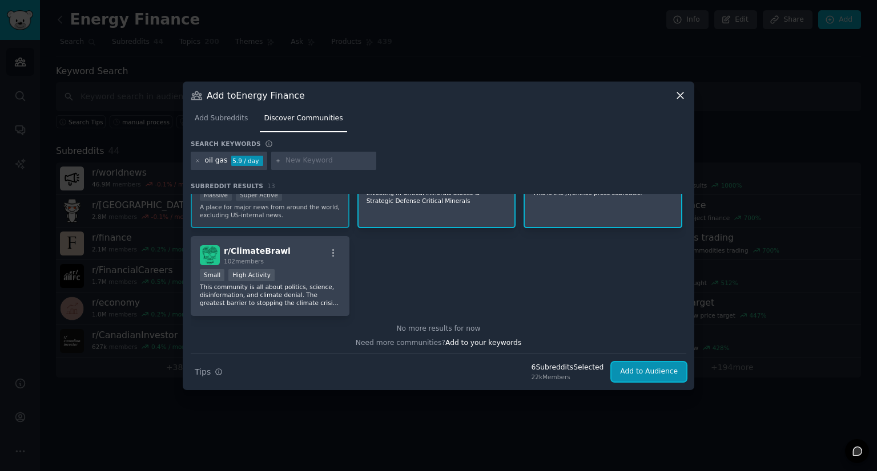
click at [633, 365] on button "Add to Audience" at bounding box center [648, 371] width 75 height 19
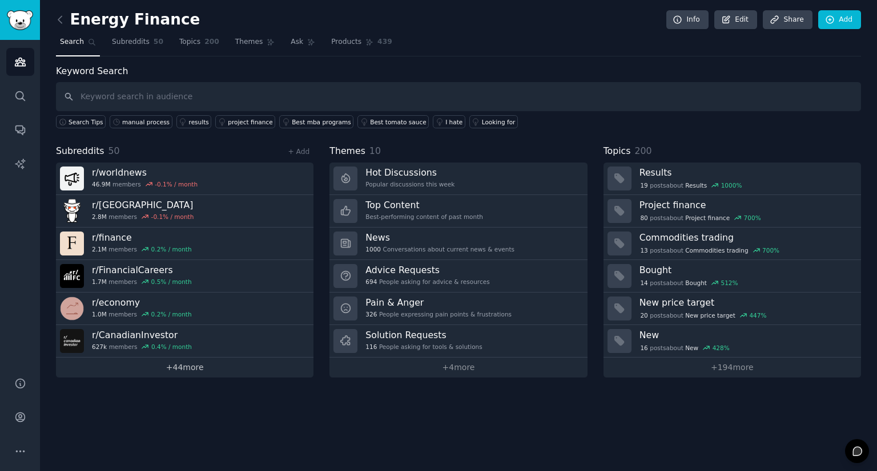
click at [183, 365] on link "+ 44 more" at bounding box center [184, 368] width 257 height 20
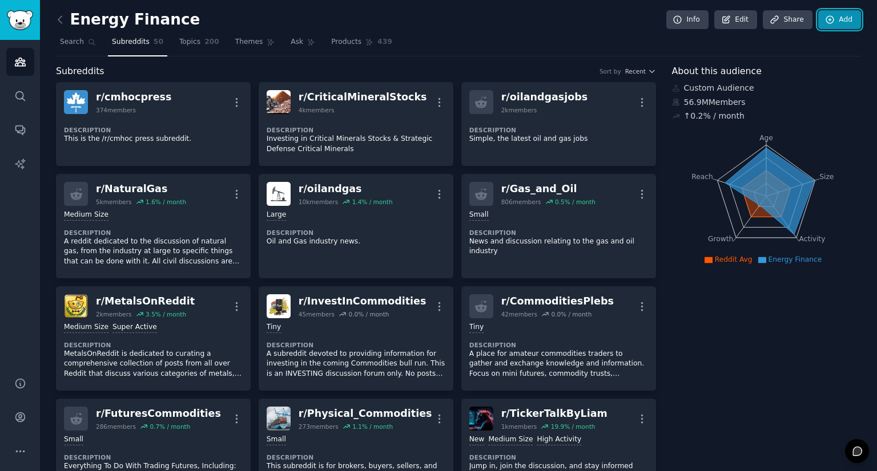
click at [838, 21] on link "Add" at bounding box center [839, 19] width 43 height 19
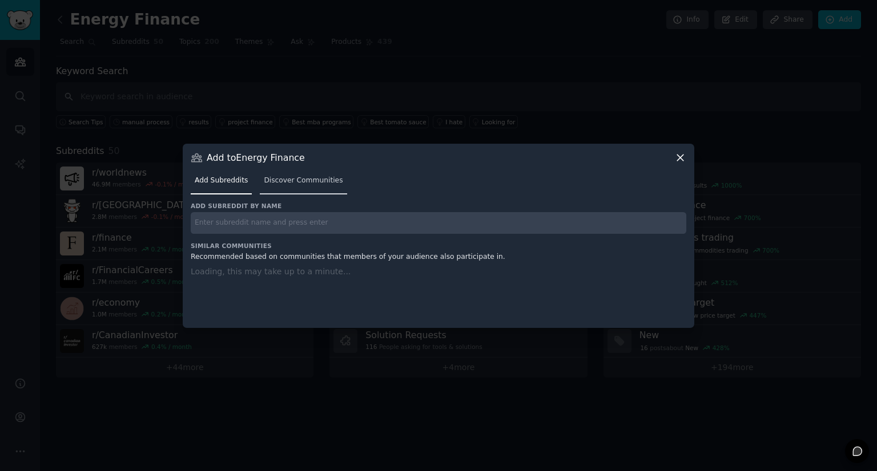
click at [284, 184] on span "Discover Communities" at bounding box center [303, 181] width 79 height 10
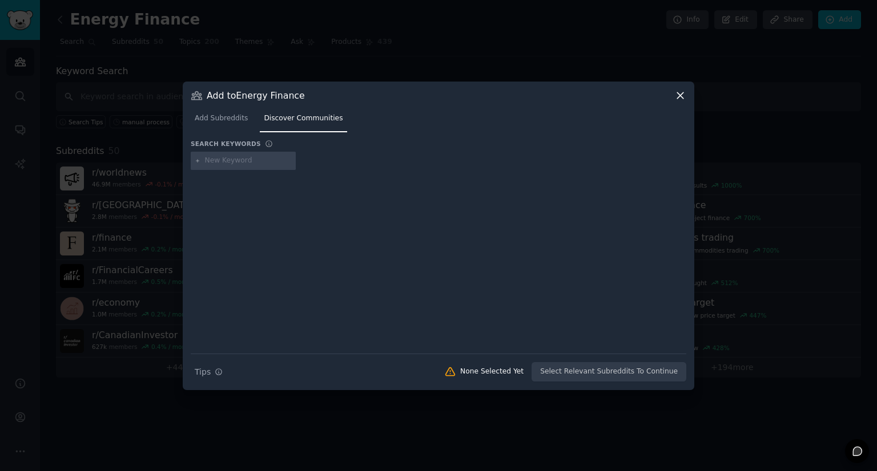
click at [253, 160] on input "text" at bounding box center [248, 161] width 87 height 10
type input "tanker"
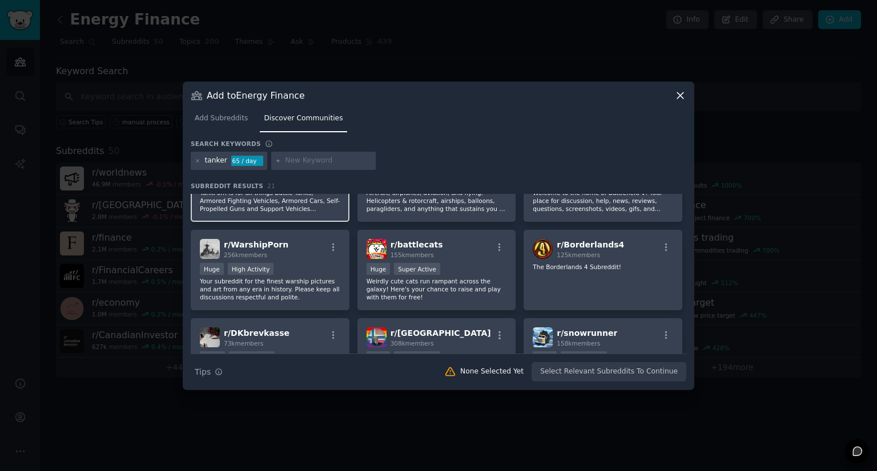
scroll to position [285, 0]
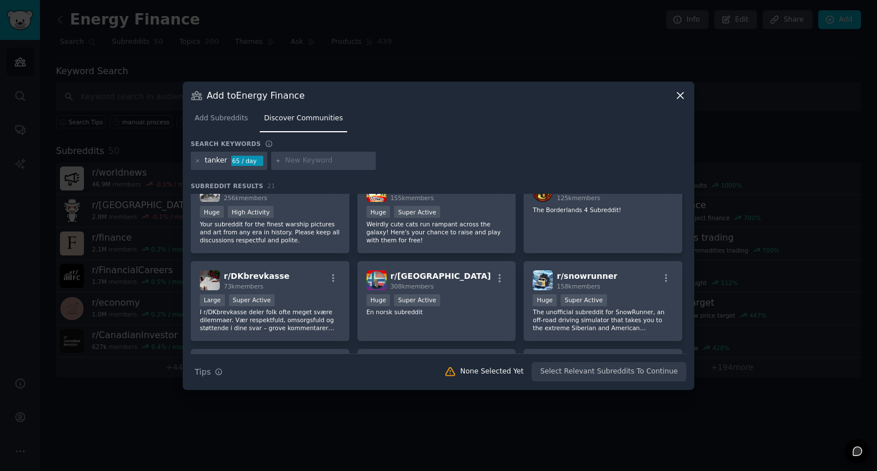
click at [193, 162] on div "tanker 65 / day" at bounding box center [229, 161] width 76 height 18
click at [194, 162] on div "tanker 65 / day" at bounding box center [229, 161] width 76 height 18
click at [196, 162] on icon at bounding box center [197, 160] width 3 height 3
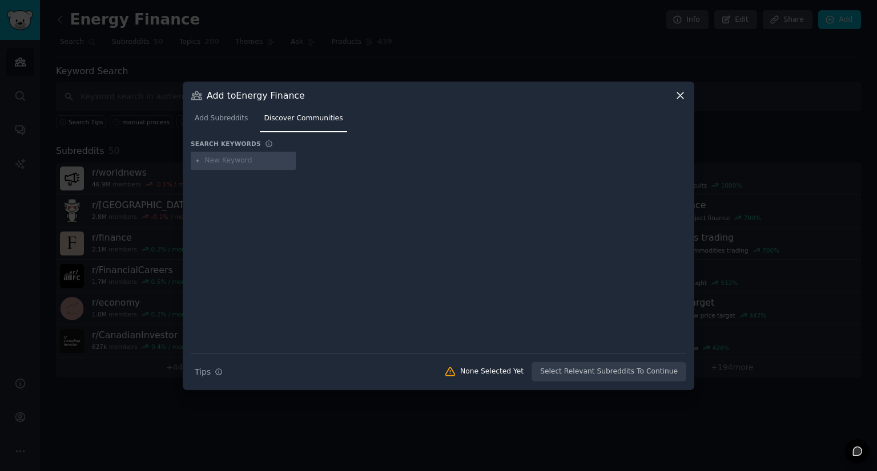
click at [262, 163] on input "text" at bounding box center [248, 161] width 87 height 10
type input "oil tankers"
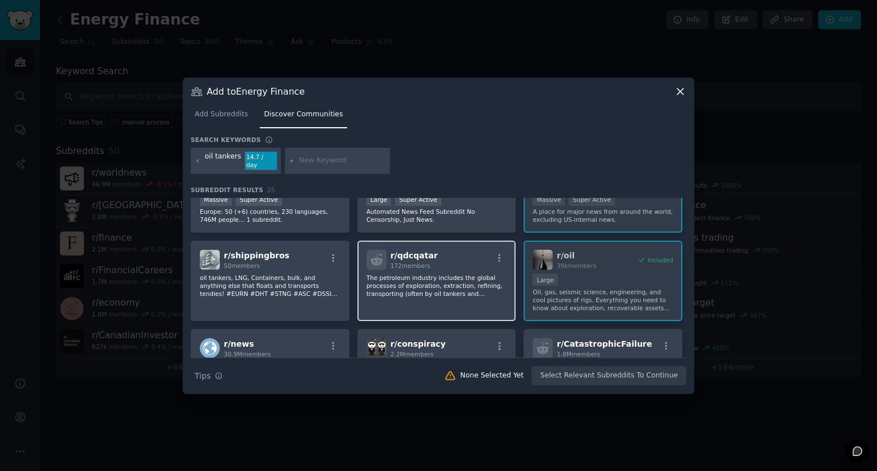
scroll to position [57, 0]
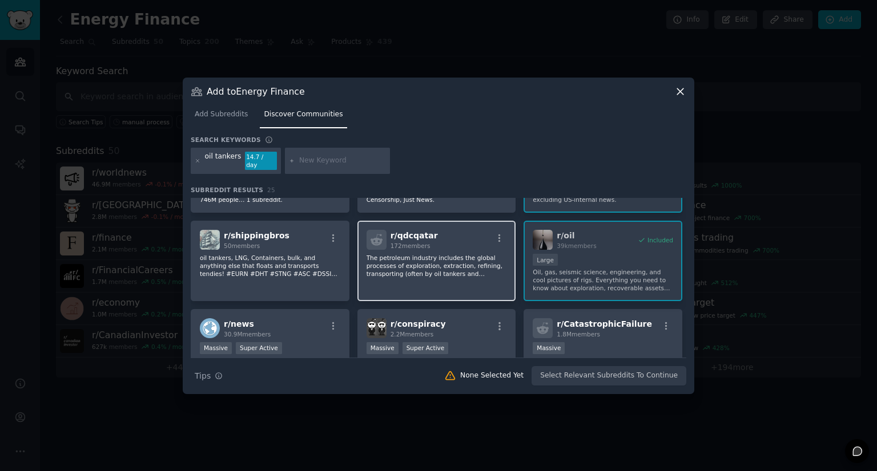
click at [416, 287] on div "r/ qdcqatar 172 members The petroleum industry includes the global processes of…" at bounding box center [436, 261] width 159 height 80
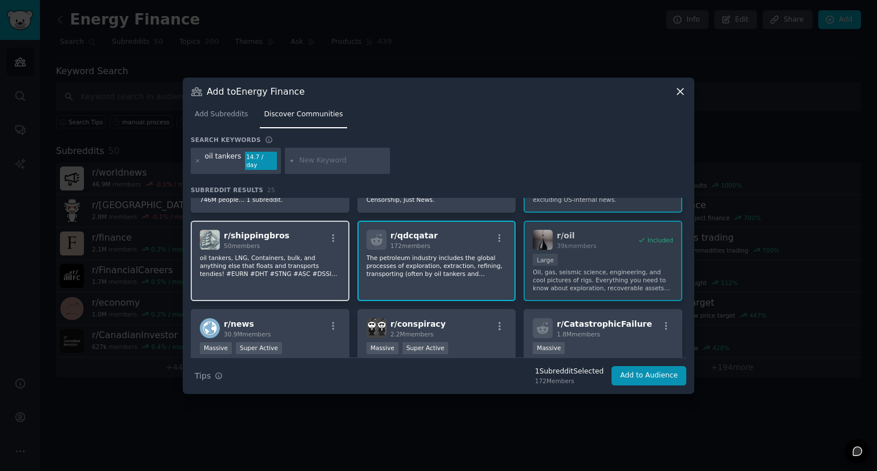
click at [281, 288] on div "r/ shippingbros 50 members oil tankers, LNG, Containers, bulk, and anything els…" at bounding box center [270, 261] width 159 height 80
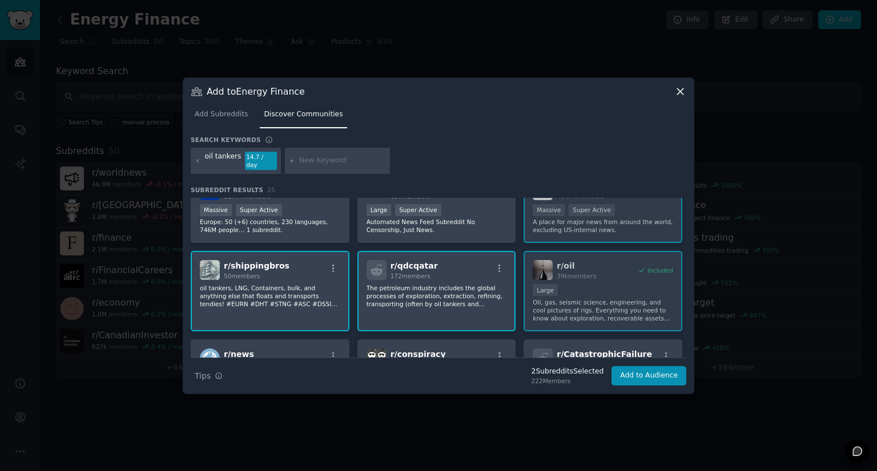
scroll to position [0, 0]
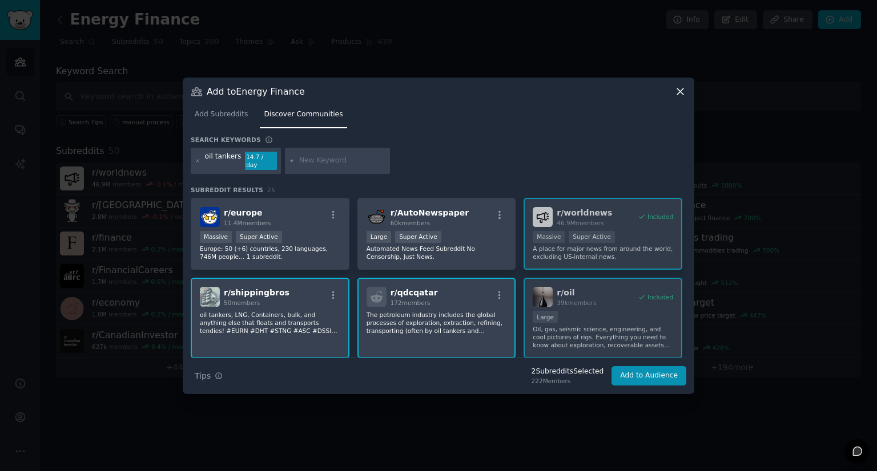
click at [445, 290] on div "r/ qdcqatar 172 members" at bounding box center [436, 297] width 140 height 20
click at [288, 316] on p "oil tankers, LNG, Containers, bulk, and anything else that floats and transport…" at bounding box center [270, 323] width 140 height 24
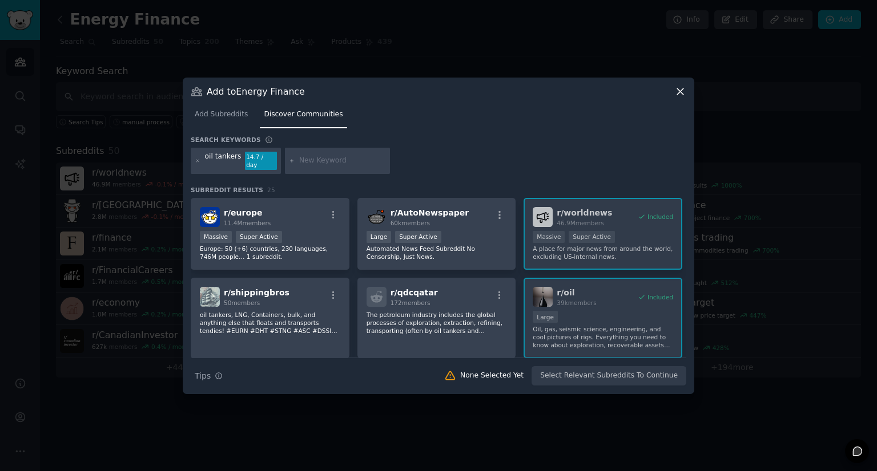
click at [331, 158] on input "text" at bounding box center [342, 161] width 87 height 10
click at [195, 158] on icon at bounding box center [198, 161] width 6 height 6
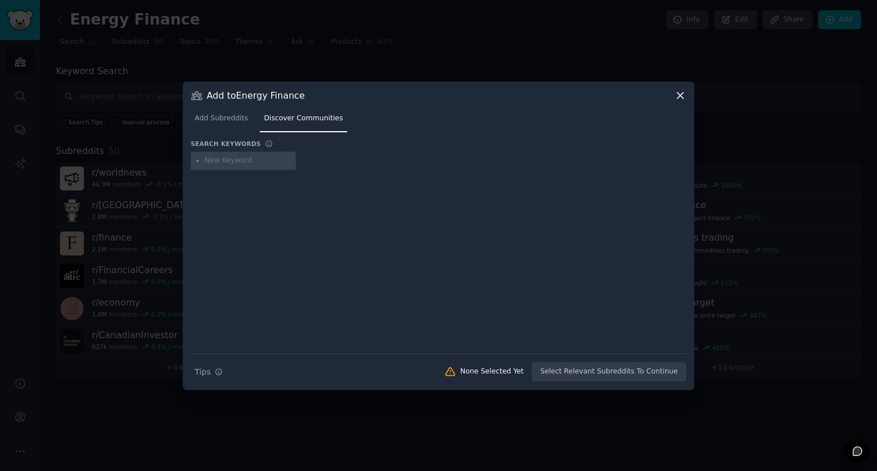
click at [249, 162] on input "text" at bounding box center [248, 161] width 87 height 10
type input "venezuelan oil"
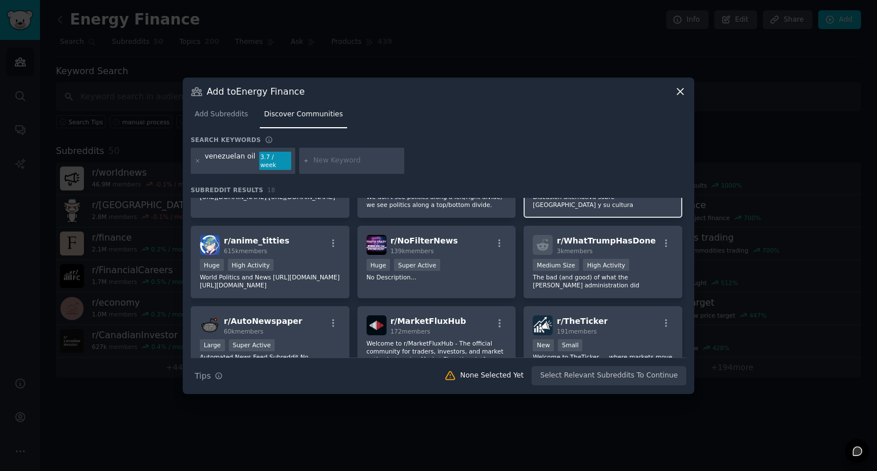
scroll to position [285, 0]
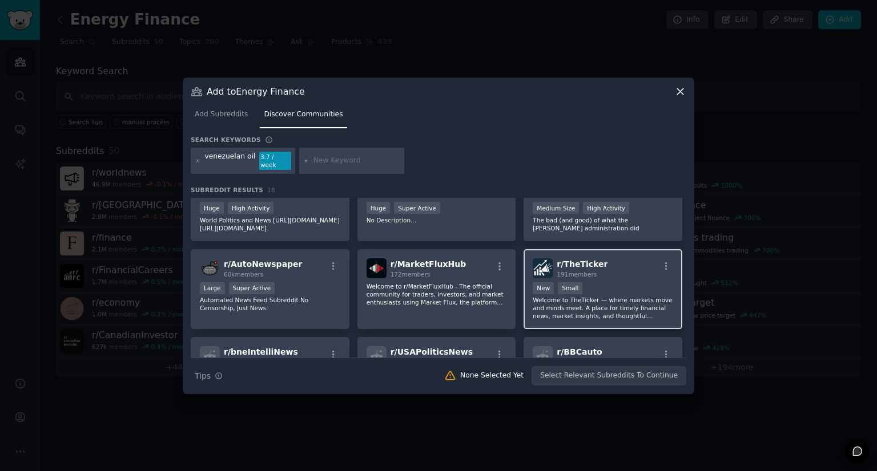
click at [633, 283] on div "r/ TheTicker 191 members New Small Welcome to TheTicker — where markets move an…" at bounding box center [602, 289] width 159 height 80
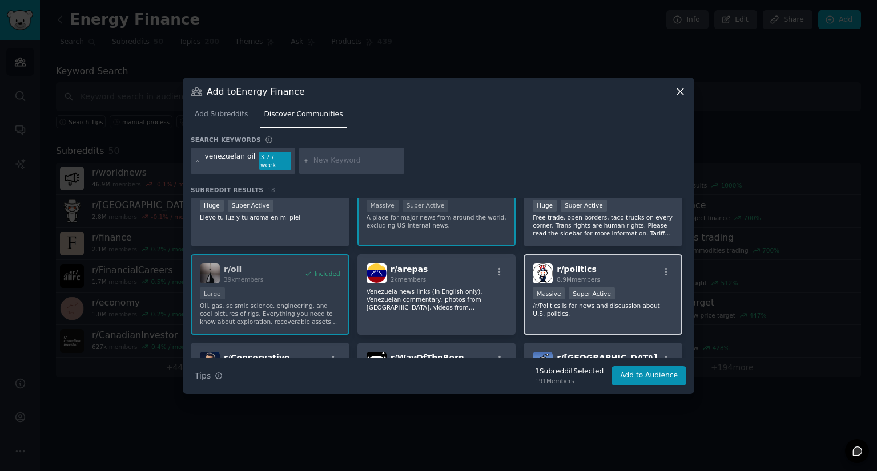
scroll to position [0, 0]
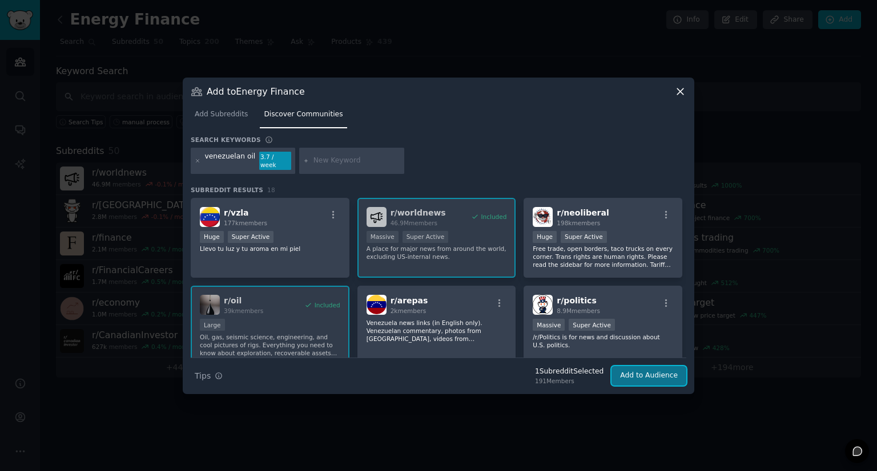
click at [659, 372] on button "Add to Audience" at bounding box center [648, 375] width 75 height 19
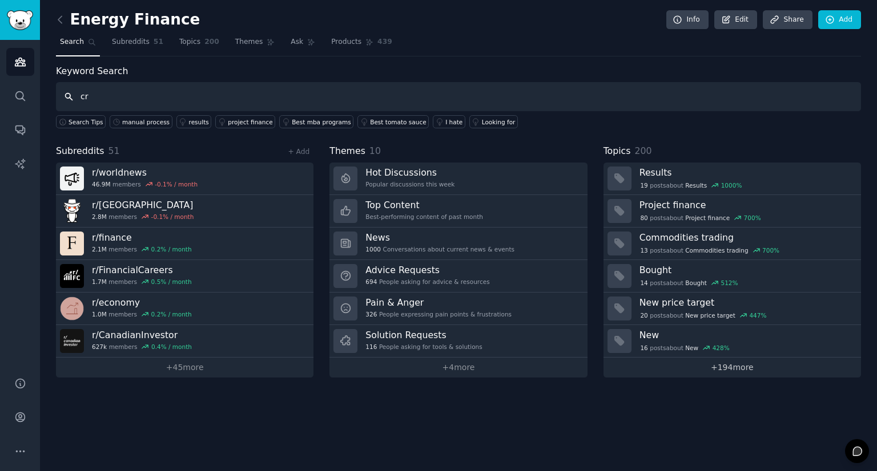
type input "c"
click at [830, 27] on link "Add" at bounding box center [839, 19] width 43 height 19
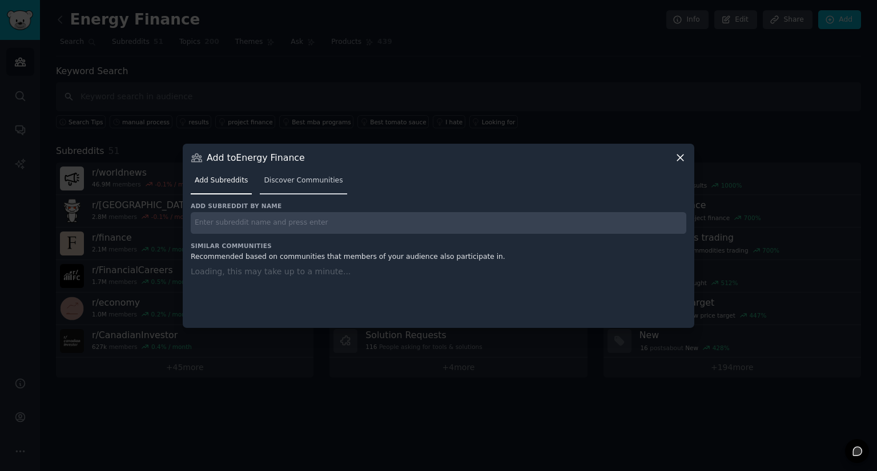
click at [264, 189] on link "Discover Communities" at bounding box center [303, 183] width 87 height 23
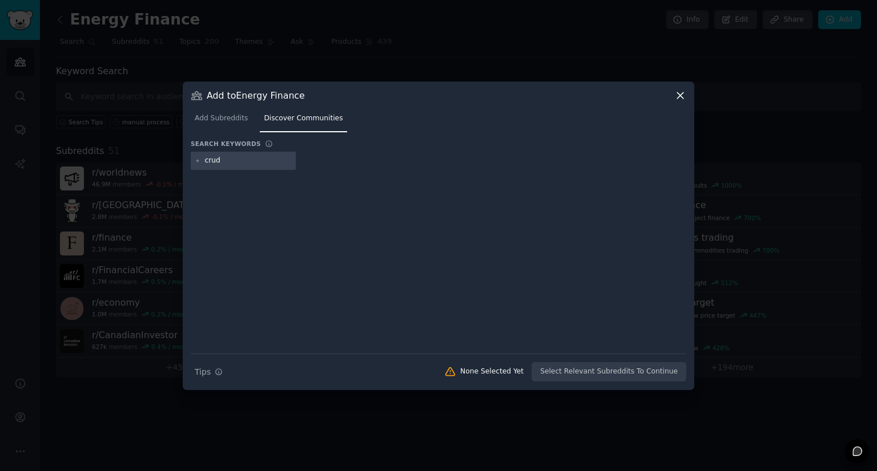
type input "crude"
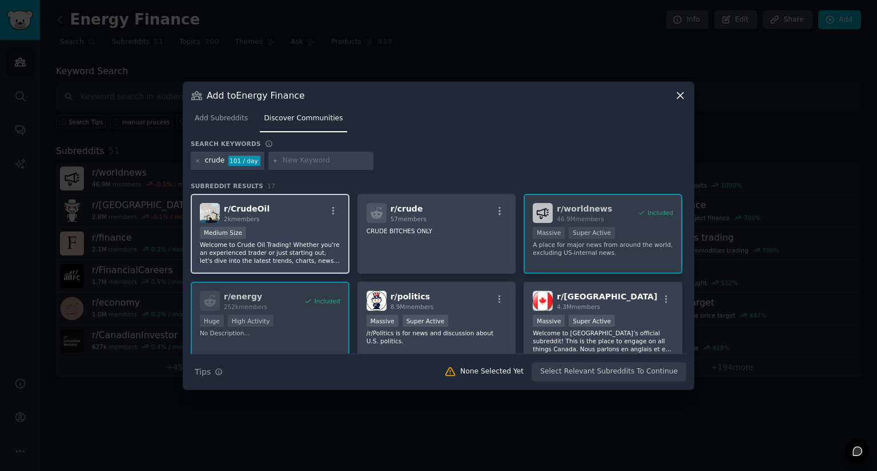
click at [317, 254] on p "Welcome to Crude Oil Trading! Whether you're an experienced trader or just star…" at bounding box center [270, 253] width 140 height 24
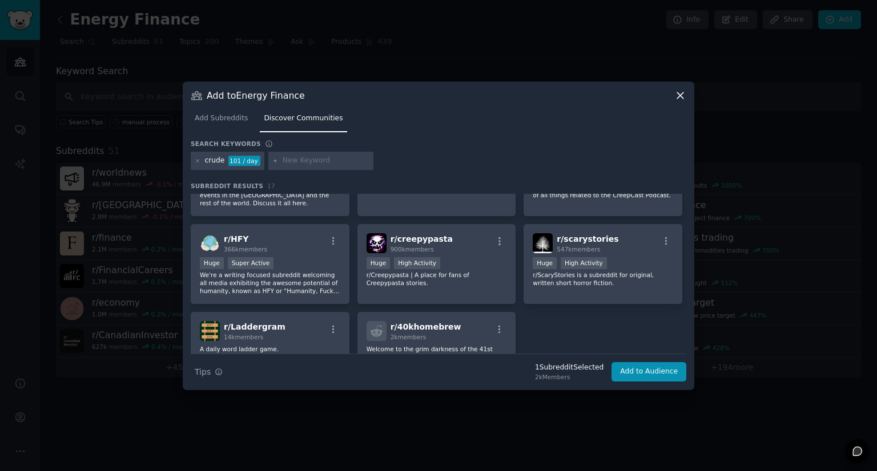
scroll to position [342, 0]
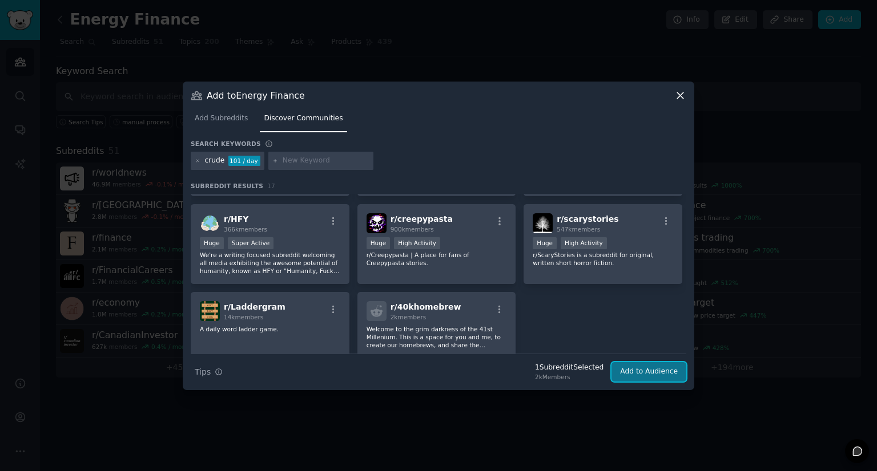
click at [637, 371] on button "Add to Audience" at bounding box center [648, 371] width 75 height 19
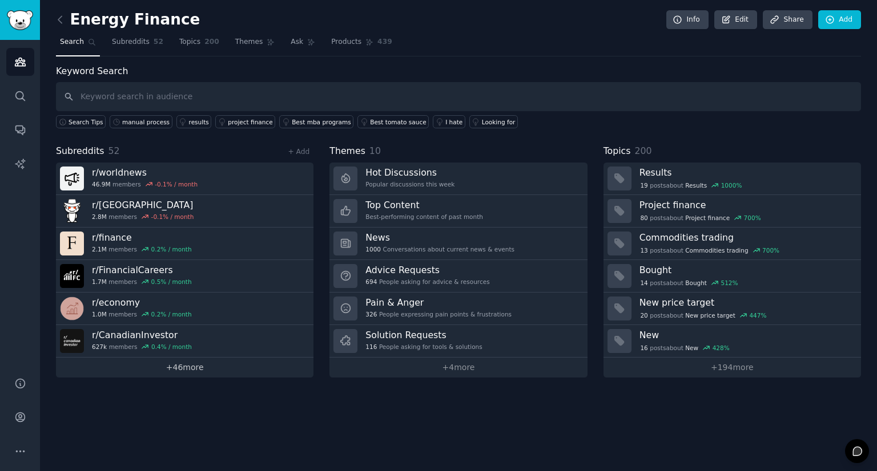
click at [180, 365] on link "+ 46 more" at bounding box center [184, 368] width 257 height 20
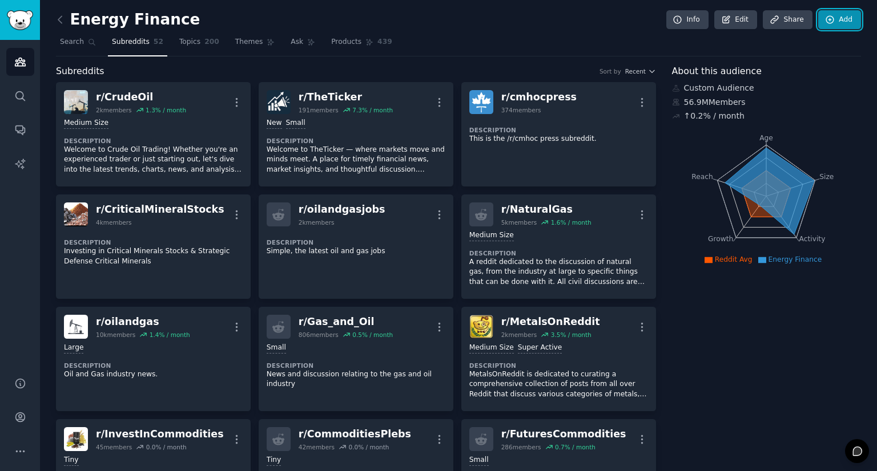
click at [836, 23] on link "Add" at bounding box center [839, 19] width 43 height 19
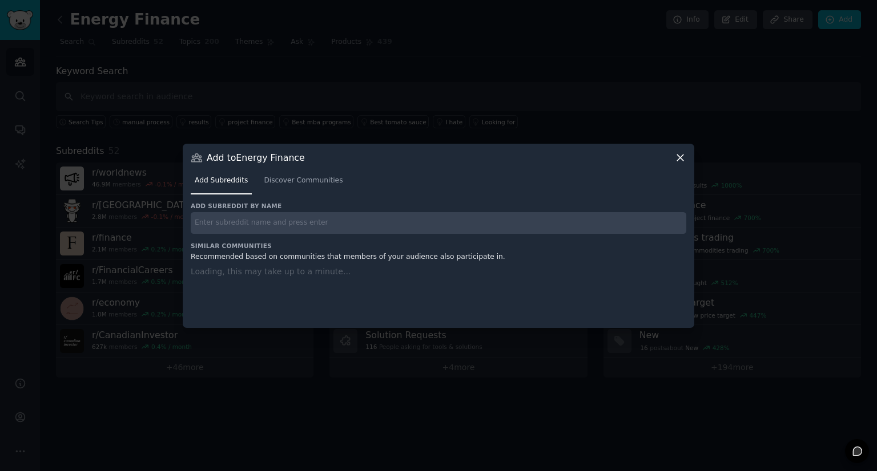
click at [313, 222] on input "text" at bounding box center [438, 223] width 495 height 22
type input "t"
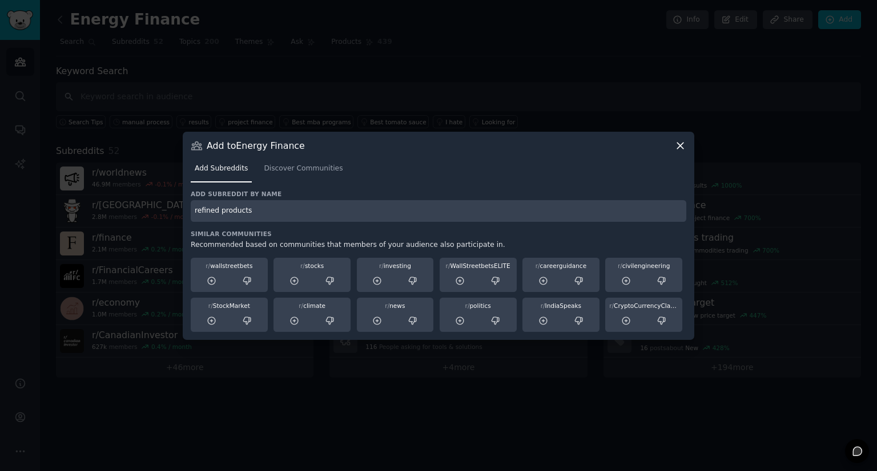
type input "refined products"
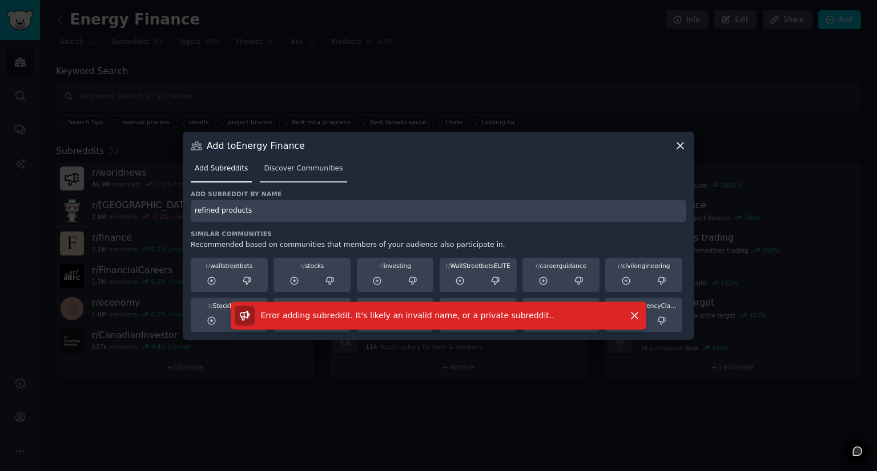
click at [291, 168] on span "Discover Communities" at bounding box center [303, 169] width 79 height 10
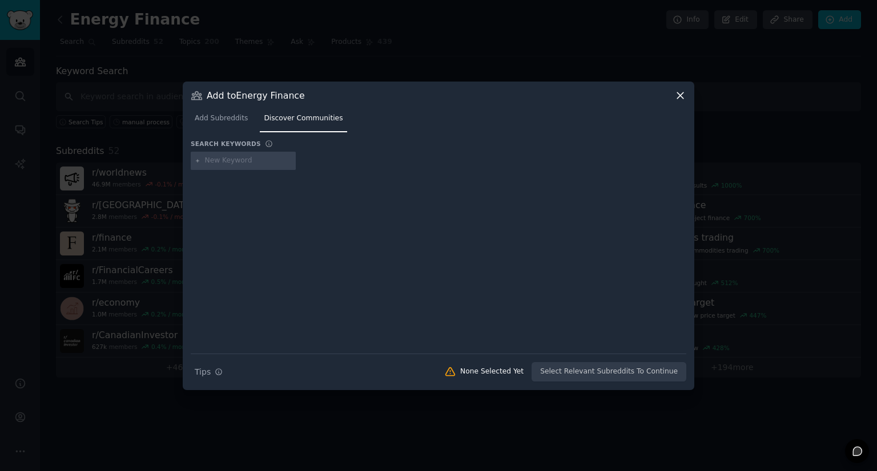
click at [253, 163] on input "text" at bounding box center [248, 161] width 87 height 10
type input "t"
click at [228, 122] on span "Add Subreddits" at bounding box center [221, 119] width 53 height 10
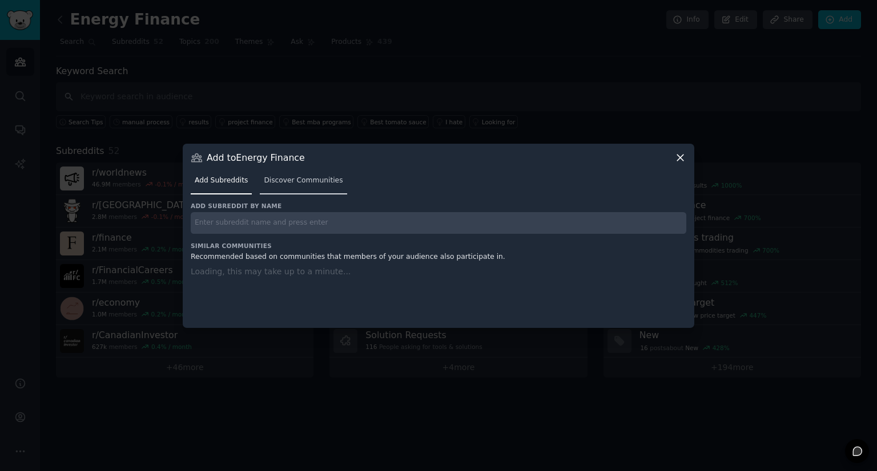
click at [294, 179] on span "Discover Communities" at bounding box center [303, 181] width 79 height 10
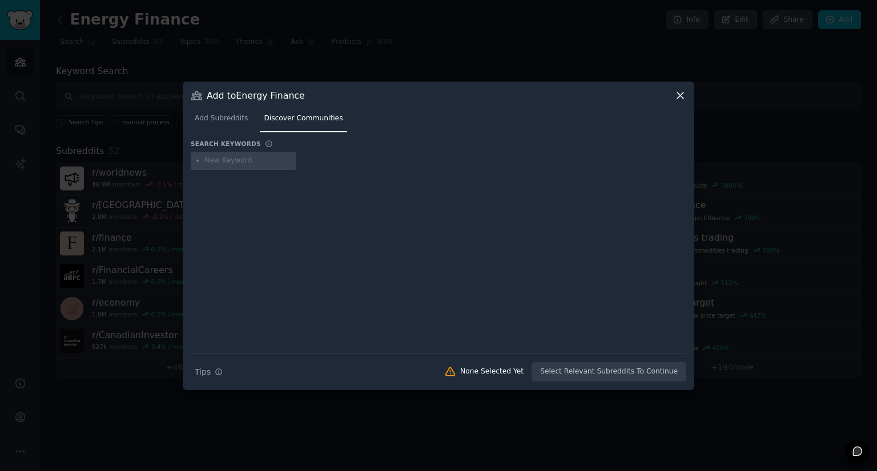
click at [275, 158] on input "text" at bounding box center [248, 161] width 87 height 10
type input "refined products"
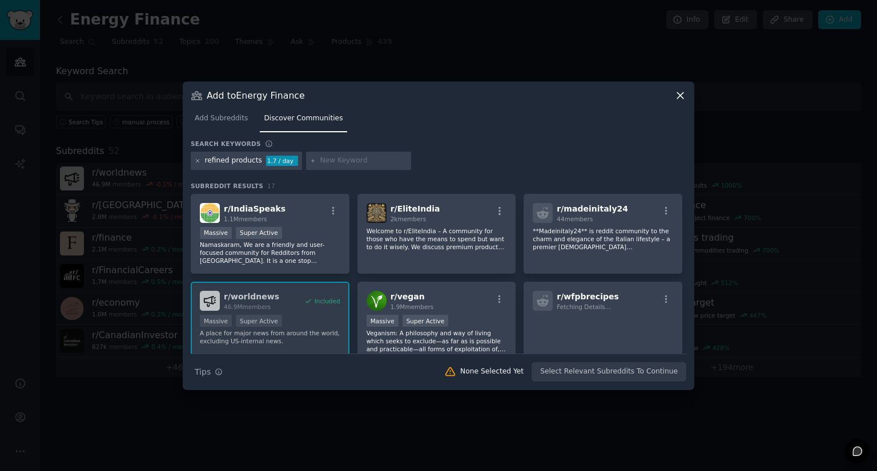
click at [199, 160] on icon at bounding box center [197, 160] width 3 height 3
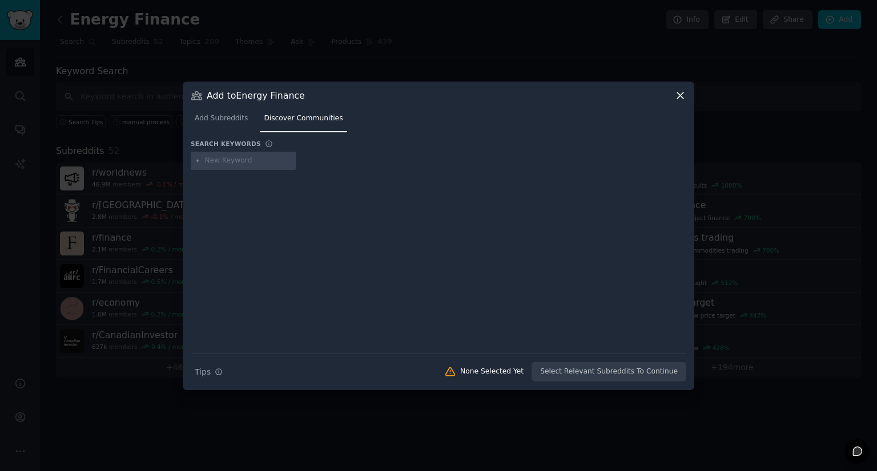
click at [216, 160] on input "text" at bounding box center [248, 161] width 87 height 10
type input "energy trading"
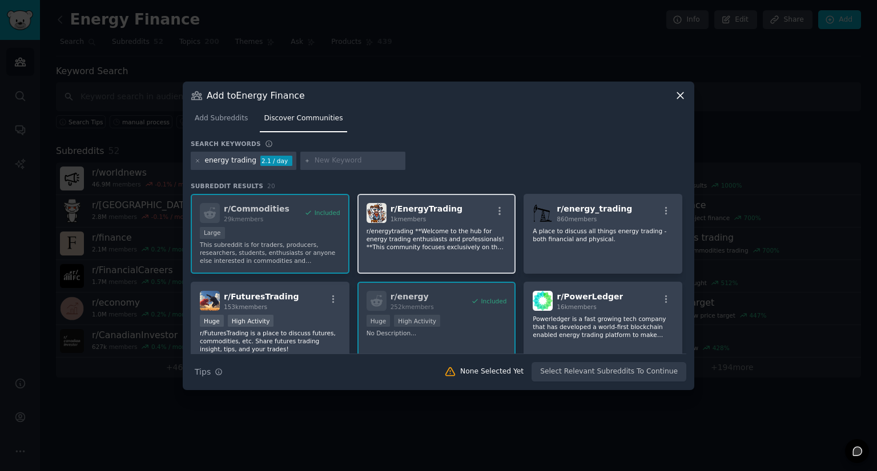
click at [431, 245] on p "r/energytrading **Welcome to the hub for energy trading enthusiasts and profess…" at bounding box center [436, 239] width 140 height 24
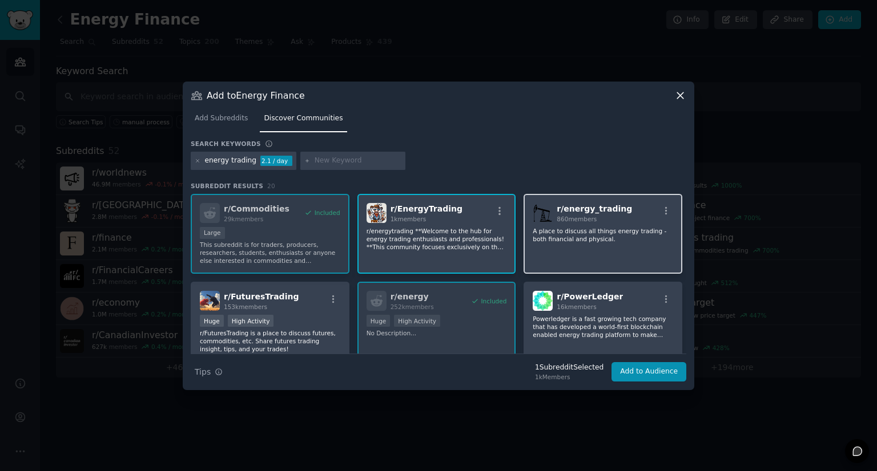
click at [583, 244] on div "r/ energy_trading 860 members A place to discuss all things energy trading - bo…" at bounding box center [602, 234] width 159 height 80
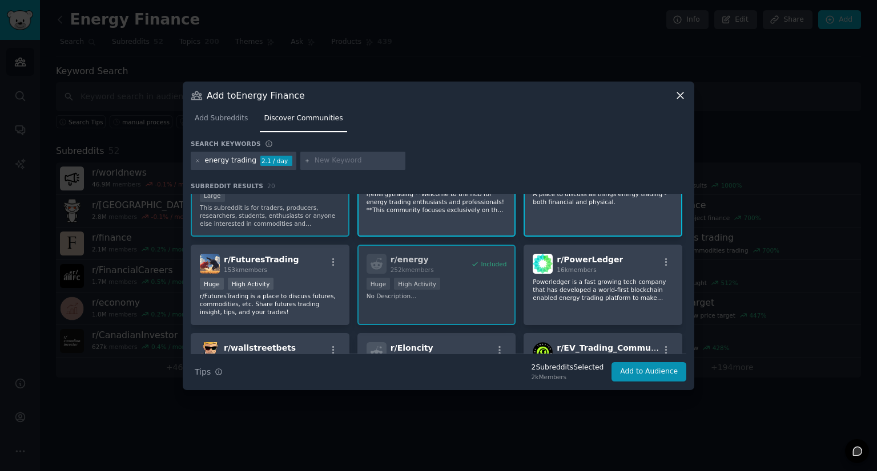
scroll to position [57, 0]
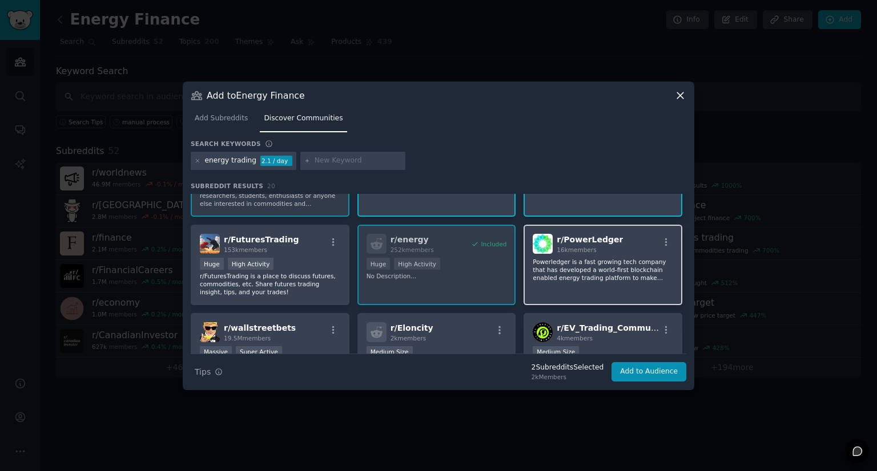
click at [571, 281] on p "Powerledger is a fast growing tech company that has developed a world-first blo…" at bounding box center [602, 270] width 140 height 24
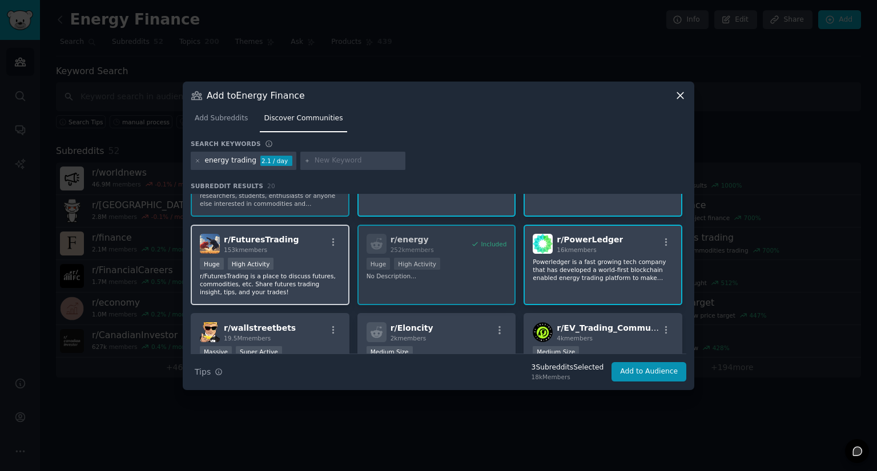
click at [311, 267] on div "Huge High Activity" at bounding box center [270, 265] width 140 height 14
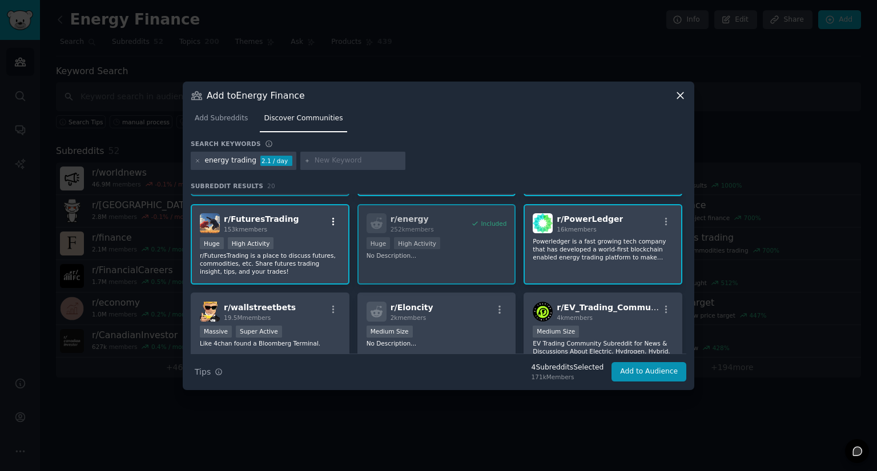
scroll to position [114, 0]
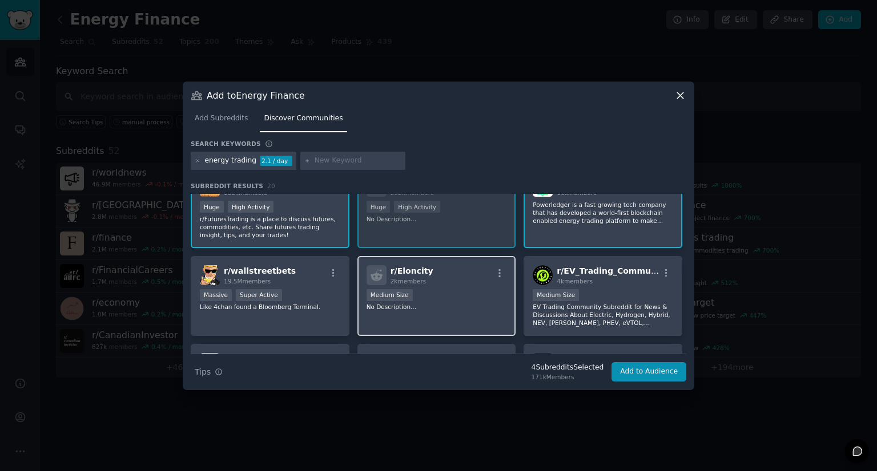
click at [476, 295] on div "Medium Size" at bounding box center [436, 296] width 140 height 14
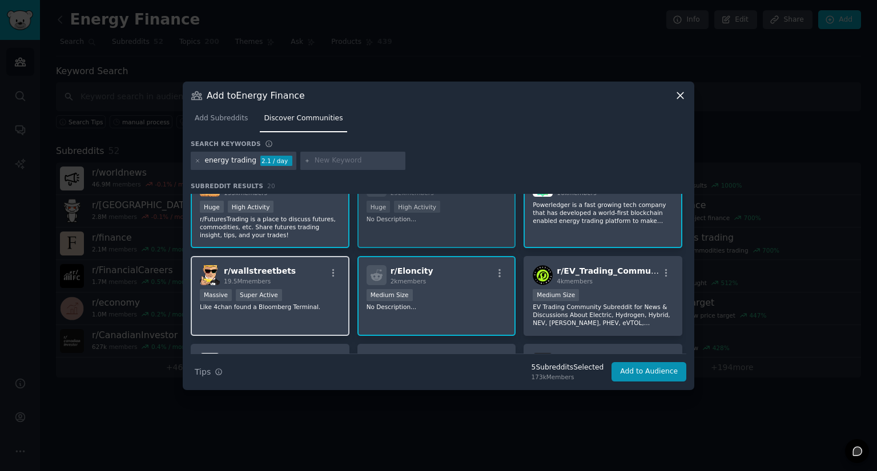
click at [321, 293] on div "Massive Super Active" at bounding box center [270, 296] width 140 height 14
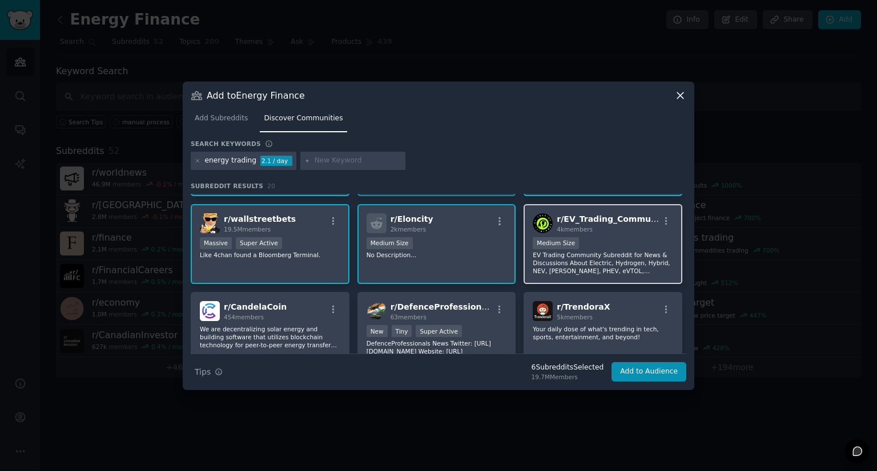
scroll to position [228, 0]
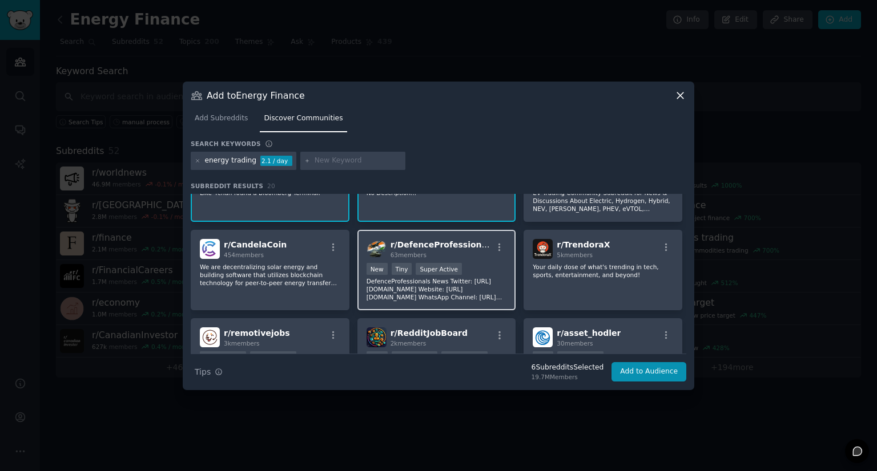
click at [472, 279] on p "DefenceProfessionals News Twitter: [URL][DOMAIN_NAME] Website: [URL][DOMAIN_NAM…" at bounding box center [436, 289] width 140 height 24
click at [422, 288] on p "DefenceProfessionals News Twitter: [URL][DOMAIN_NAME] Website: [URL][DOMAIN_NAM…" at bounding box center [436, 289] width 140 height 24
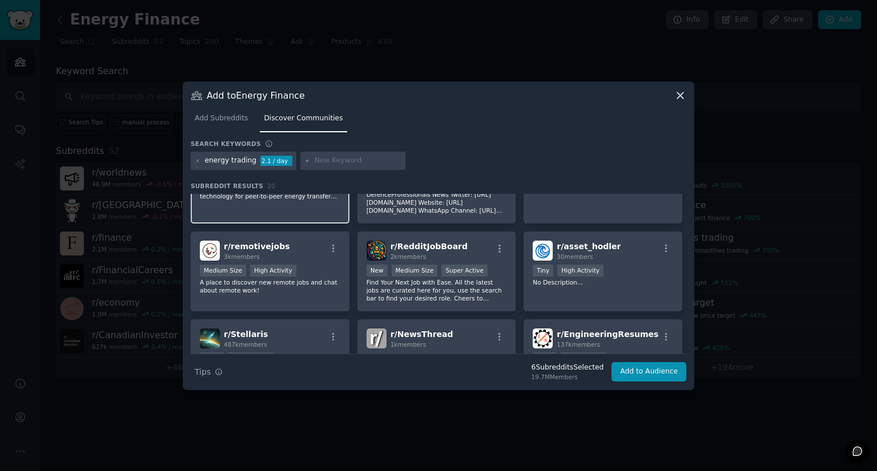
scroll to position [342, 0]
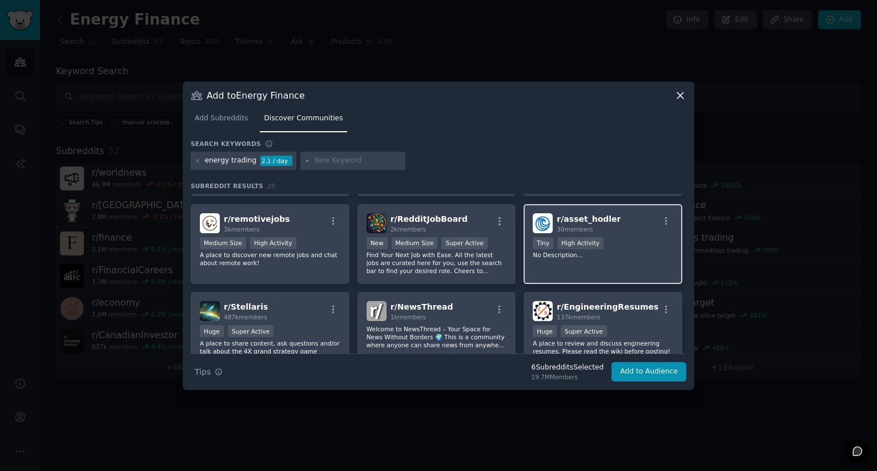
click at [632, 267] on div "r/ asset_hodler 30 members Tiny High Activity No Description..." at bounding box center [602, 244] width 159 height 80
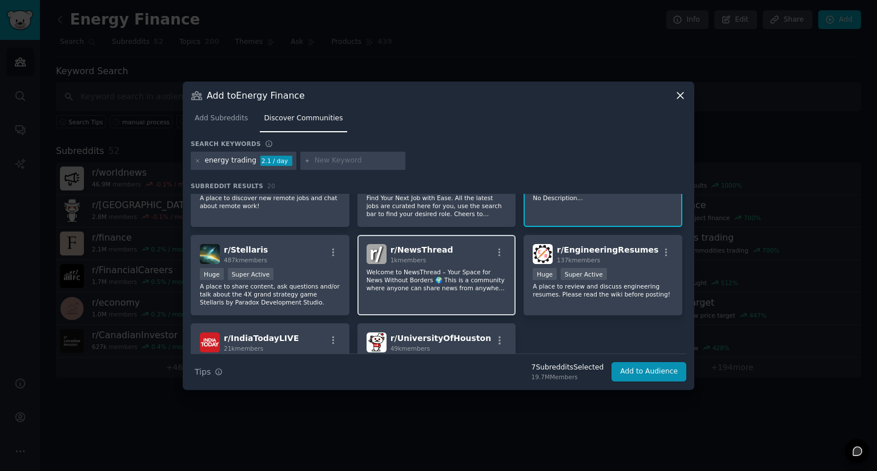
click at [495, 268] on p "Welcome to NewsThread – Your Space for News Without Borders 🌍 This is a communi…" at bounding box center [436, 280] width 140 height 24
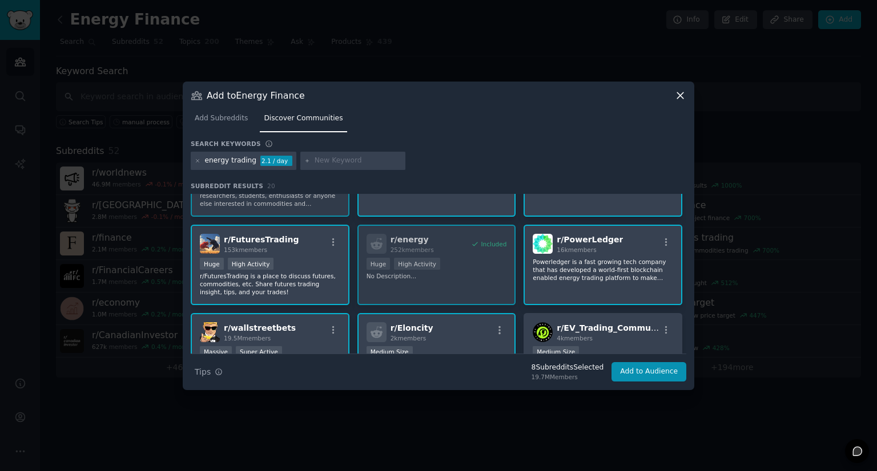
scroll to position [0, 0]
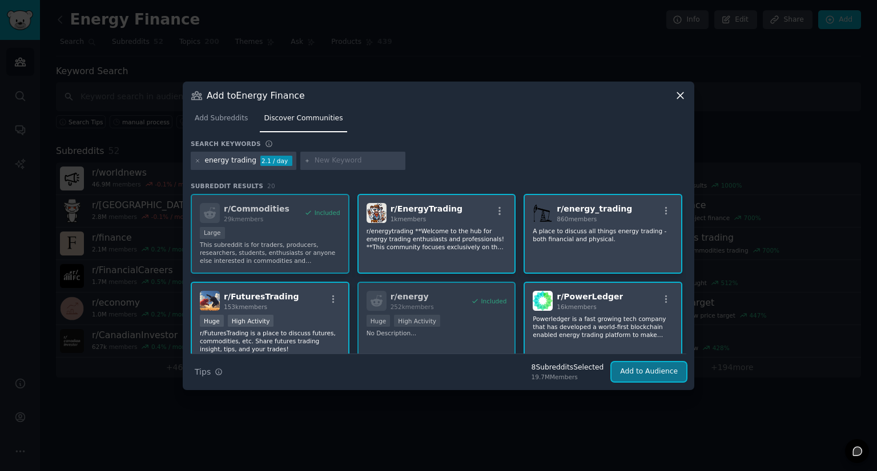
click at [634, 372] on button "Add to Audience" at bounding box center [648, 371] width 75 height 19
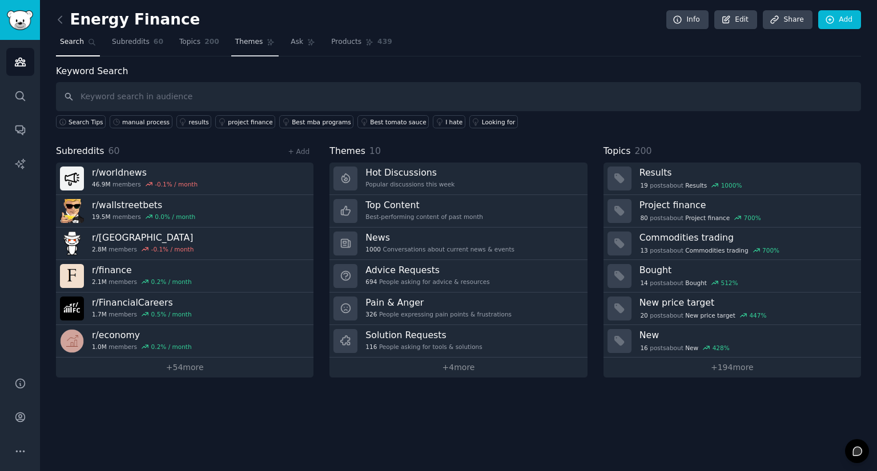
click at [235, 44] on span "Themes" at bounding box center [249, 42] width 28 height 10
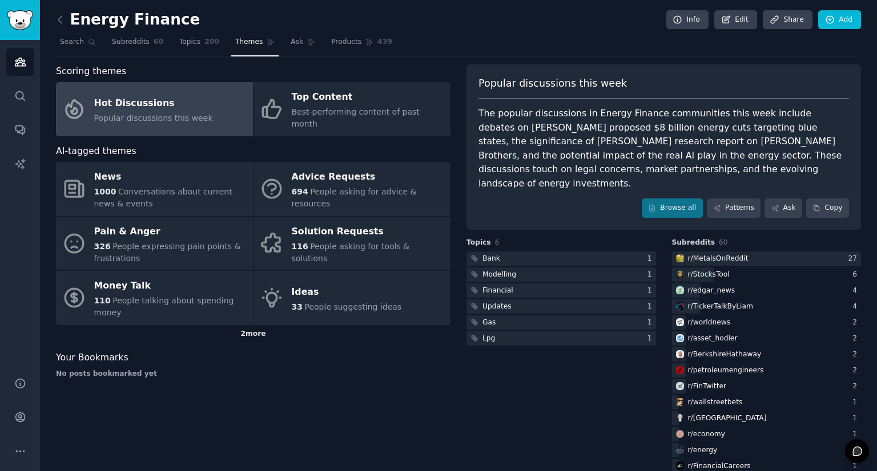
click at [247, 325] on div "2 more" at bounding box center [253, 334] width 394 height 18
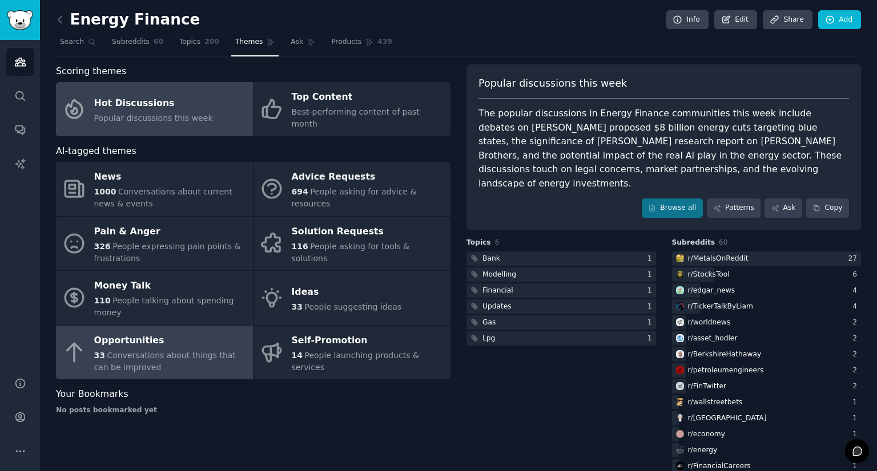
click at [214, 350] on div "33 Conversations about things that can be improved" at bounding box center [170, 362] width 153 height 24
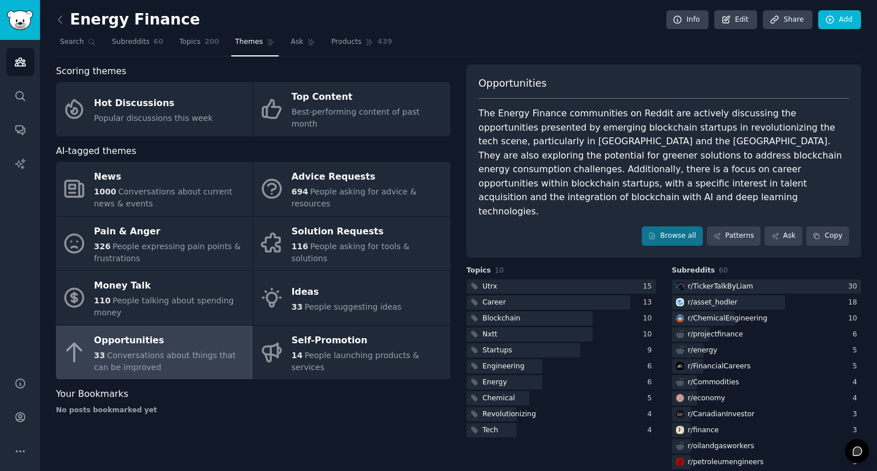
scroll to position [57, 0]
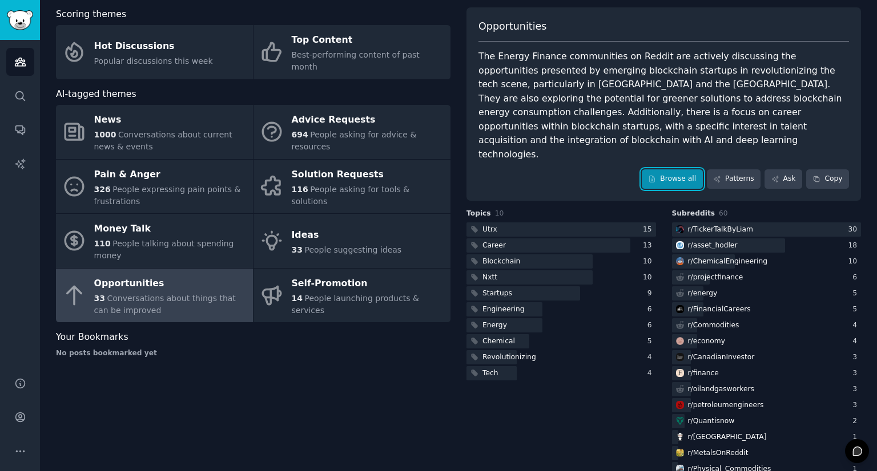
click at [672, 170] on link "Browse all" at bounding box center [671, 179] width 61 height 19
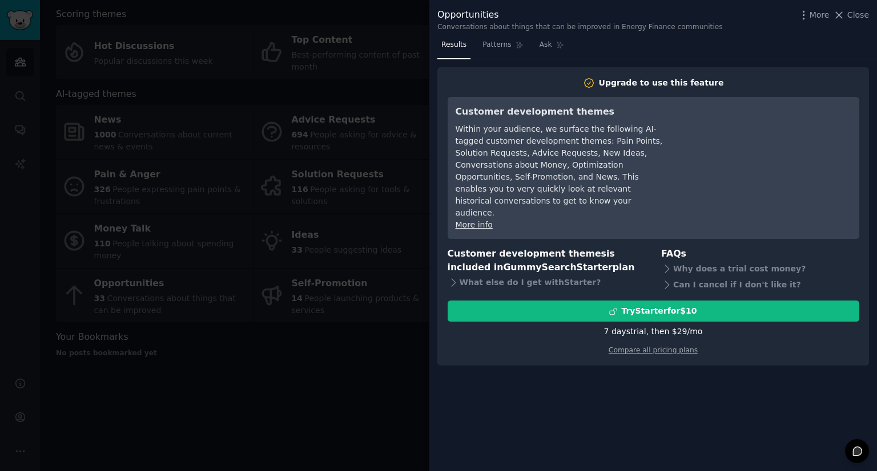
click at [396, 393] on div at bounding box center [438, 235] width 877 height 471
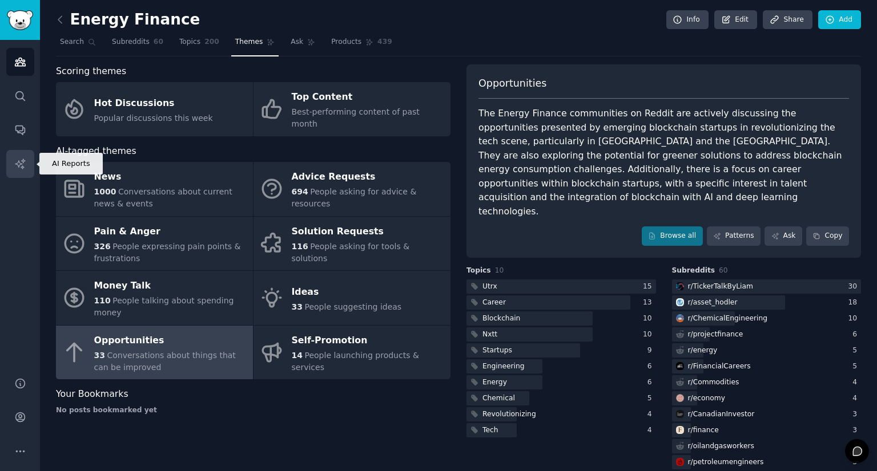
click at [14, 160] on icon "Sidebar" at bounding box center [20, 164] width 12 height 12
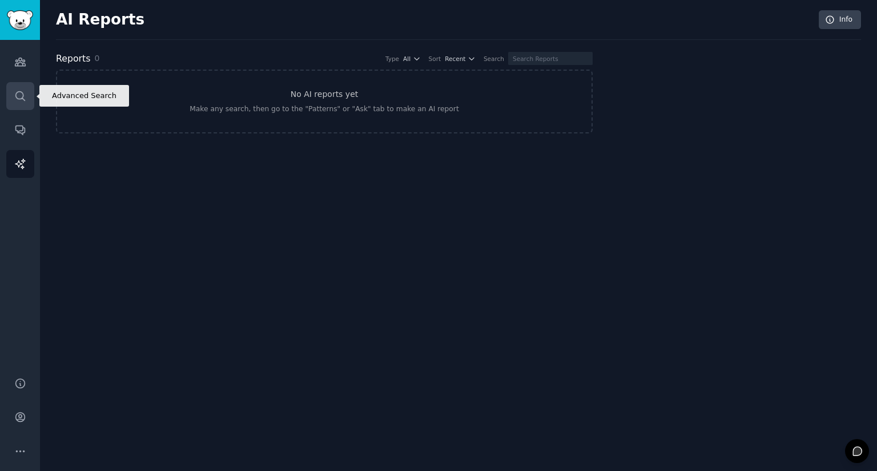
click at [18, 101] on icon "Sidebar" at bounding box center [20, 96] width 12 height 12
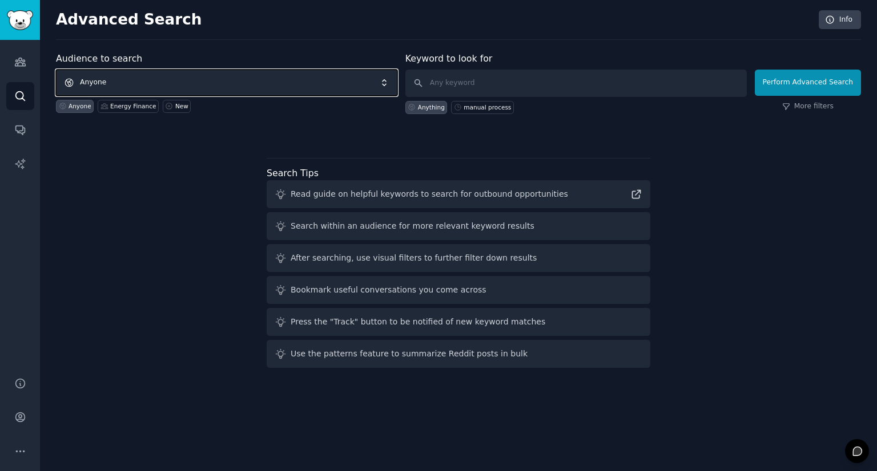
click at [217, 86] on span "Anyone" at bounding box center [226, 83] width 341 height 26
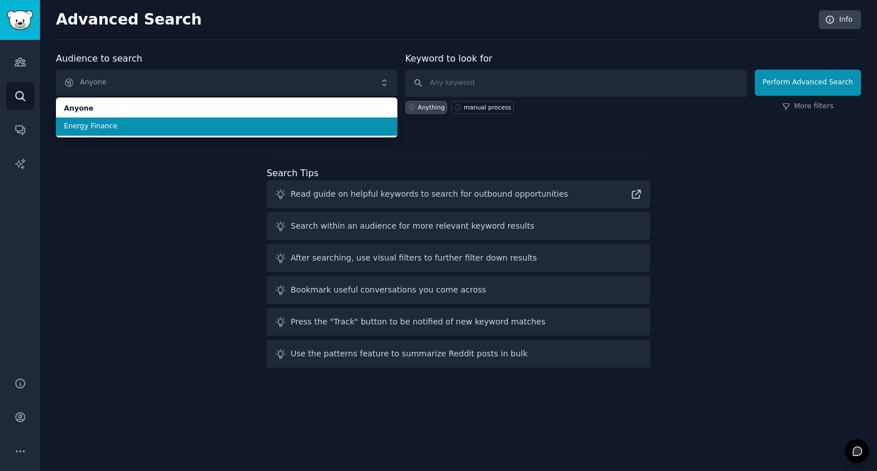
click at [194, 124] on span "Energy Finance" at bounding box center [226, 127] width 325 height 10
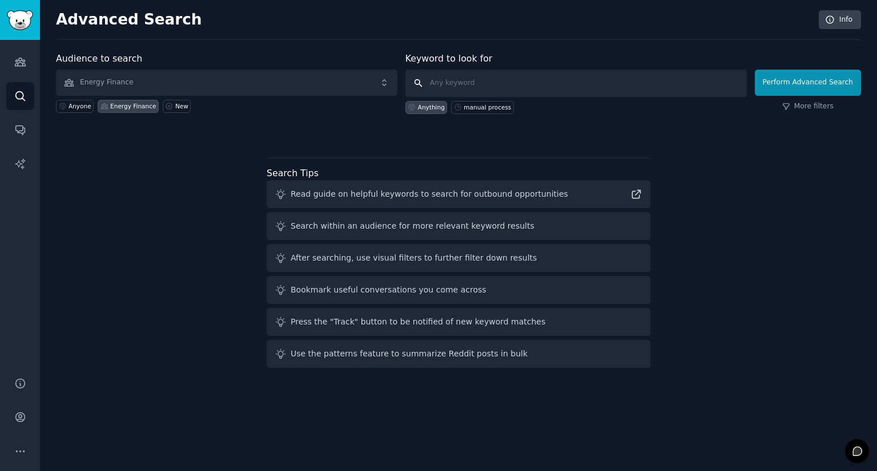
click at [579, 83] on input "text" at bounding box center [575, 83] width 341 height 27
type input "subscription"
click button "Perform Advanced Search" at bounding box center [807, 83] width 106 height 26
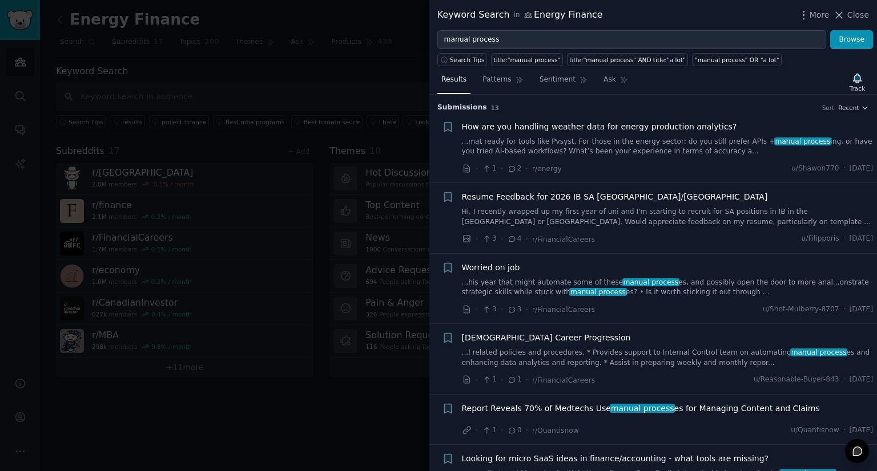
click at [340, 158] on div at bounding box center [438, 235] width 877 height 471
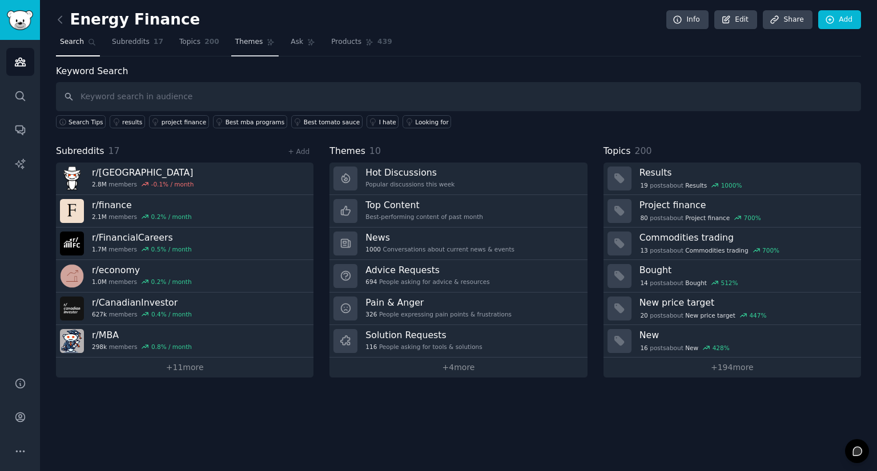
click at [236, 43] on span "Themes" at bounding box center [249, 42] width 28 height 10
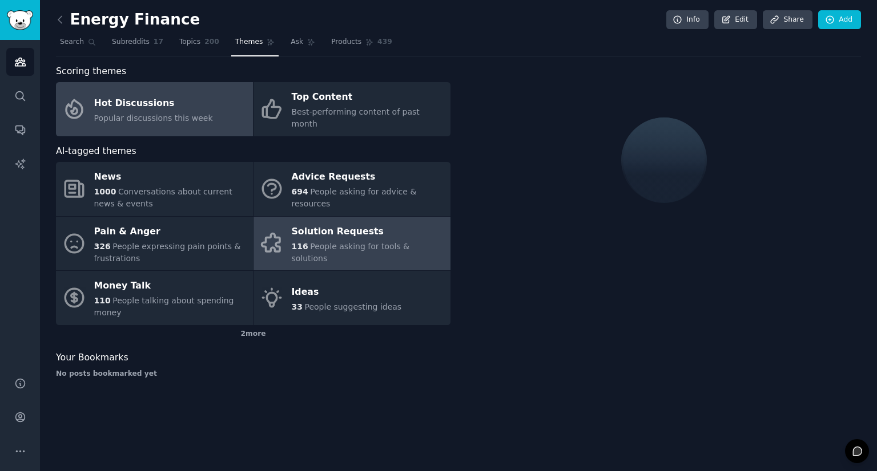
click at [340, 248] on link "Solution Requests 116 People asking for tools & solutions" at bounding box center [351, 244] width 197 height 54
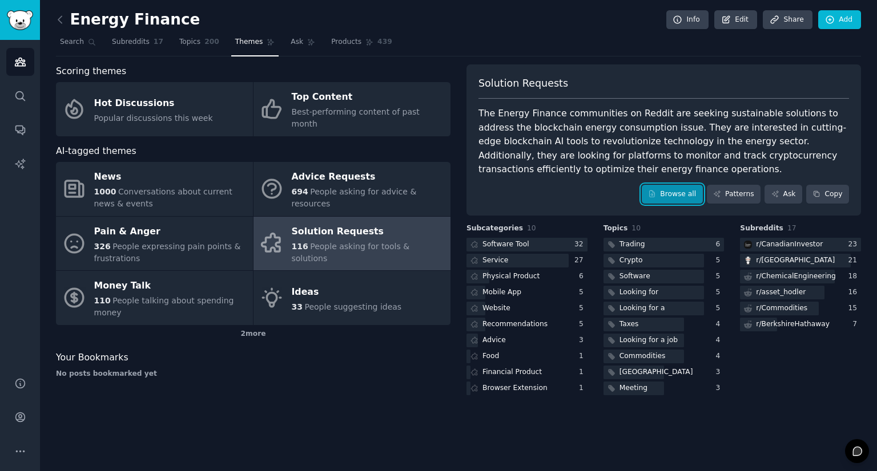
click at [683, 187] on link "Browse all" at bounding box center [671, 194] width 61 height 19
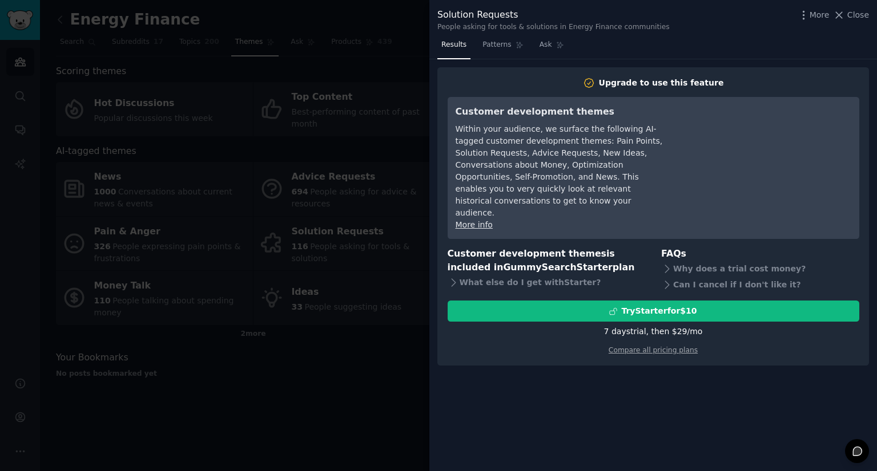
click at [347, 399] on div at bounding box center [438, 235] width 877 height 471
